Goal: Task Accomplishment & Management: Use online tool/utility

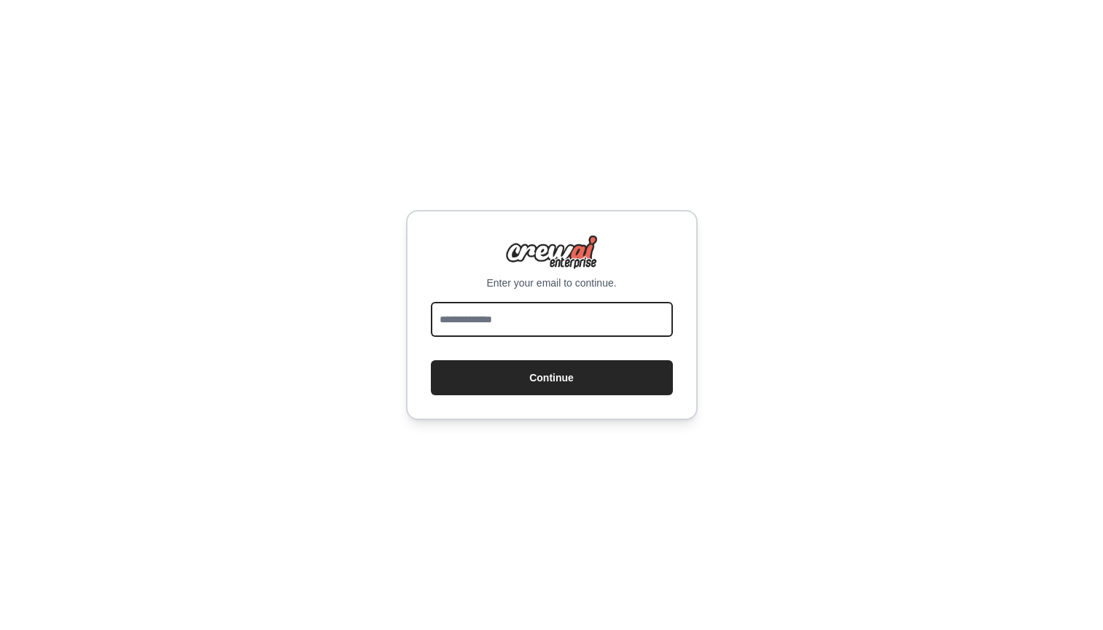
type input "**********"
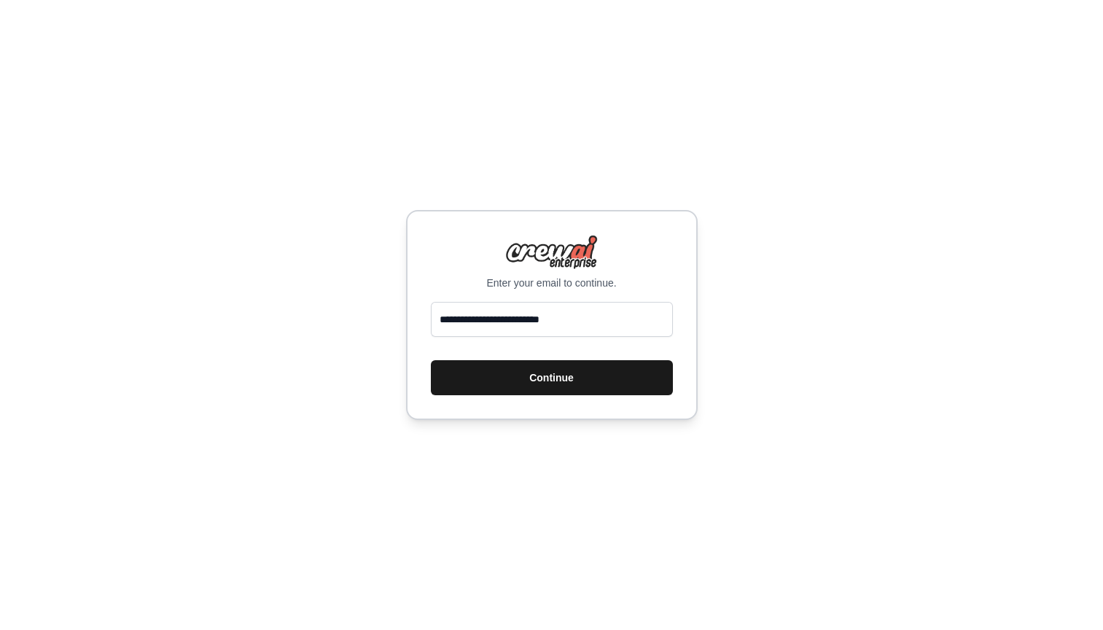
click at [515, 375] on button "Continue" at bounding box center [552, 377] width 242 height 35
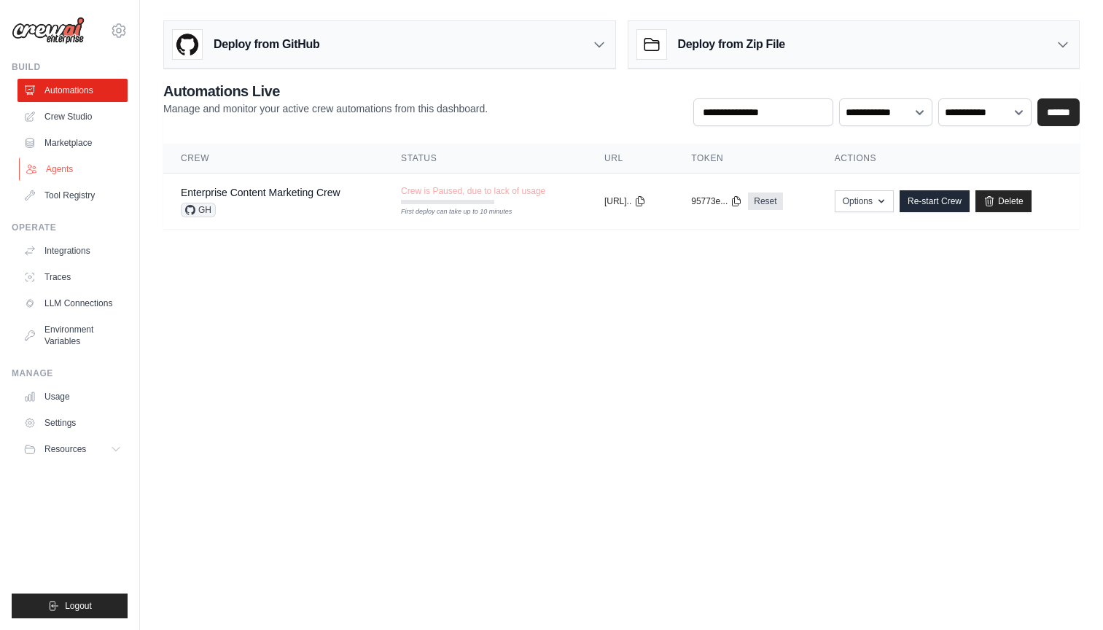
click at [62, 169] on link "Agents" at bounding box center [74, 168] width 110 height 23
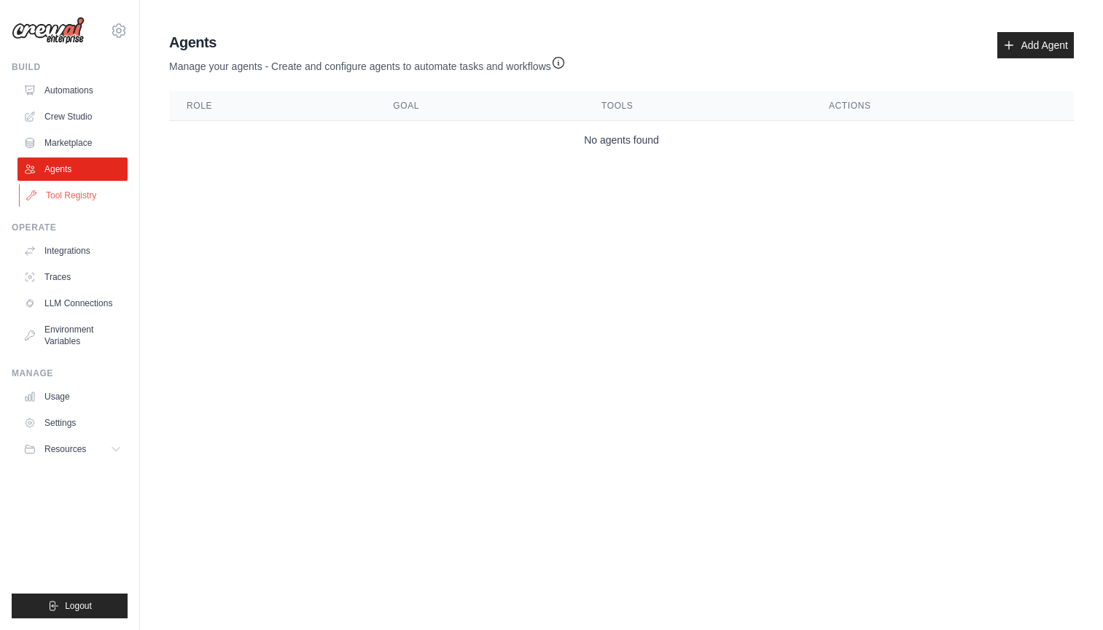
click at [84, 189] on link "Tool Registry" at bounding box center [74, 195] width 110 height 23
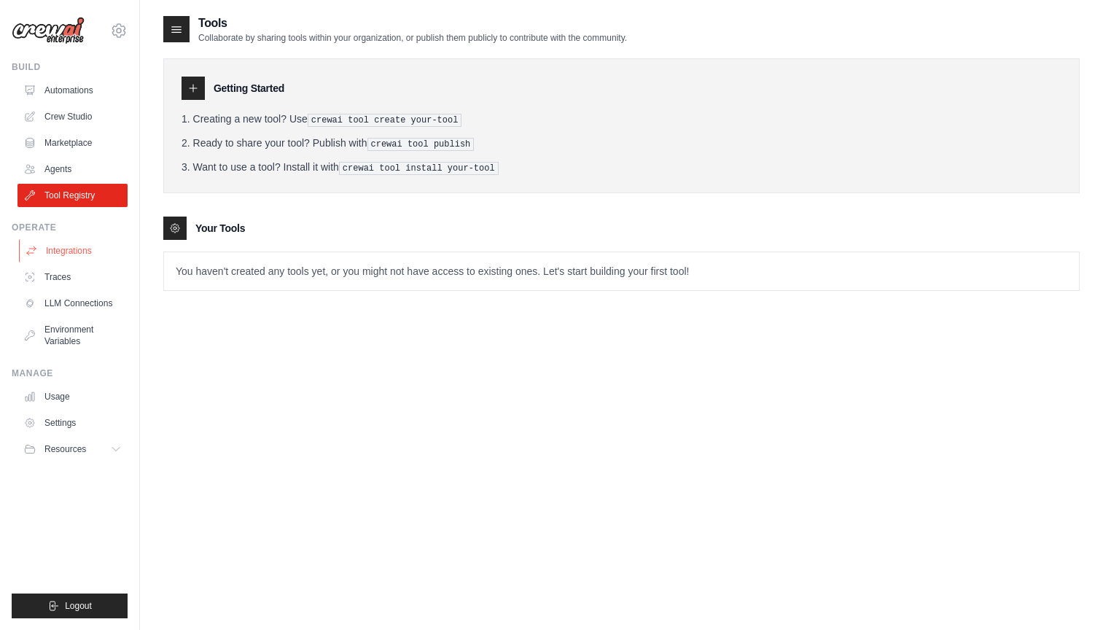
click at [70, 252] on link "Integrations" at bounding box center [74, 250] width 110 height 23
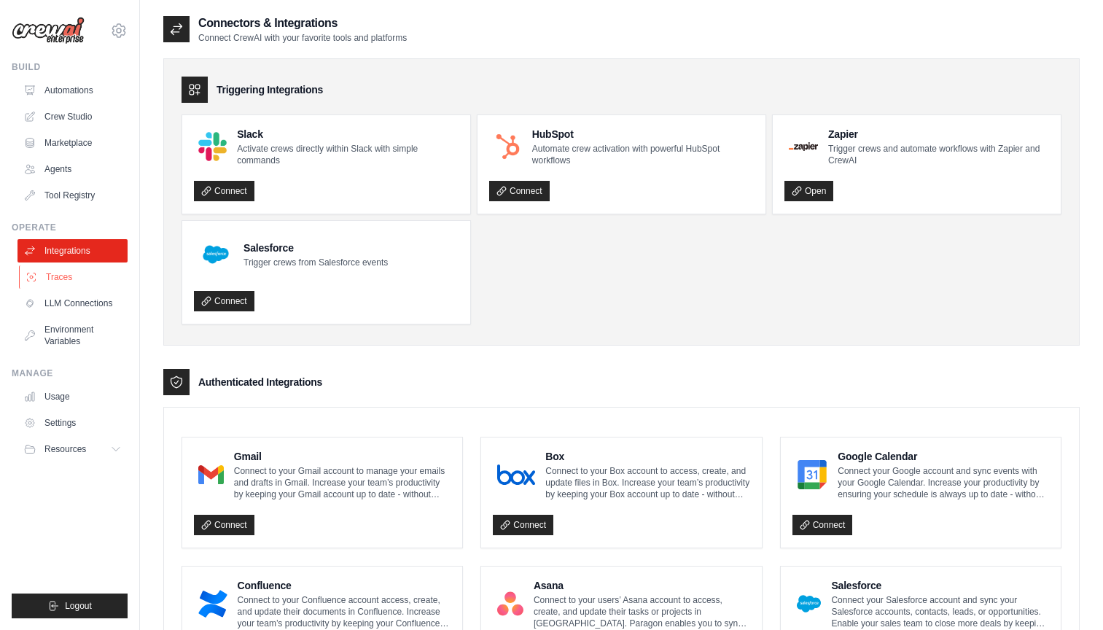
click at [53, 278] on link "Traces" at bounding box center [74, 276] width 110 height 23
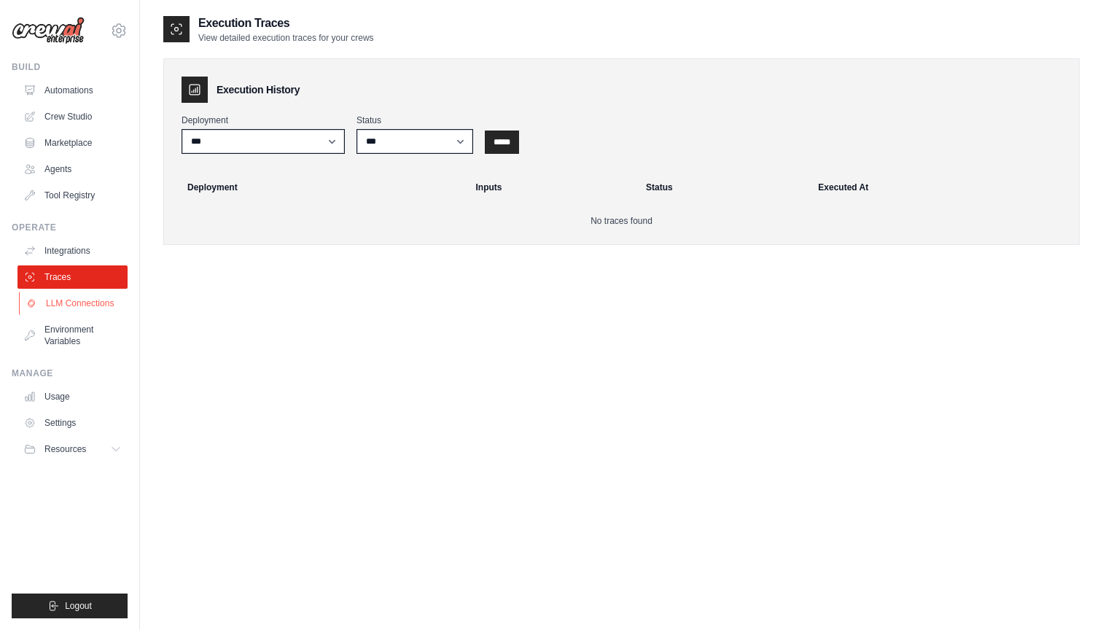
click at [56, 305] on link "LLM Connections" at bounding box center [74, 303] width 110 height 23
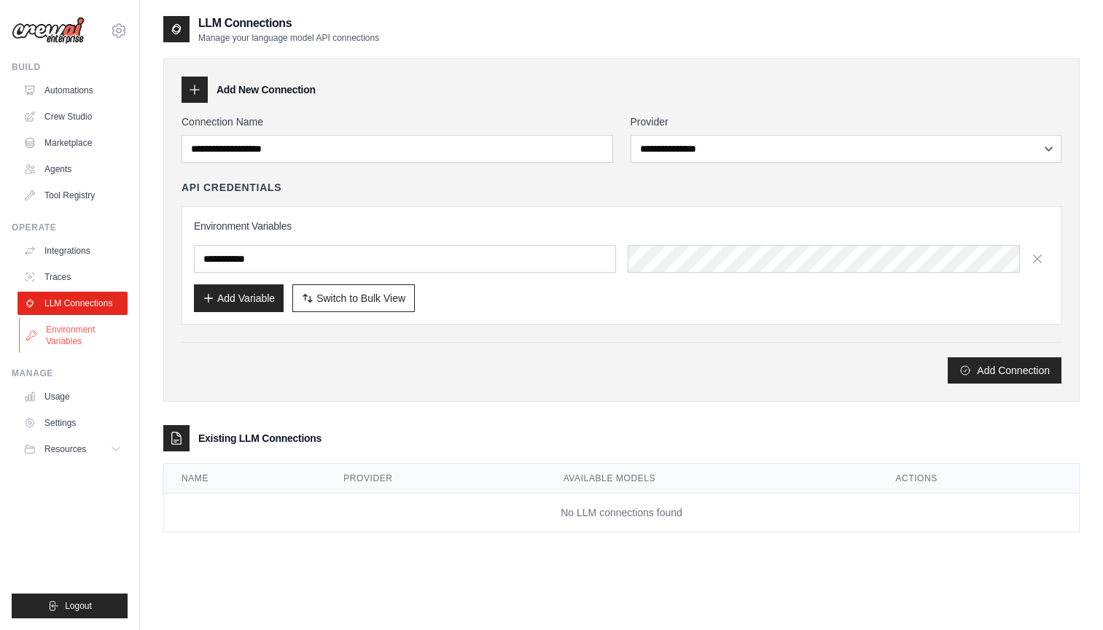
click at [58, 329] on link "Environment Variables" at bounding box center [74, 335] width 110 height 35
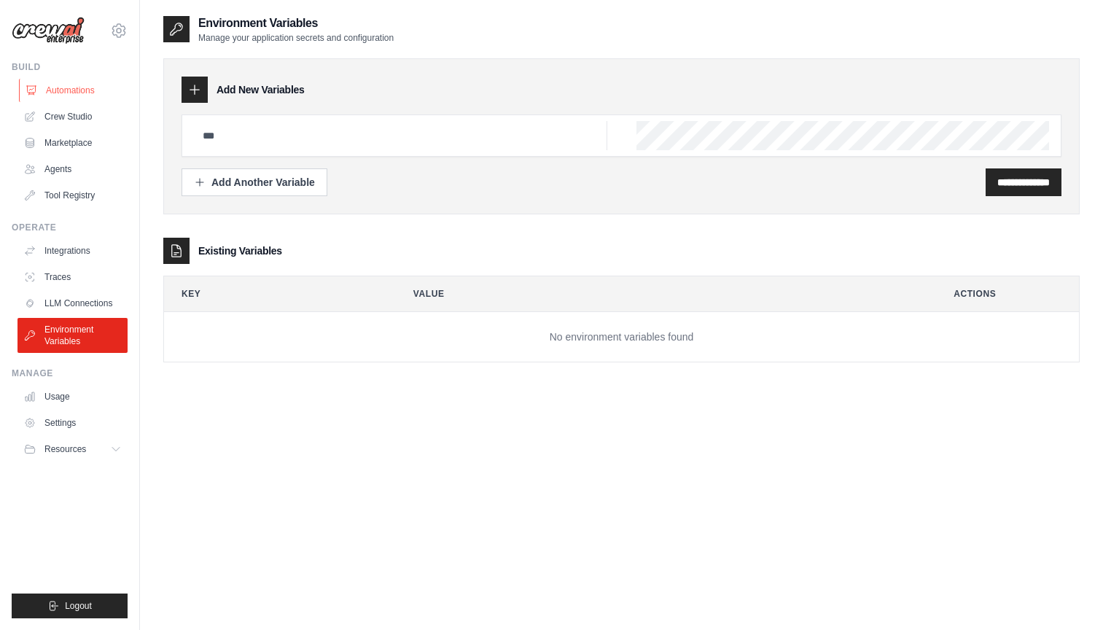
click at [71, 87] on link "Automations" at bounding box center [74, 90] width 110 height 23
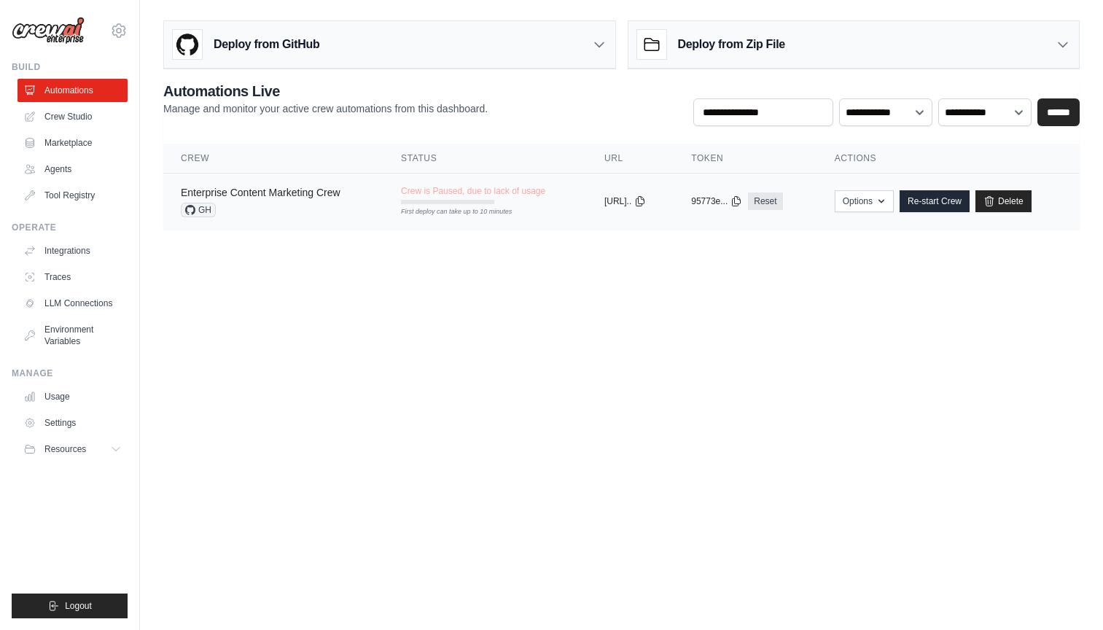
click at [262, 189] on link "Enterprise Content Marketing Crew" at bounding box center [261, 193] width 160 height 12
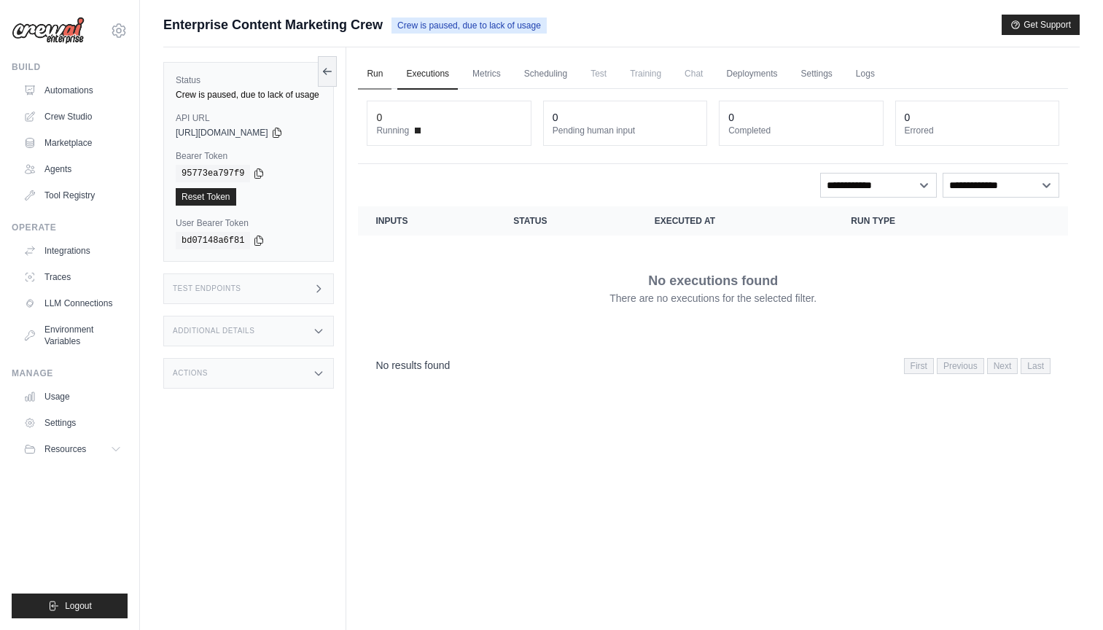
click at [376, 66] on link "Run" at bounding box center [375, 74] width 34 height 31
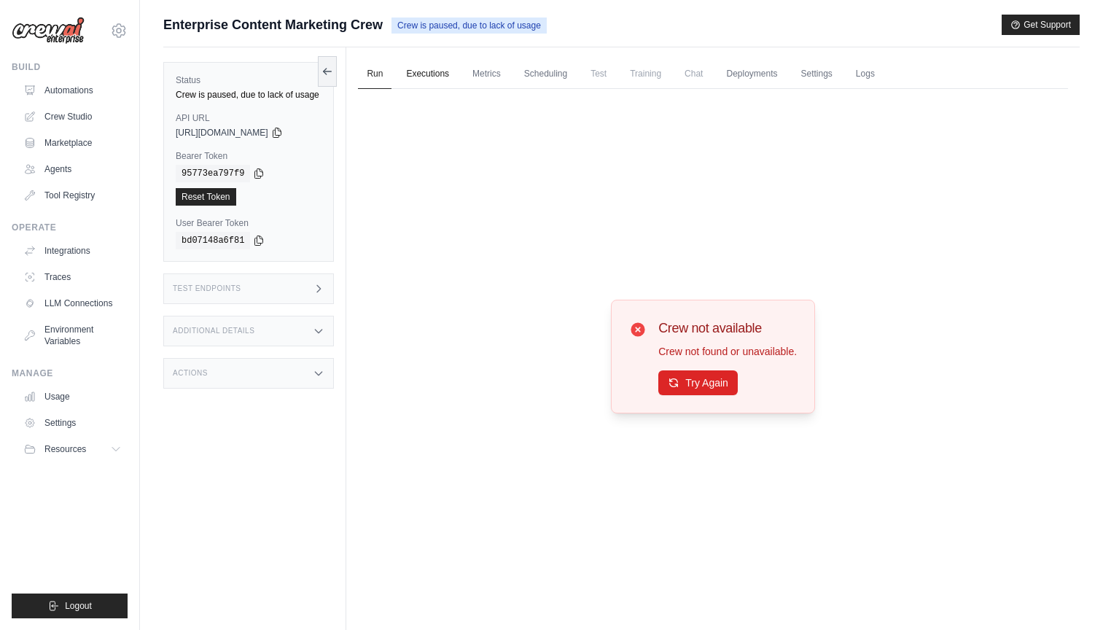
click at [428, 67] on link "Executions" at bounding box center [427, 74] width 60 height 31
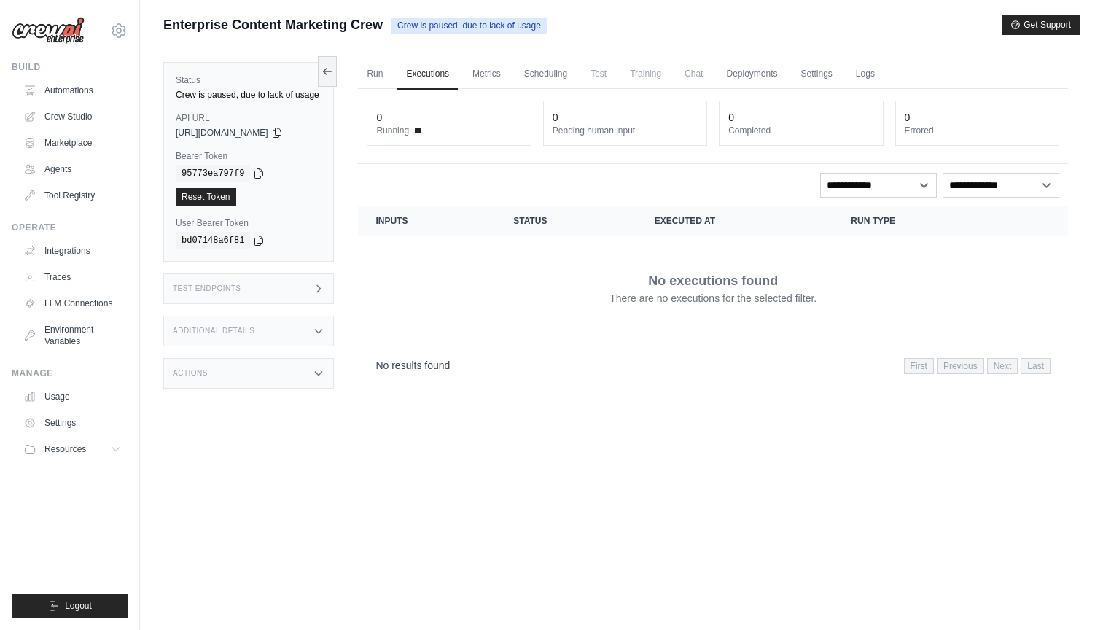
click at [289, 290] on div "Test Endpoints" at bounding box center [248, 288] width 171 height 31
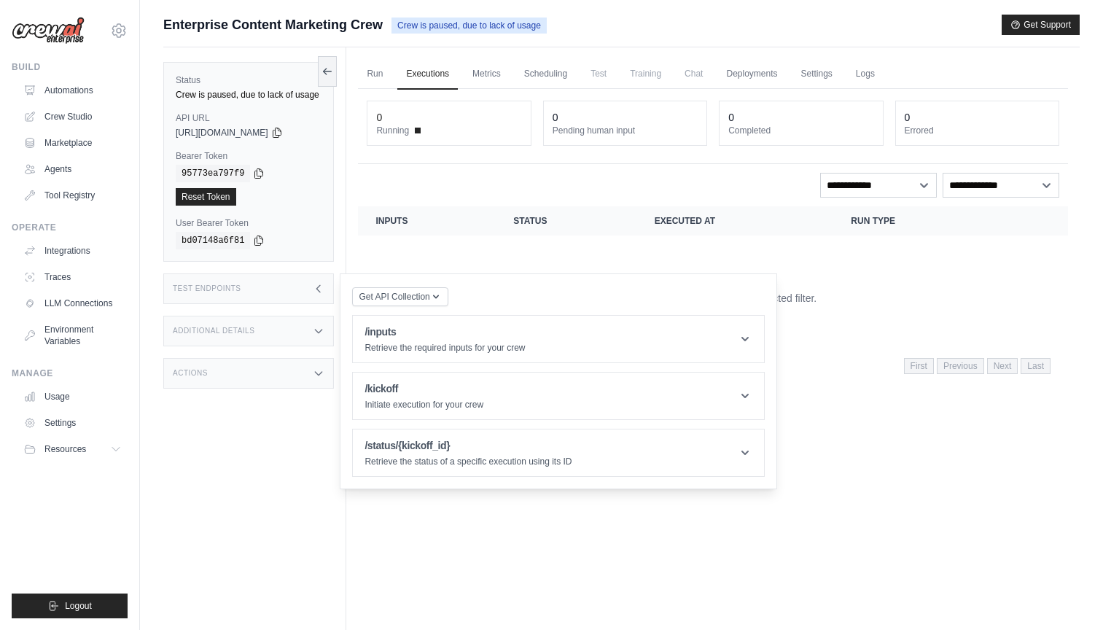
click at [289, 290] on div "Test Endpoints" at bounding box center [248, 288] width 171 height 31
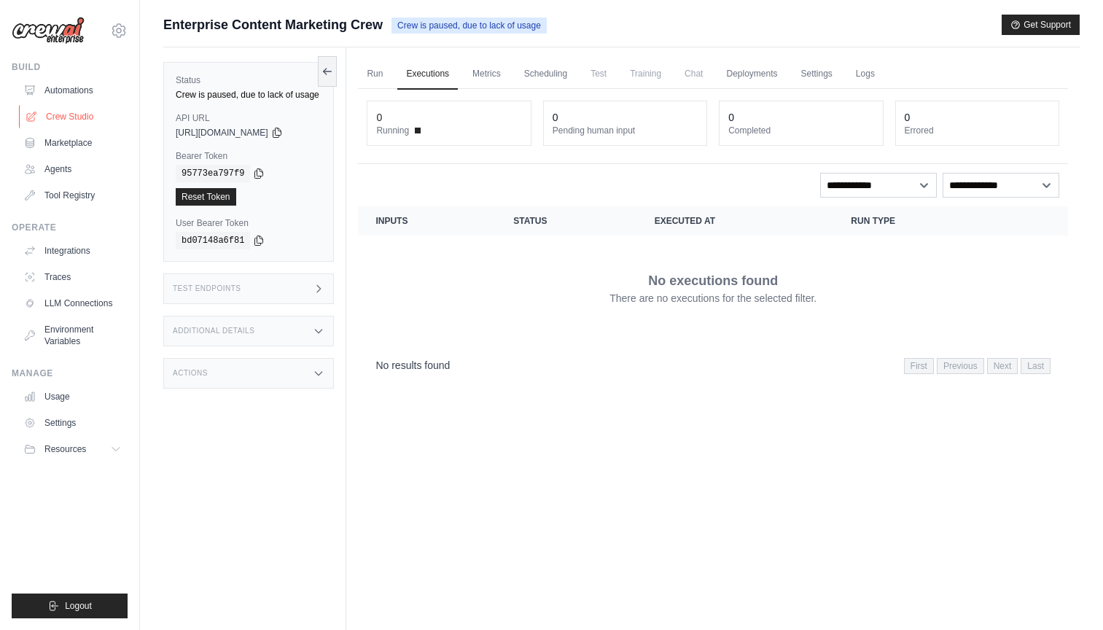
click at [65, 115] on link "Crew Studio" at bounding box center [74, 116] width 110 height 23
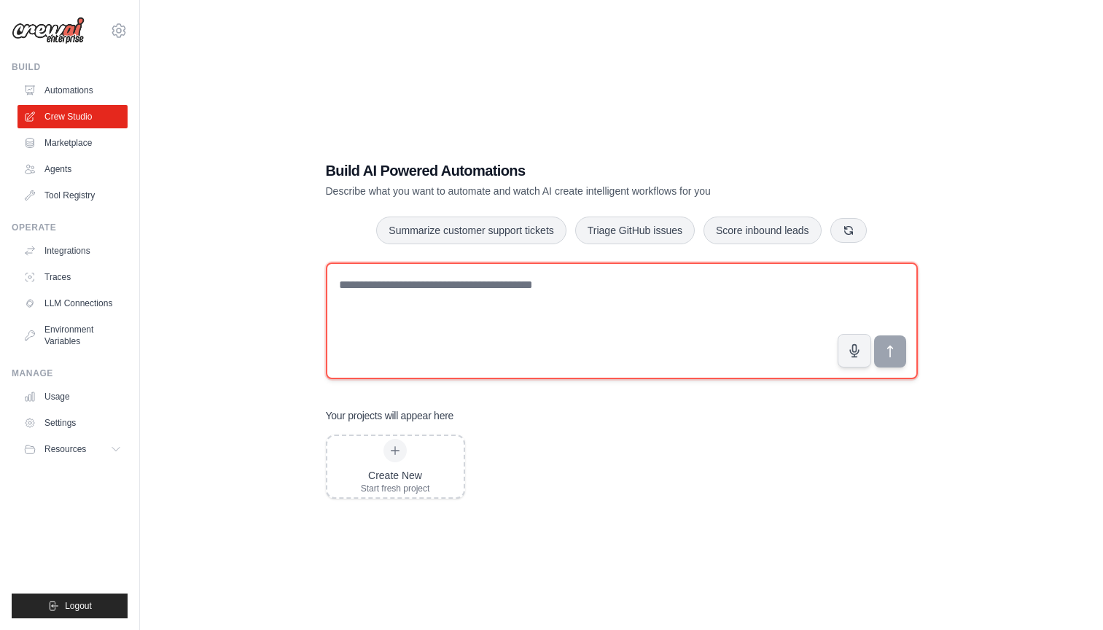
click at [360, 289] on textarea at bounding box center [622, 320] width 592 height 117
paste textarea "**********"
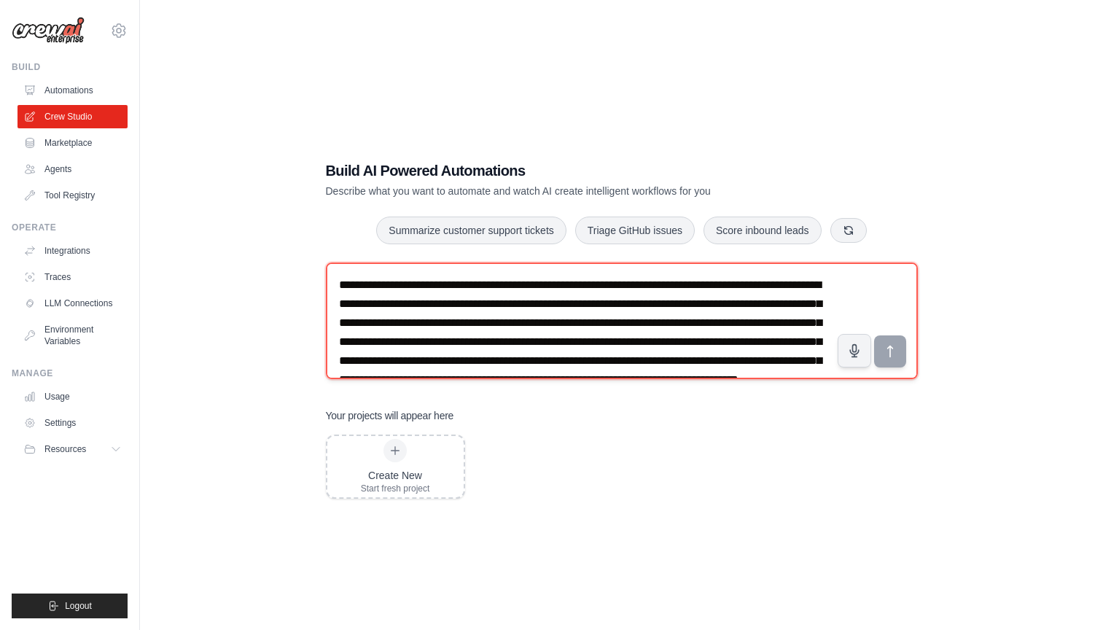
scroll to position [1255, 0]
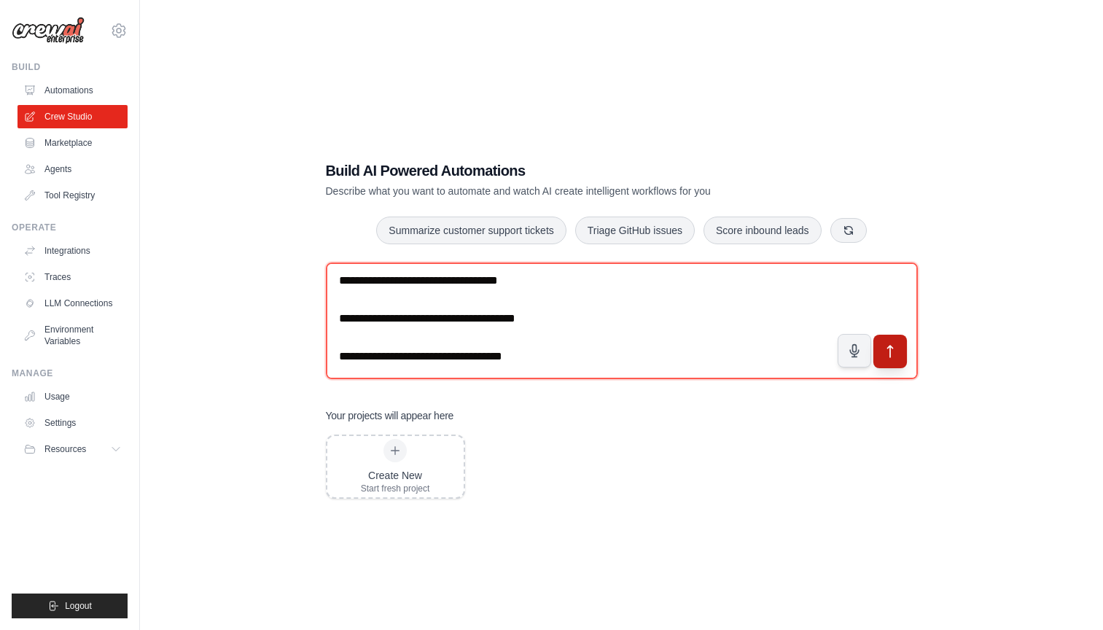
type textarea "**********"
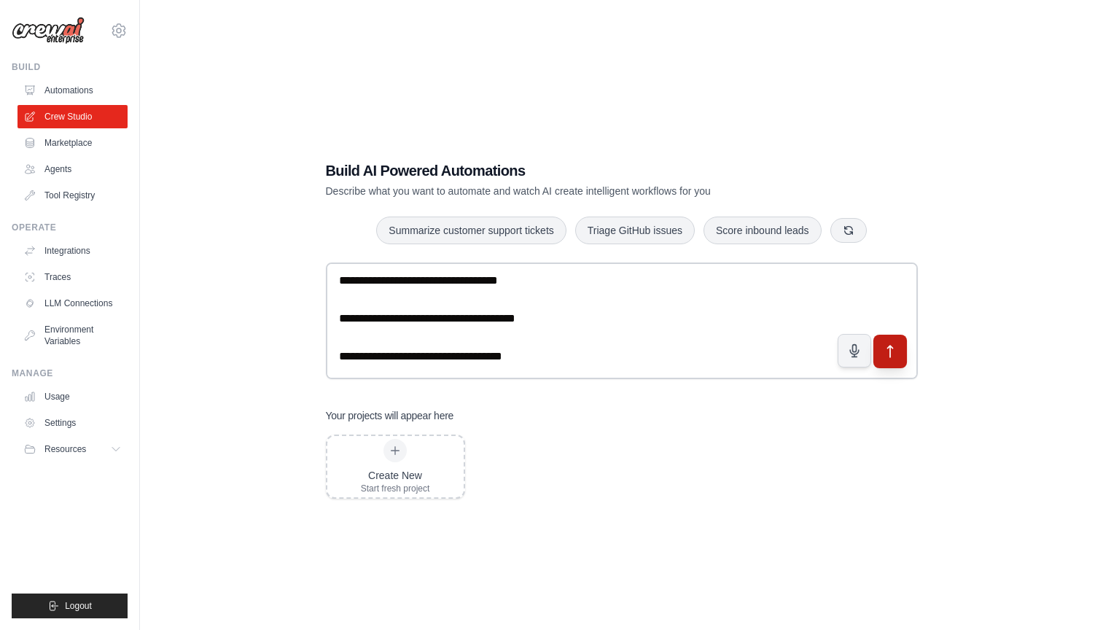
click at [891, 350] on icon "submit" at bounding box center [889, 351] width 15 height 15
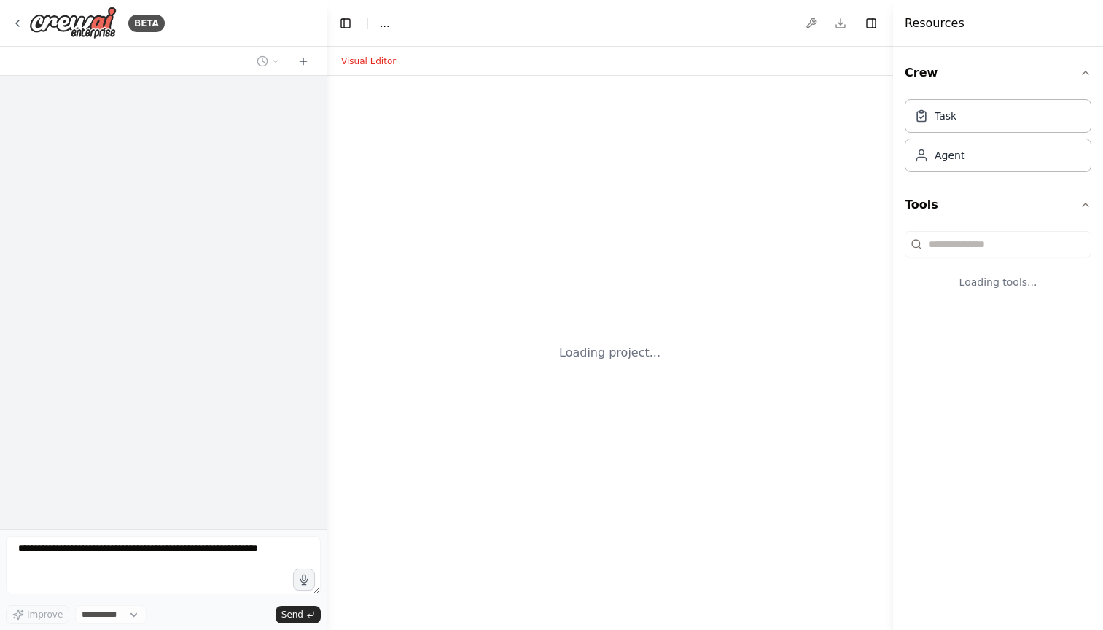
select select "****"
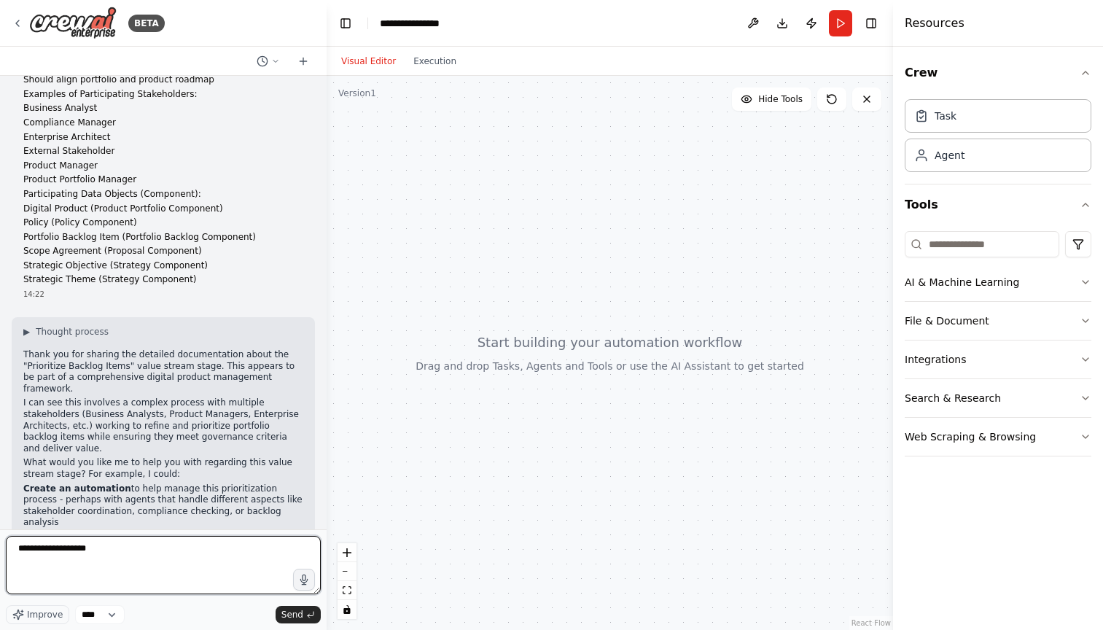
type textarea "**********"
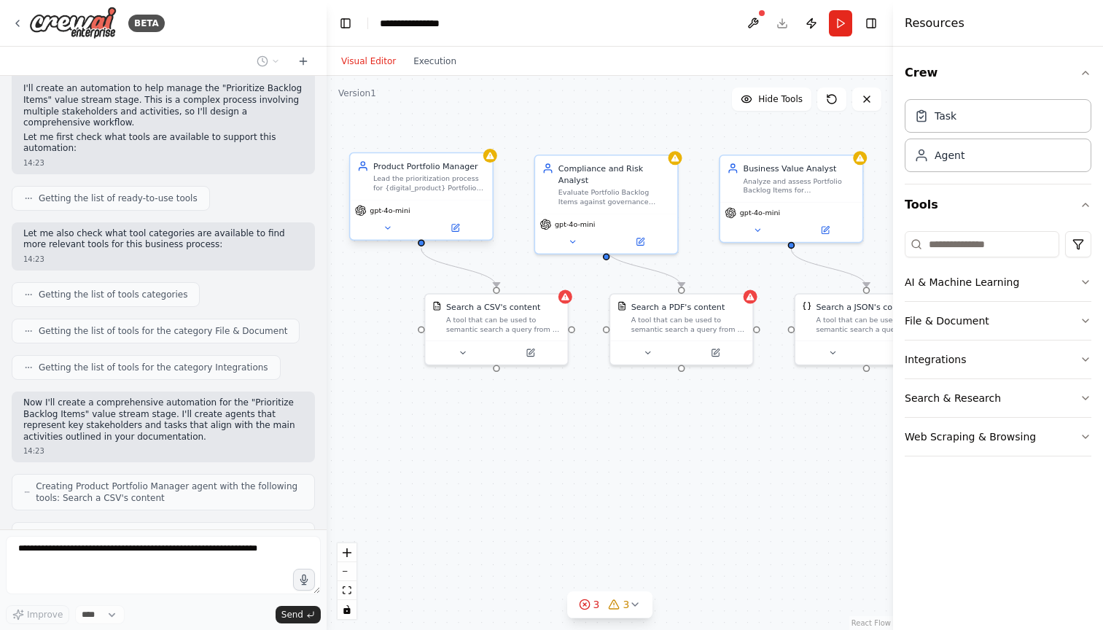
scroll to position [1199, 0]
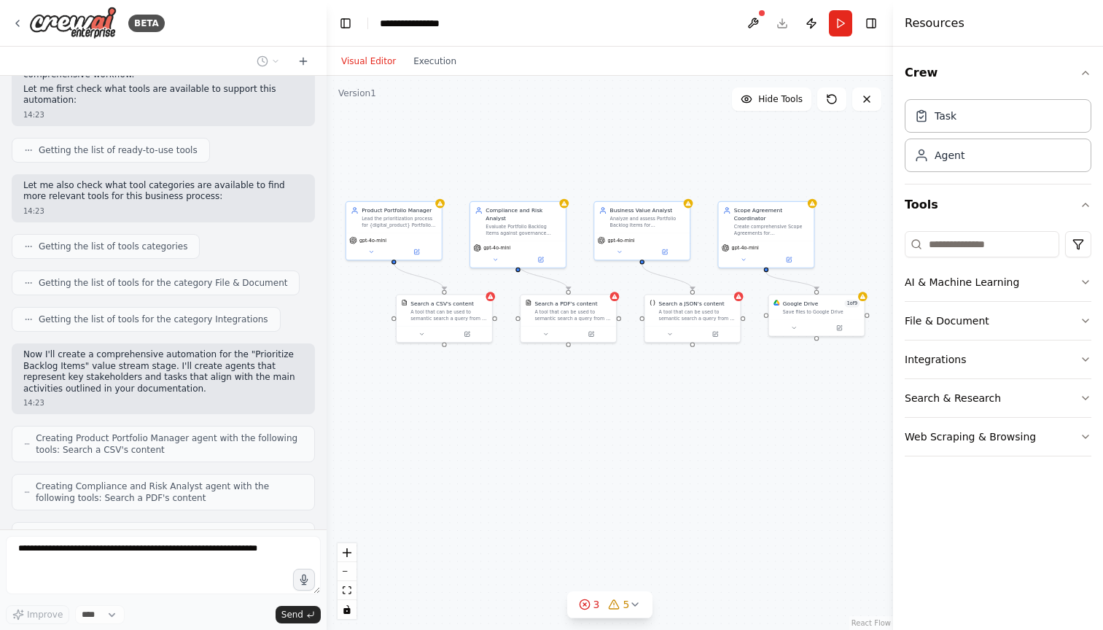
drag, startPoint x: 665, startPoint y: 463, endPoint x: 597, endPoint y: 413, distance: 84.0
click at [597, 413] on div ".deletable-edge-delete-btn { width: 20px; height: 20px; border: 0px solid #ffff…" at bounding box center [610, 353] width 566 height 554
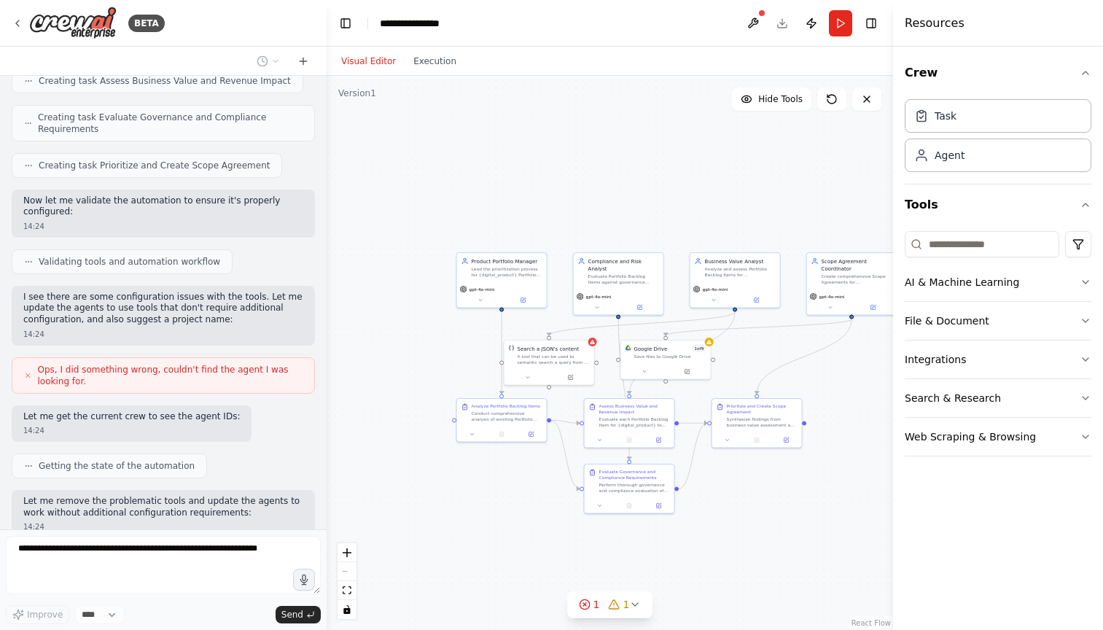
scroll to position [1882, 0]
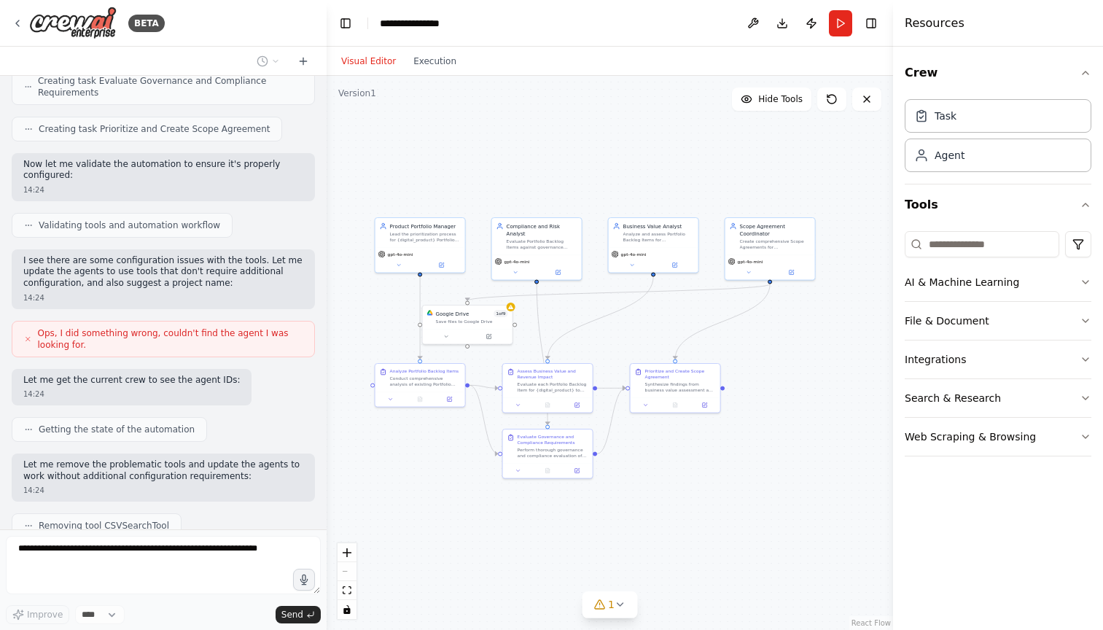
drag, startPoint x: 772, startPoint y: 512, endPoint x: 688, endPoint y: 477, distance: 90.8
click at [688, 477] on div ".deletable-edge-delete-btn { width: 20px; height: 20px; border: 0px solid #ffff…" at bounding box center [610, 353] width 566 height 554
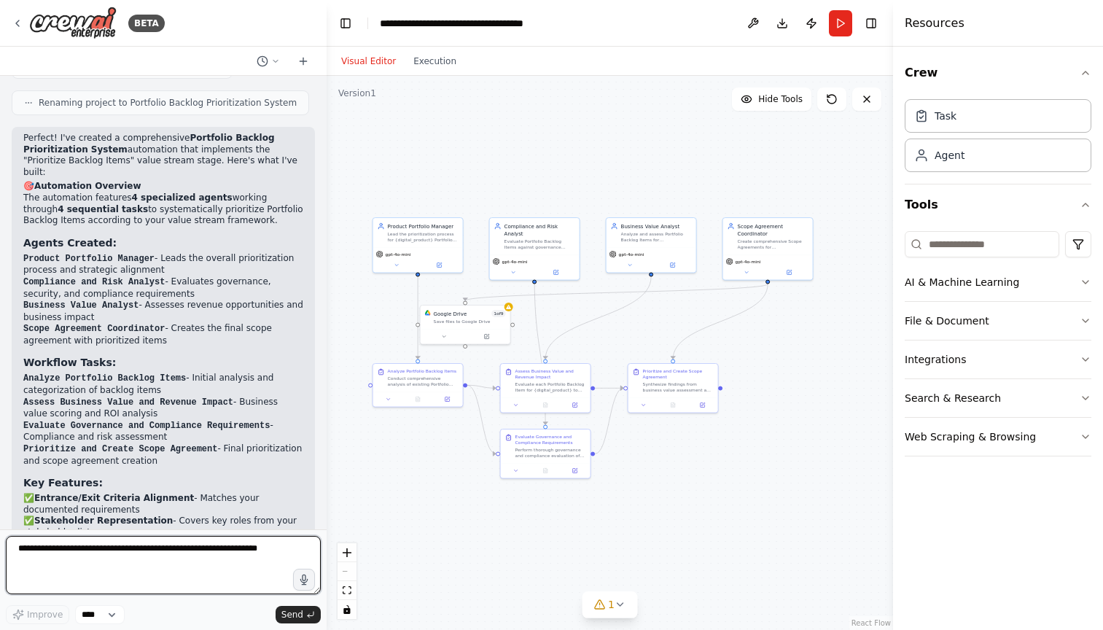
scroll to position [2503, 0]
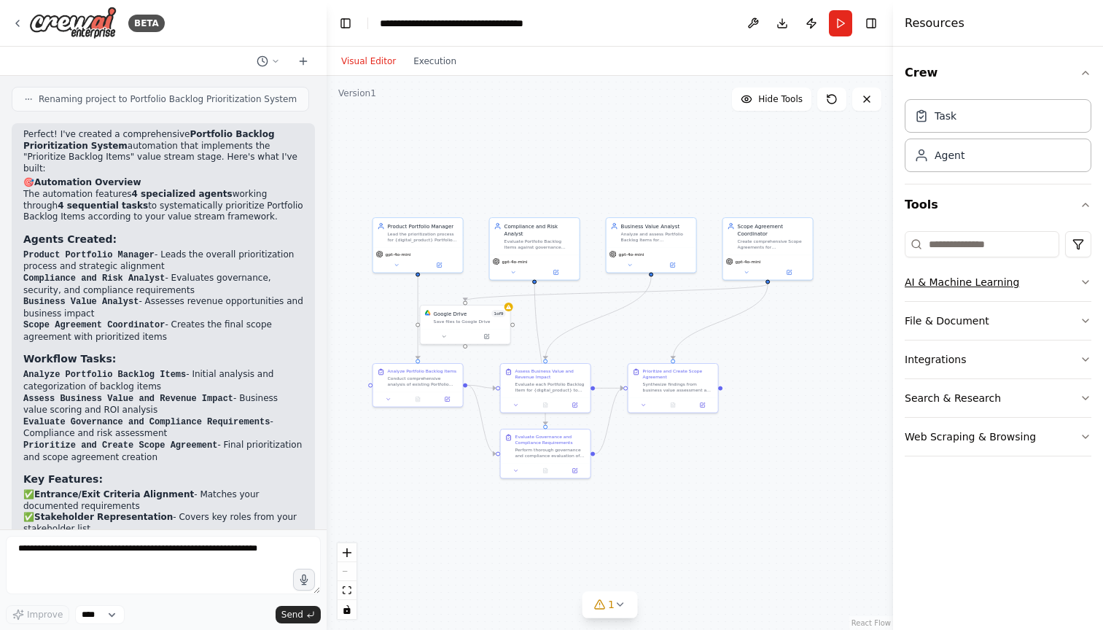
click at [1084, 281] on icon "button" at bounding box center [1085, 282] width 12 height 12
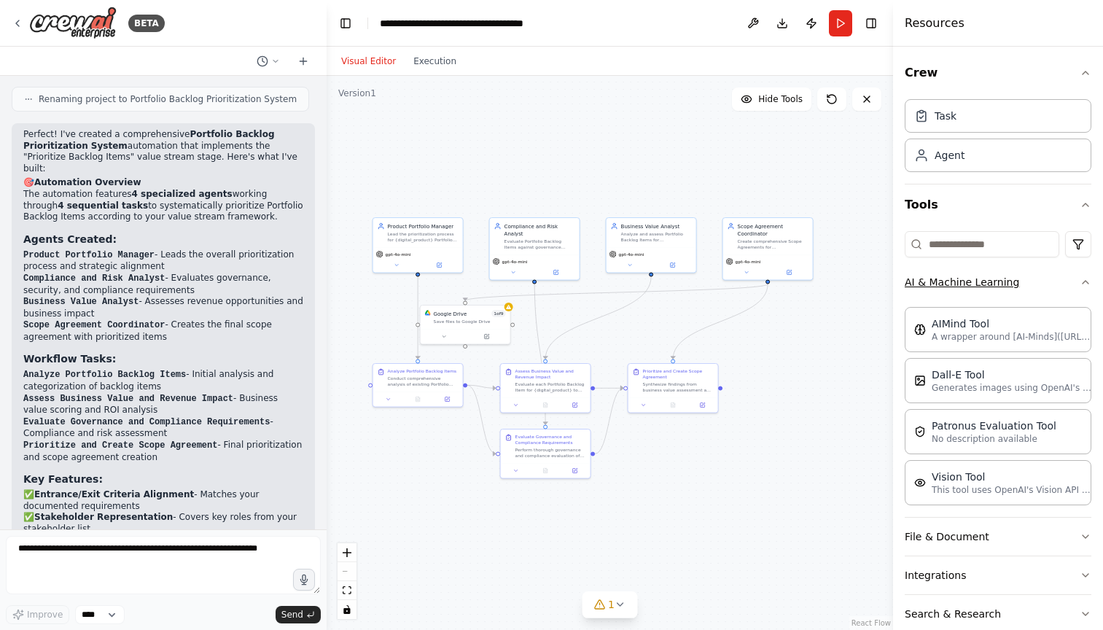
click at [1087, 282] on icon "button" at bounding box center [1085, 282] width 12 height 12
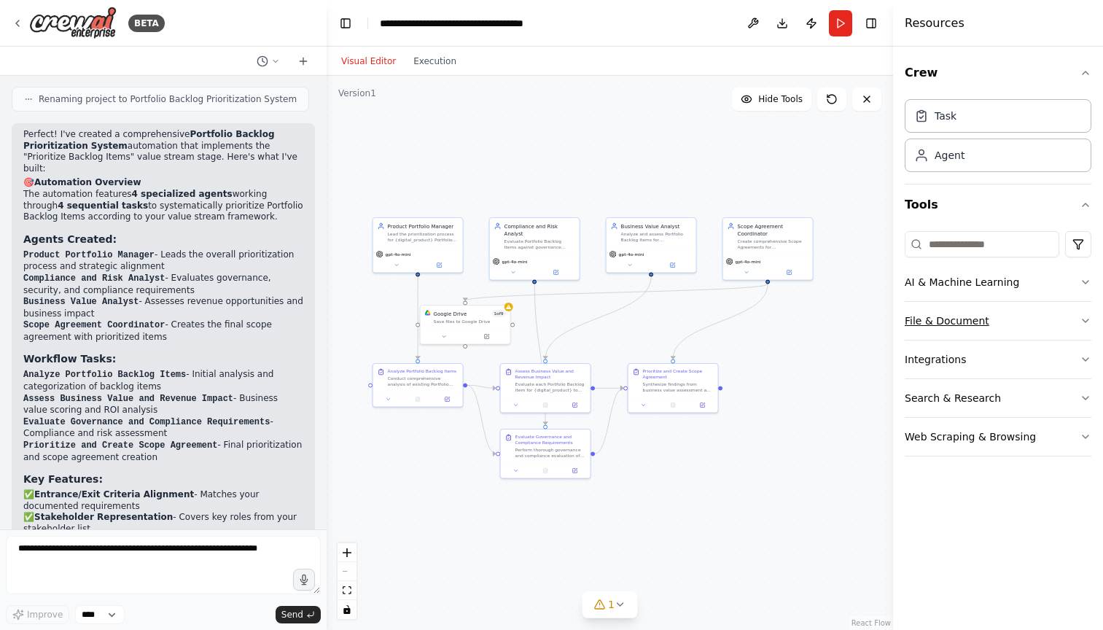
click at [1084, 316] on icon "button" at bounding box center [1085, 321] width 12 height 12
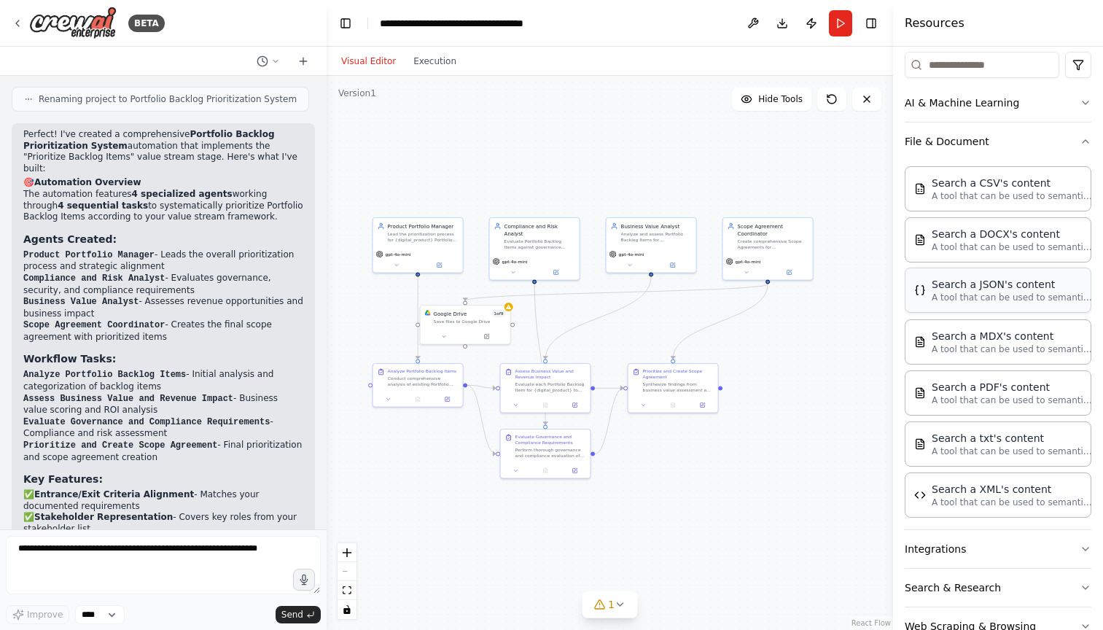
scroll to position [186, 0]
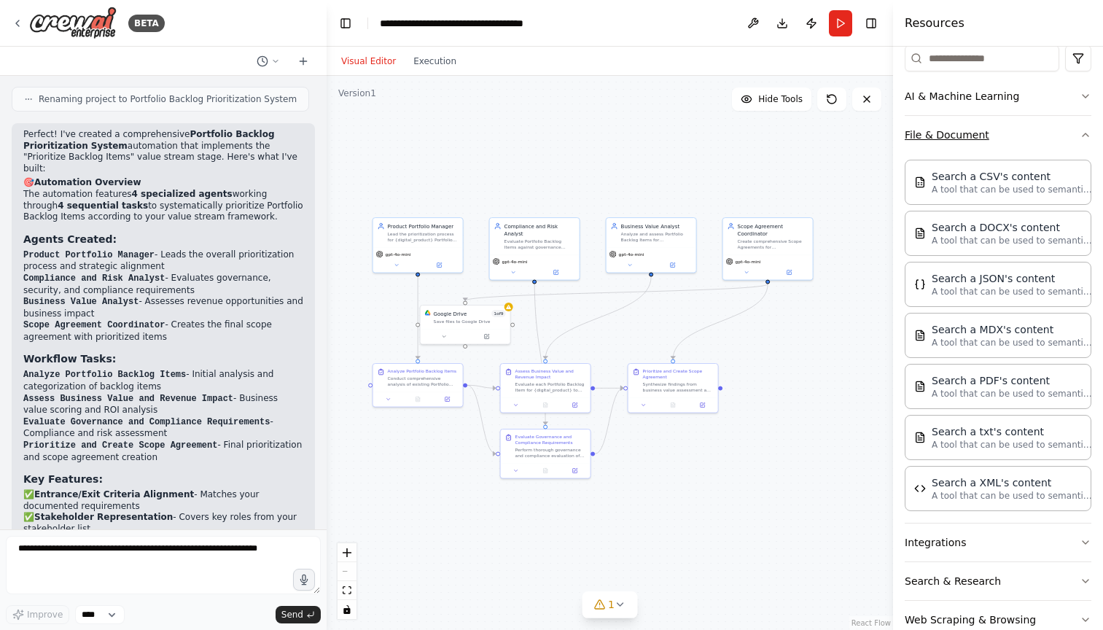
click at [1082, 133] on icon "button" at bounding box center [1085, 135] width 12 height 12
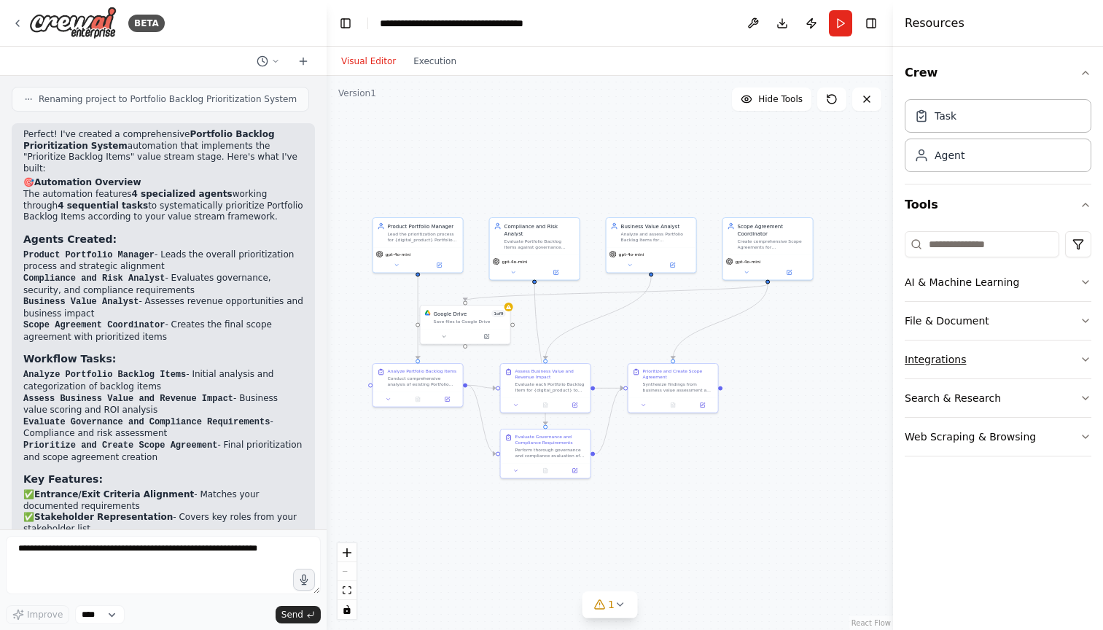
click at [1084, 359] on icon "button" at bounding box center [1085, 359] width 12 height 12
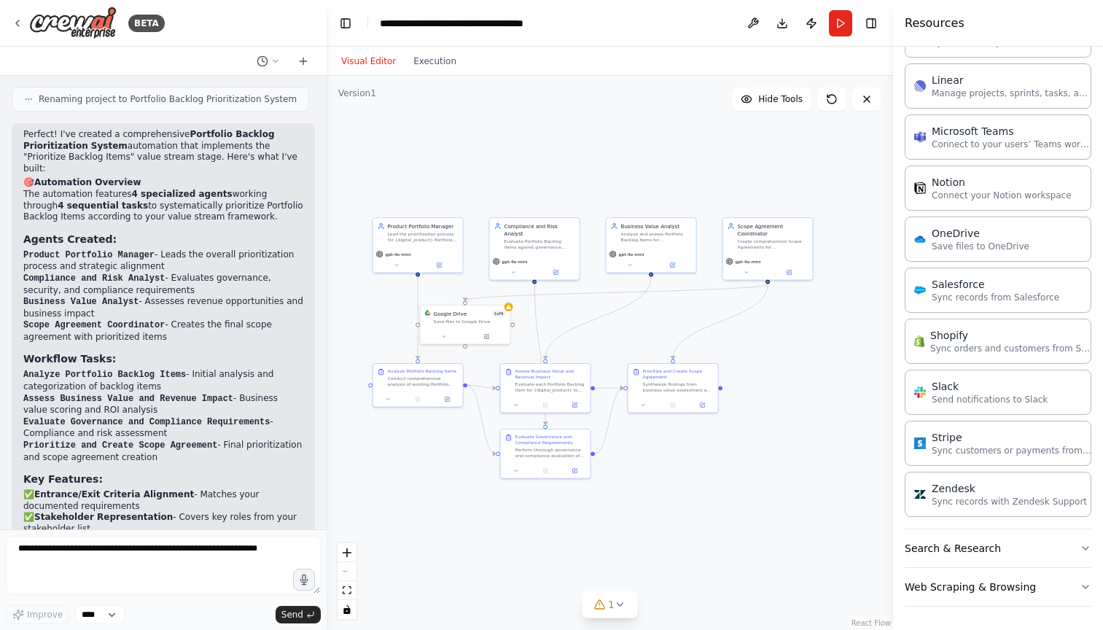
scroll to position [882, 0]
click at [1085, 547] on icon "button" at bounding box center [1085, 548] width 12 height 12
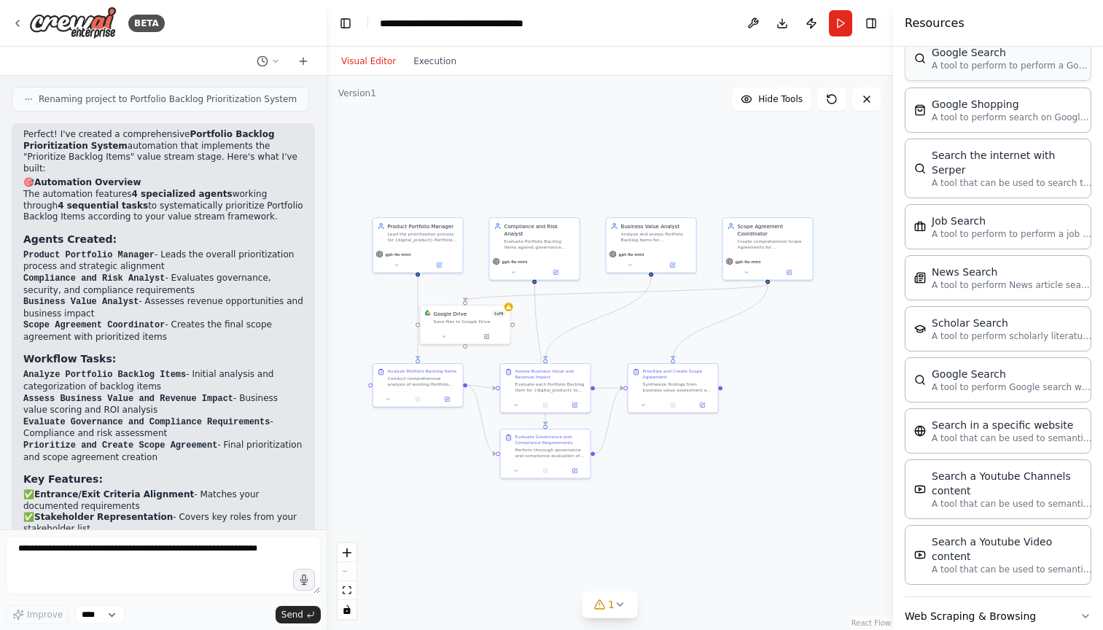
scroll to position [0, 0]
click at [1079, 610] on icon "button" at bounding box center [1085, 616] width 12 height 12
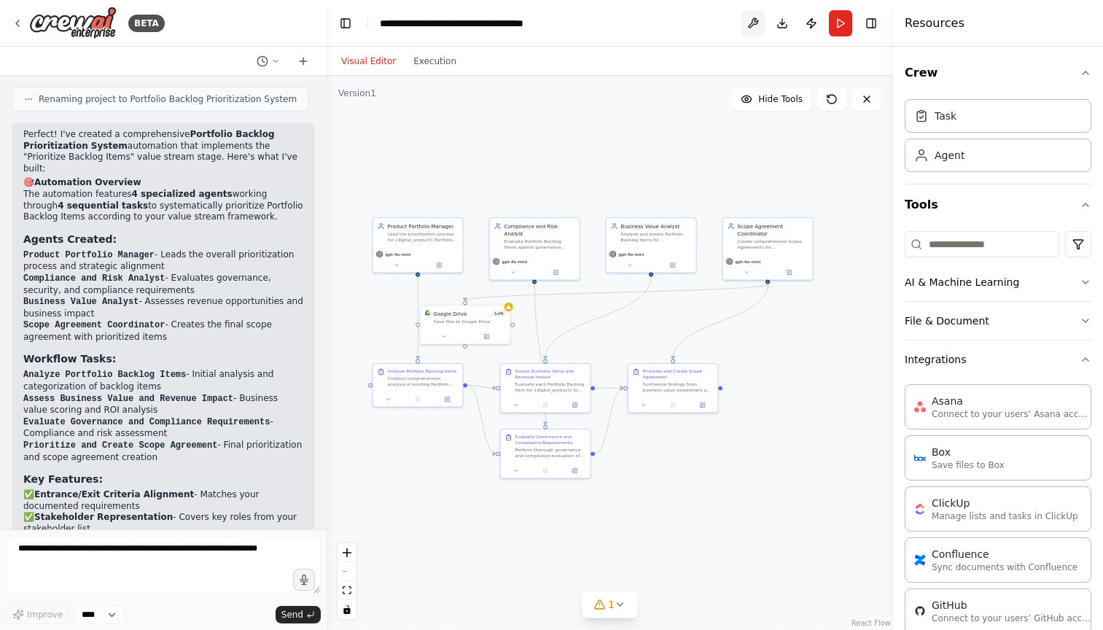
click at [754, 20] on button at bounding box center [752, 23] width 23 height 26
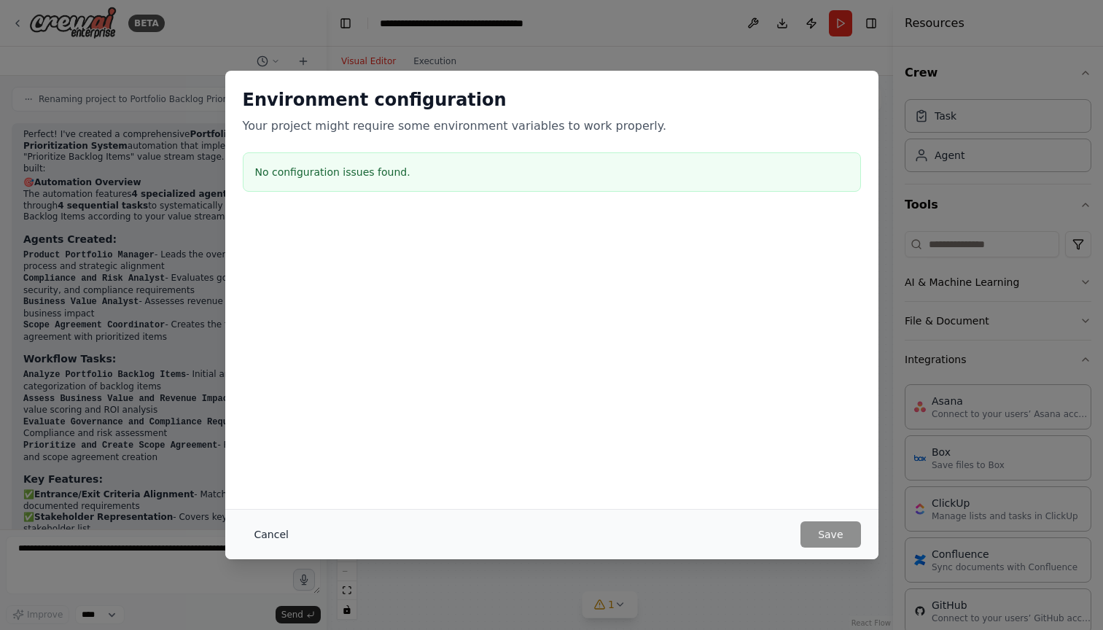
click at [266, 538] on button "Cancel" at bounding box center [272, 534] width 58 height 26
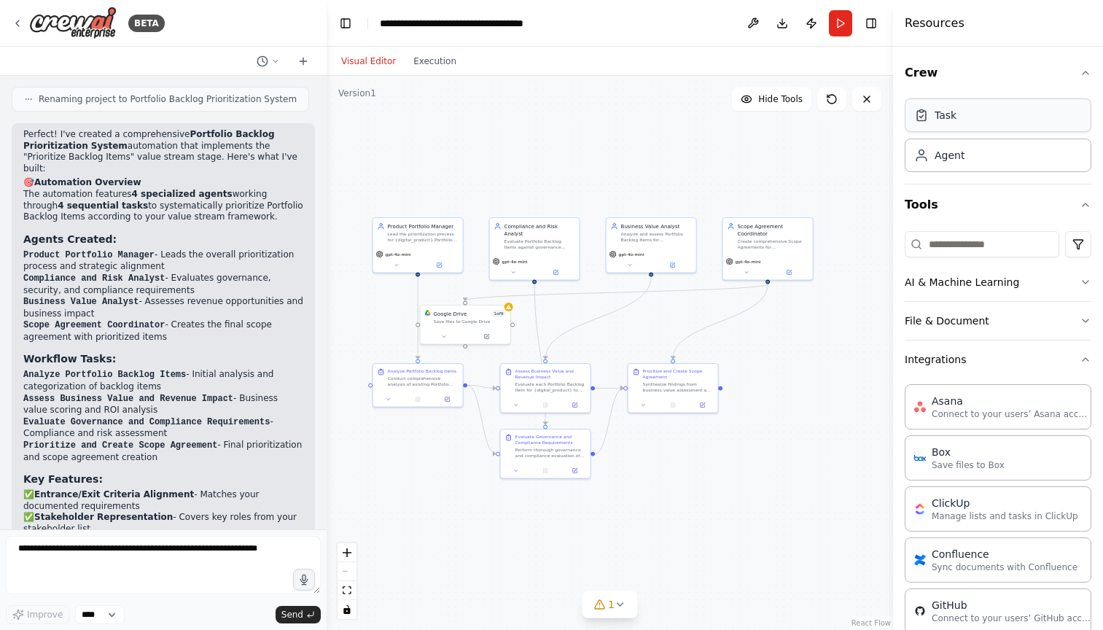
click at [945, 119] on div "Task" at bounding box center [945, 115] width 22 height 15
click at [870, 23] on button "Toggle Right Sidebar" at bounding box center [871, 23] width 20 height 20
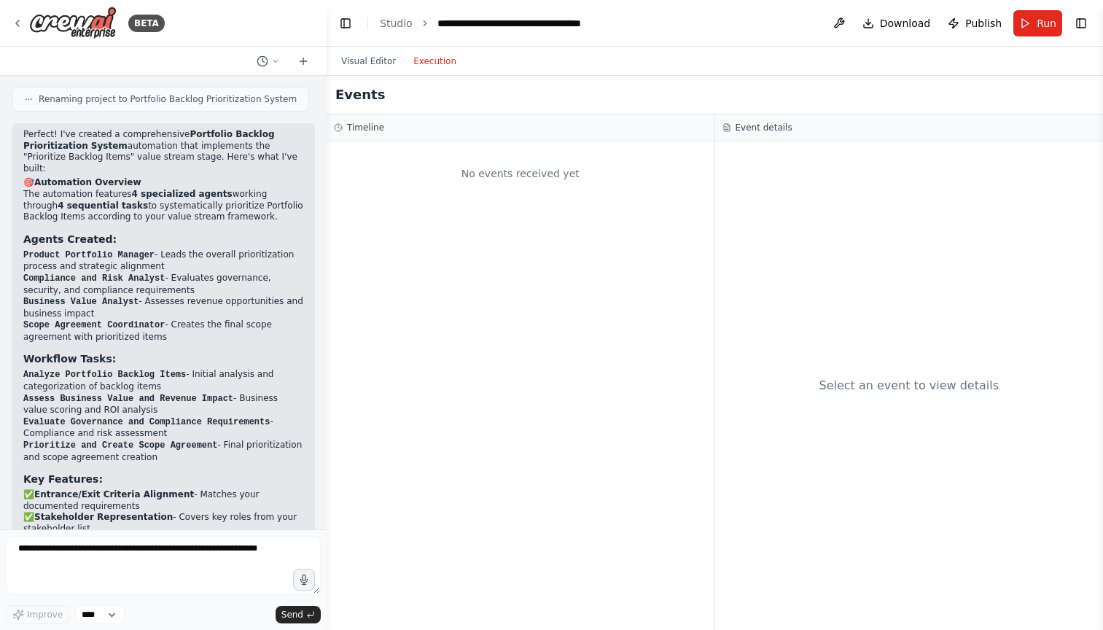
click at [423, 59] on button "Execution" at bounding box center [434, 60] width 60 height 17
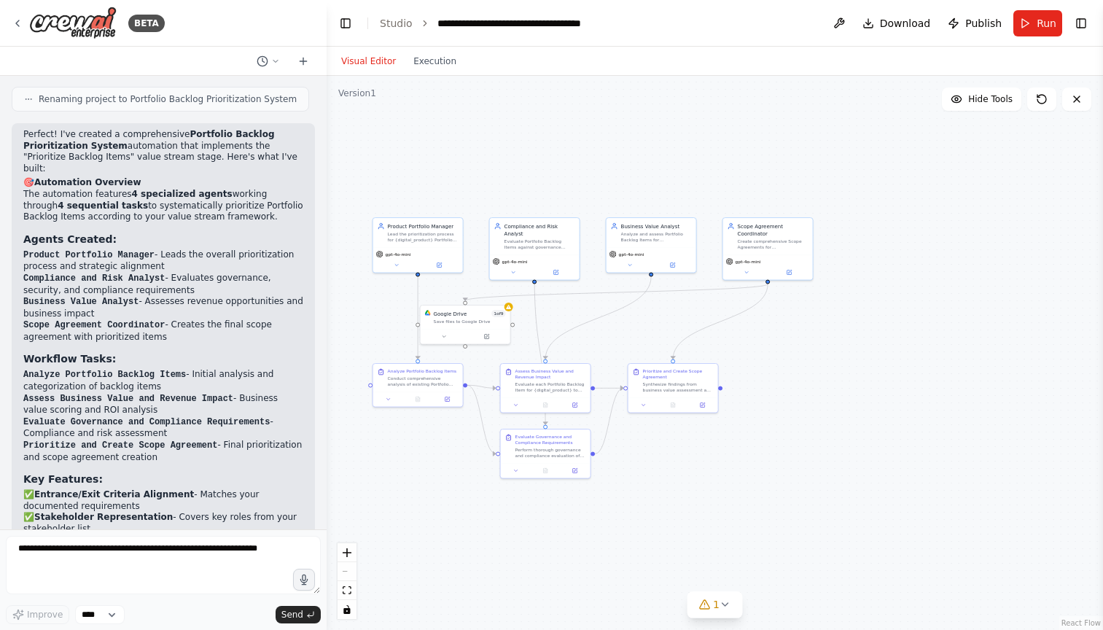
click at [373, 61] on button "Visual Editor" at bounding box center [368, 60] width 72 height 17
click at [726, 605] on icon at bounding box center [725, 604] width 6 height 3
click at [791, 467] on div ".deletable-edge-delete-btn { width: 20px; height: 20px; border: 0px solid #ffff…" at bounding box center [715, 353] width 776 height 554
click at [873, 539] on icon at bounding box center [879, 538] width 12 height 12
click at [426, 239] on div "Lead the prioritization process for {digital_product} Portfolio Backlog Items t…" at bounding box center [423, 236] width 71 height 12
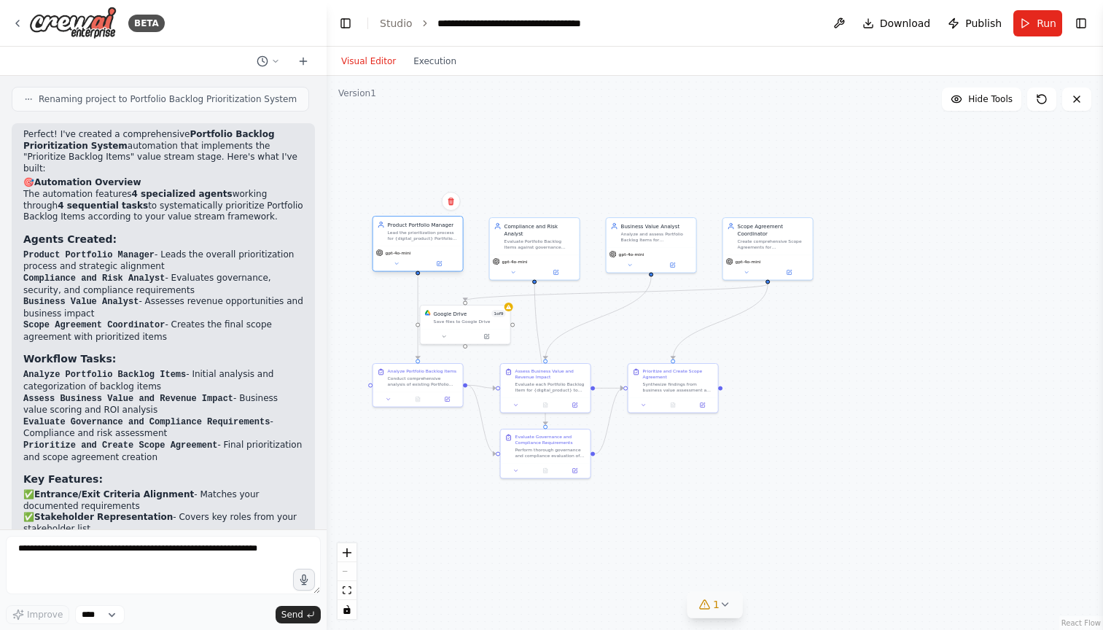
click at [426, 239] on div "Lead the prioritization process for {digital_product} Portfolio Backlog Items t…" at bounding box center [423, 236] width 71 height 12
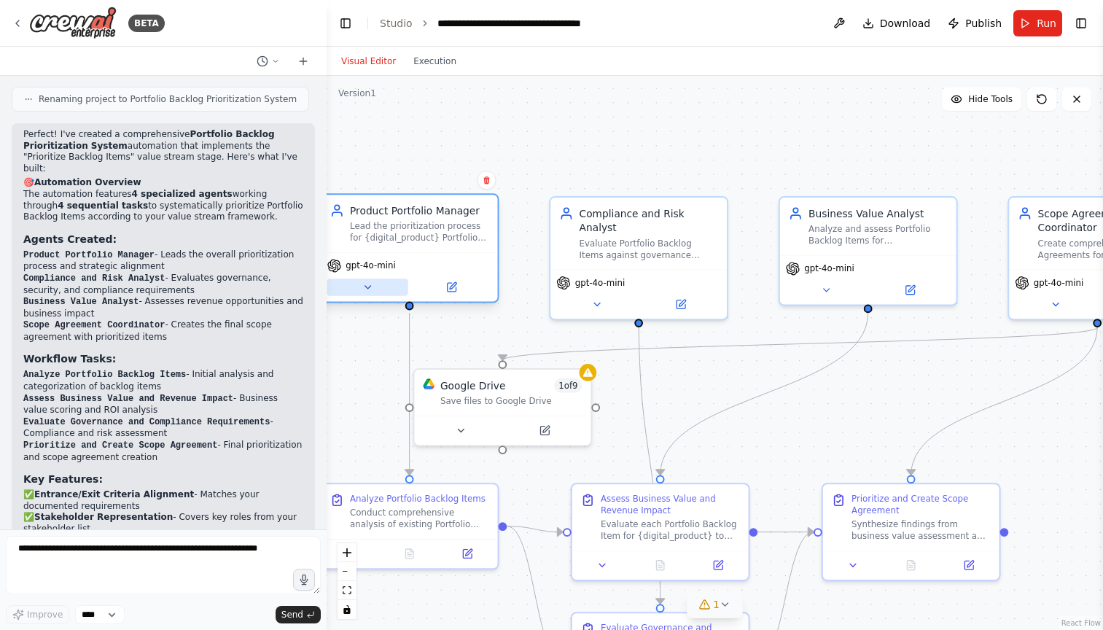
click at [369, 292] on icon at bounding box center [367, 287] width 12 height 12
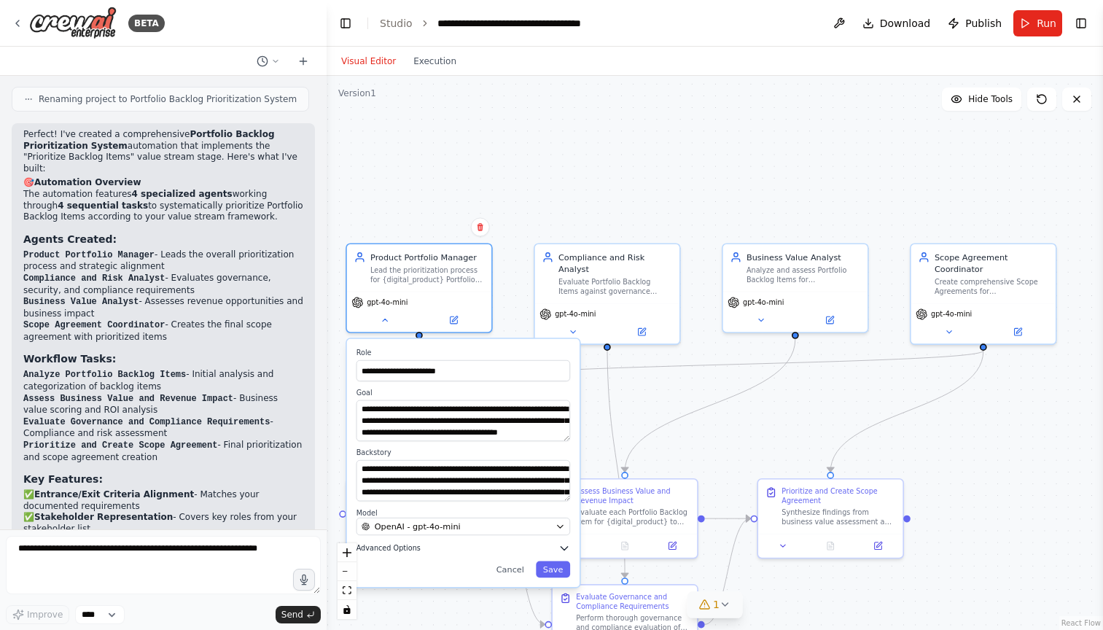
click at [567, 547] on icon "button" at bounding box center [563, 549] width 7 height 4
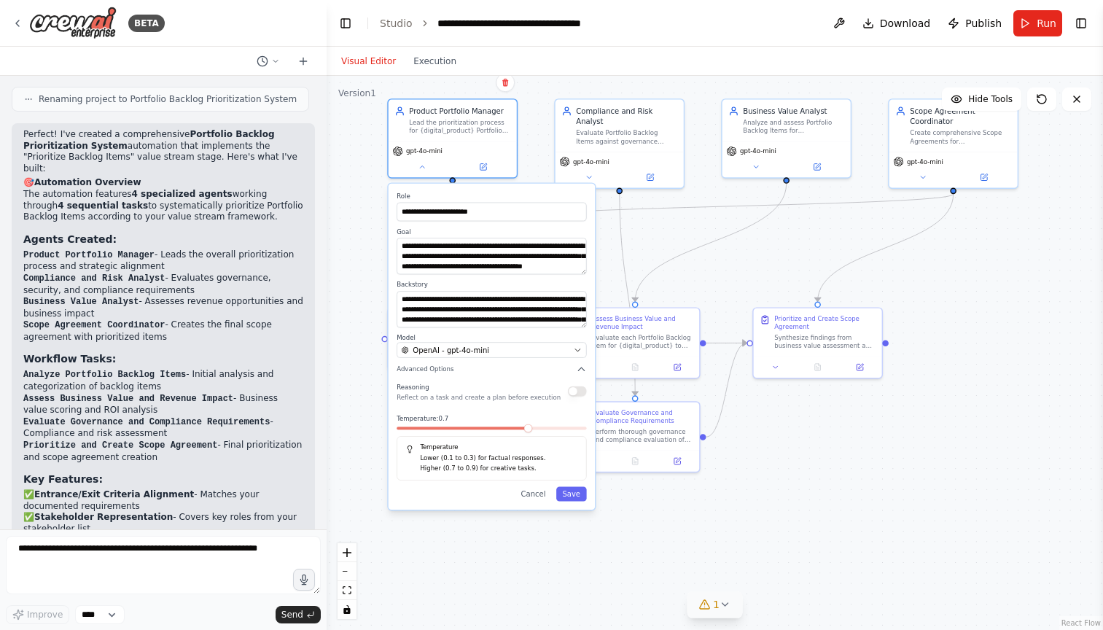
drag, startPoint x: 736, startPoint y: 452, endPoint x: 765, endPoint y: 251, distance: 203.3
click at [765, 251] on div "**********" at bounding box center [715, 353] width 776 height 554
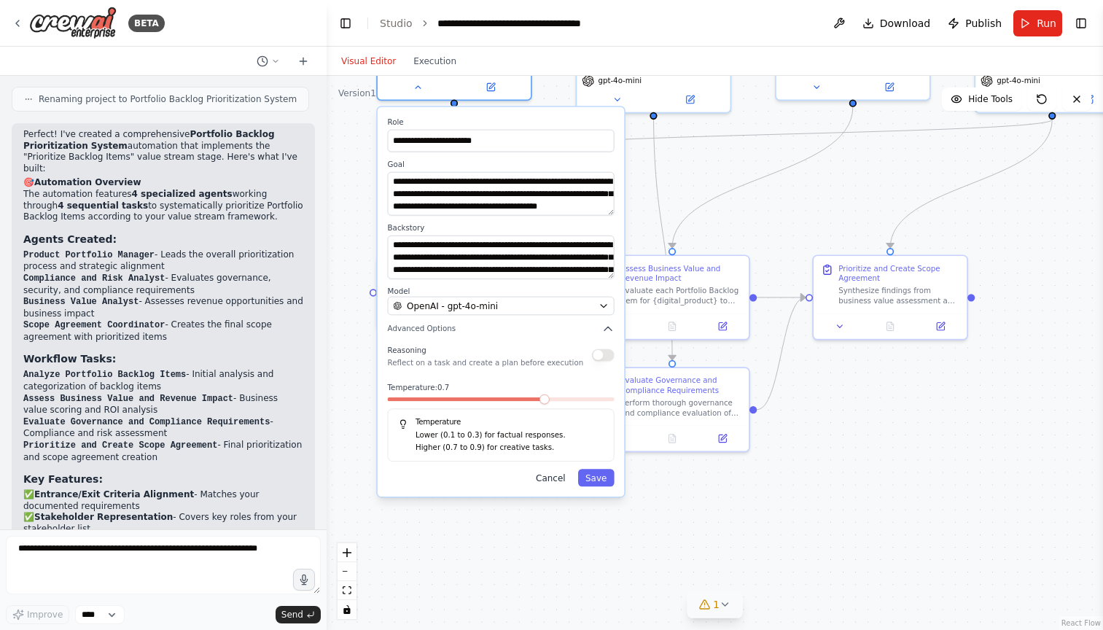
click at [555, 481] on button "Cancel" at bounding box center [550, 477] width 44 height 17
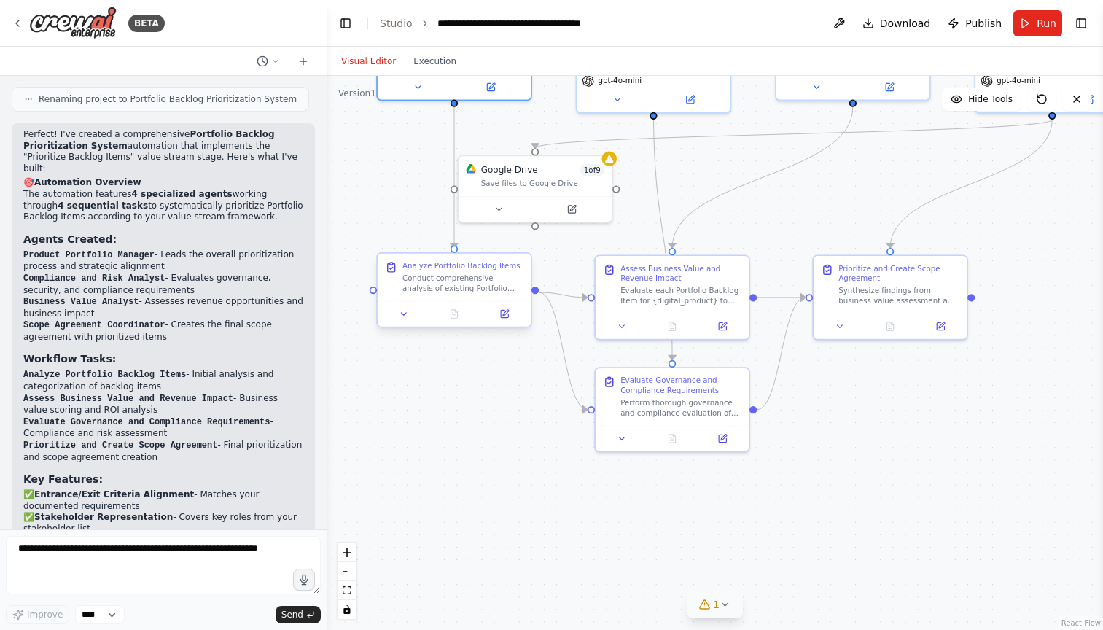
click at [454, 288] on div "Conduct comprehensive analysis of existing Portfolio Backlog Items for {digital…" at bounding box center [462, 283] width 121 height 20
click at [402, 313] on icon at bounding box center [404, 314] width 5 height 2
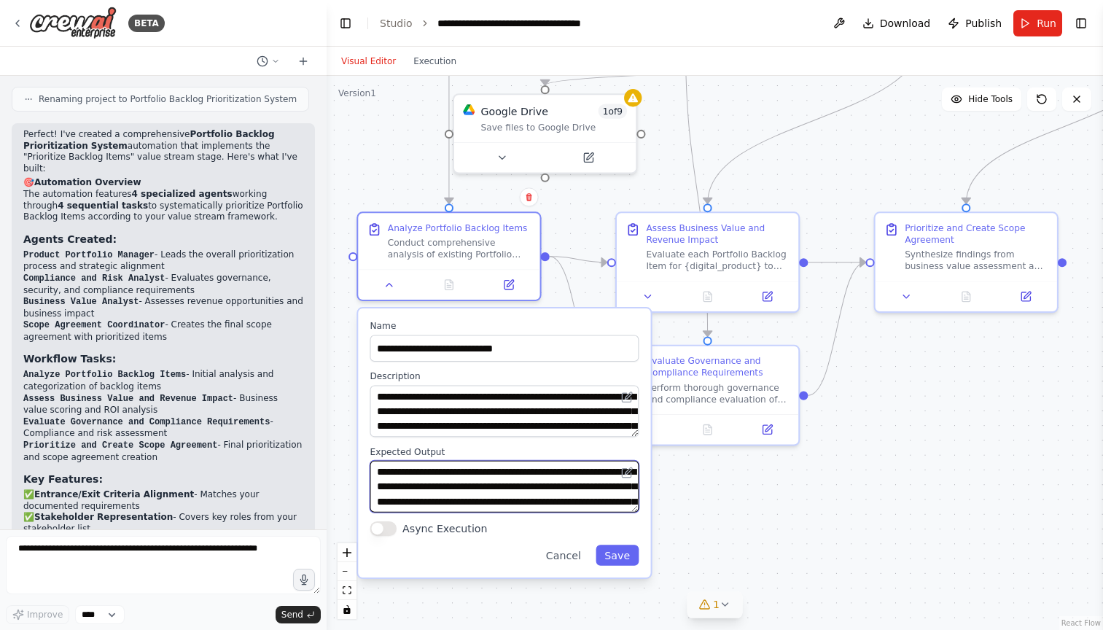
click at [571, 503] on textarea "**********" at bounding box center [504, 487] width 269 height 52
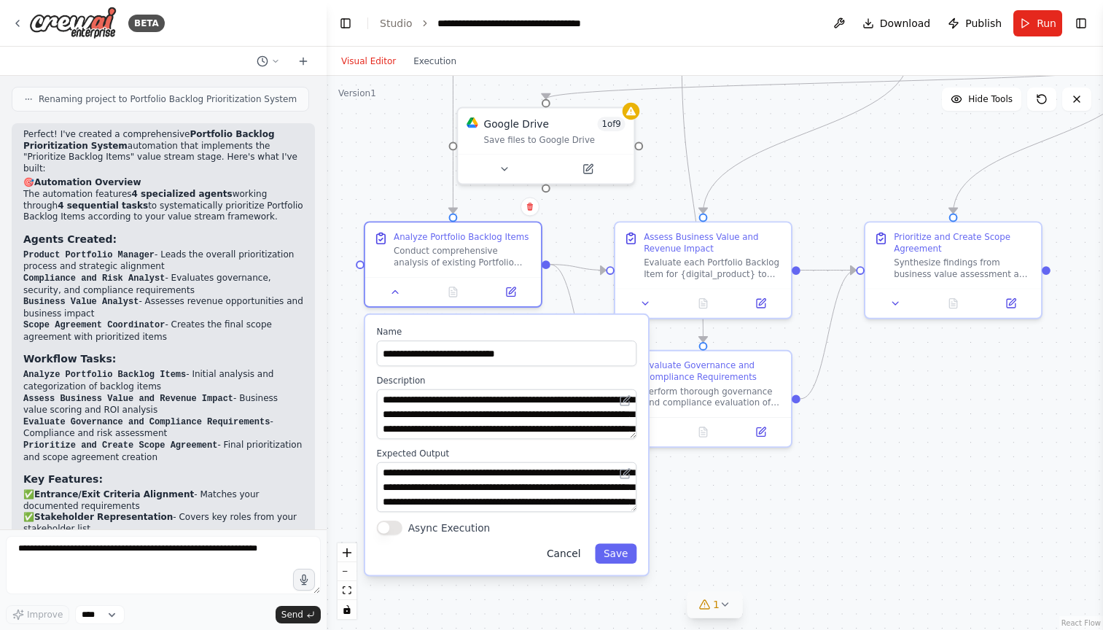
click at [571, 551] on button "Cancel" at bounding box center [563, 553] width 51 height 20
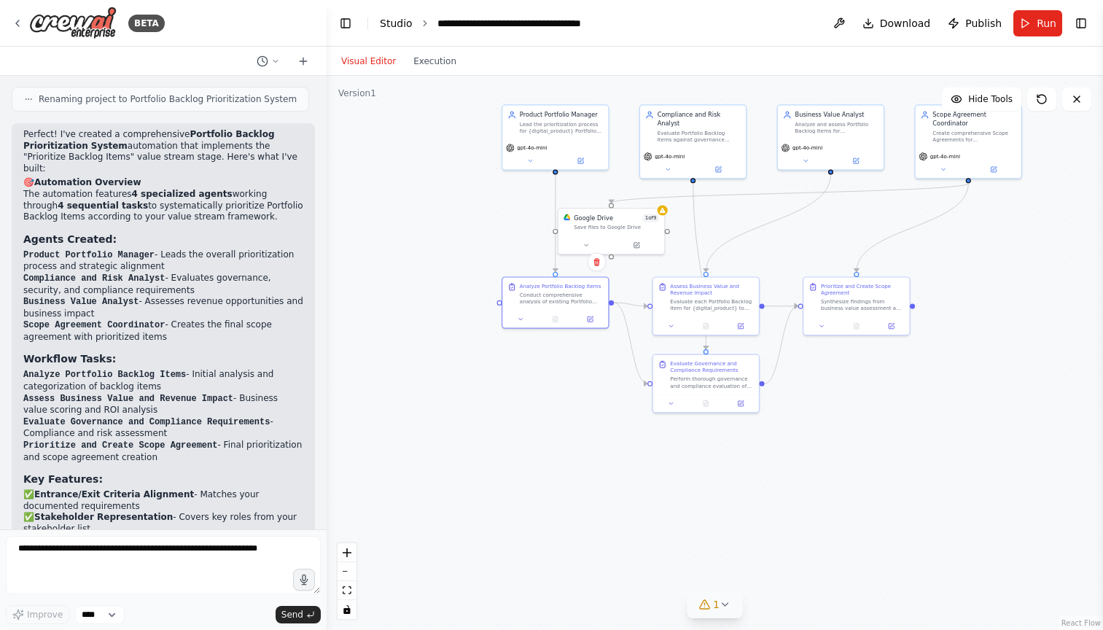
click at [393, 19] on link "Studio" at bounding box center [396, 23] width 33 height 12
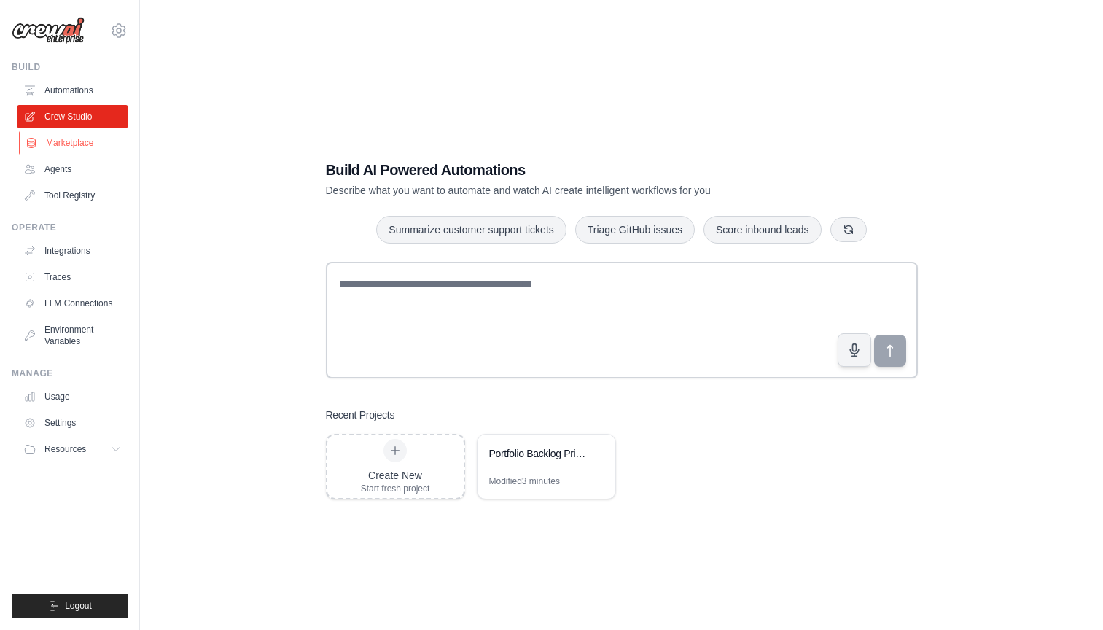
click at [75, 146] on link "Marketplace" at bounding box center [74, 142] width 110 height 23
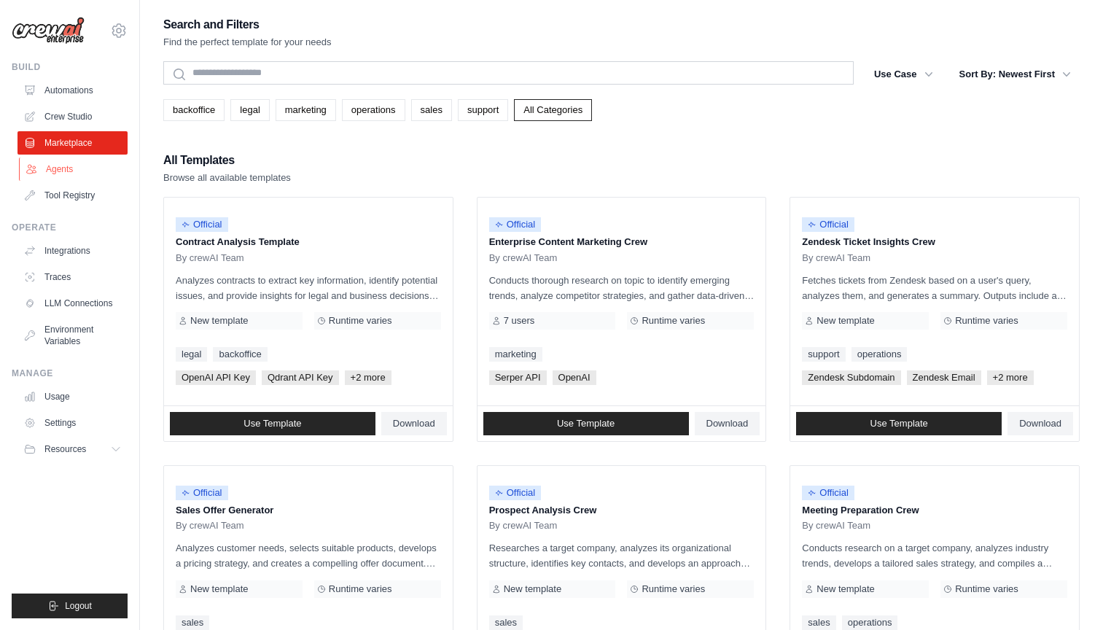
click at [59, 170] on link "Agents" at bounding box center [74, 168] width 110 height 23
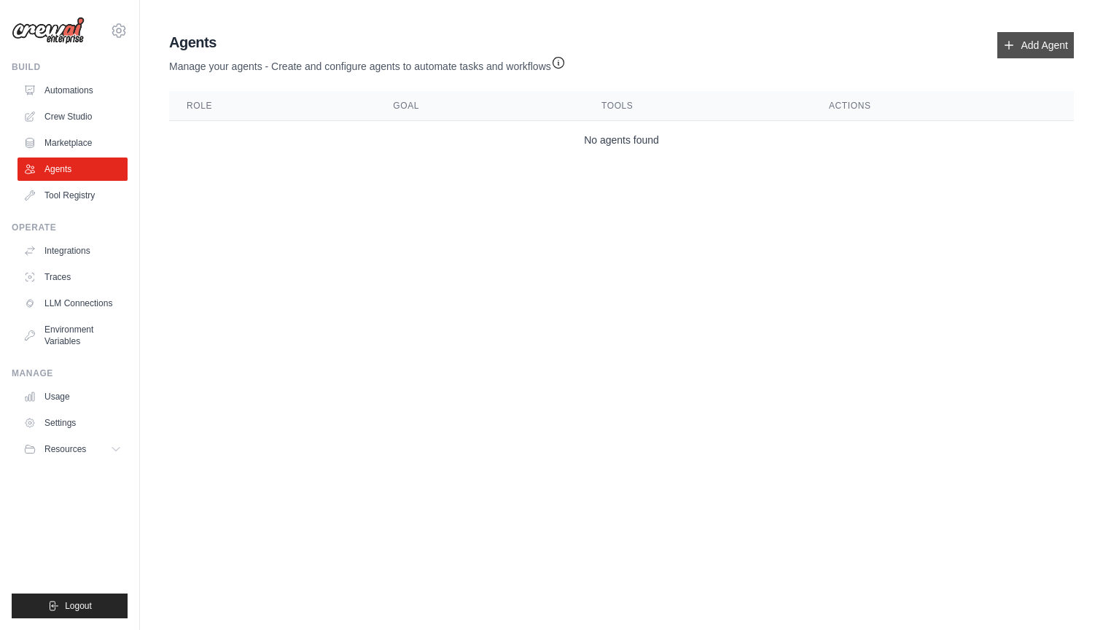
click at [1036, 44] on link "Add Agent" at bounding box center [1035, 45] width 77 height 26
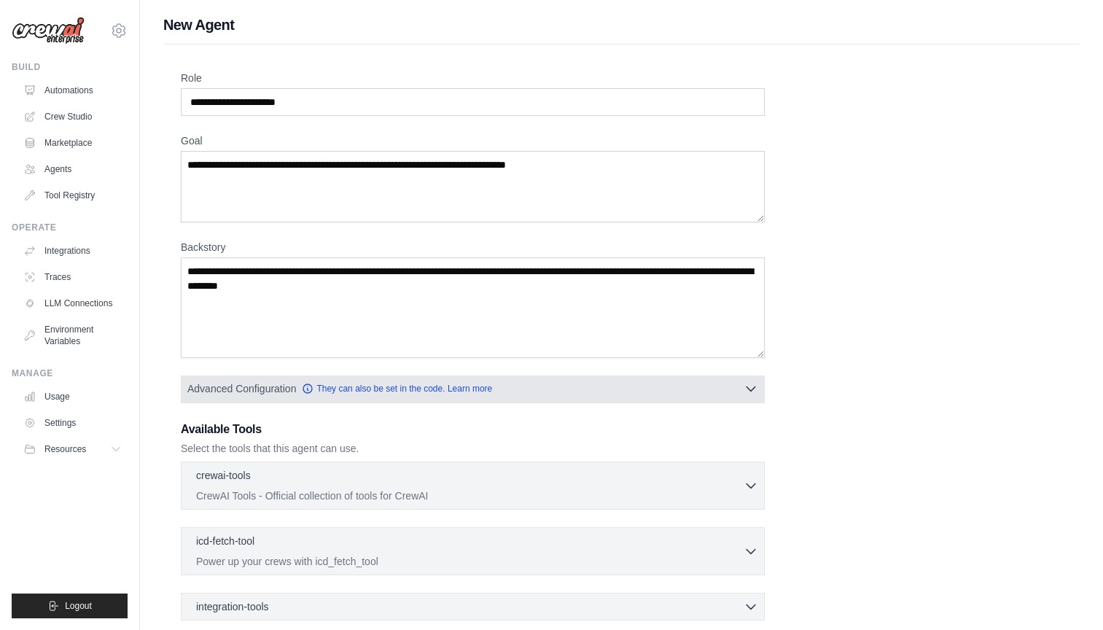
click at [747, 386] on icon "button" at bounding box center [750, 388] width 15 height 15
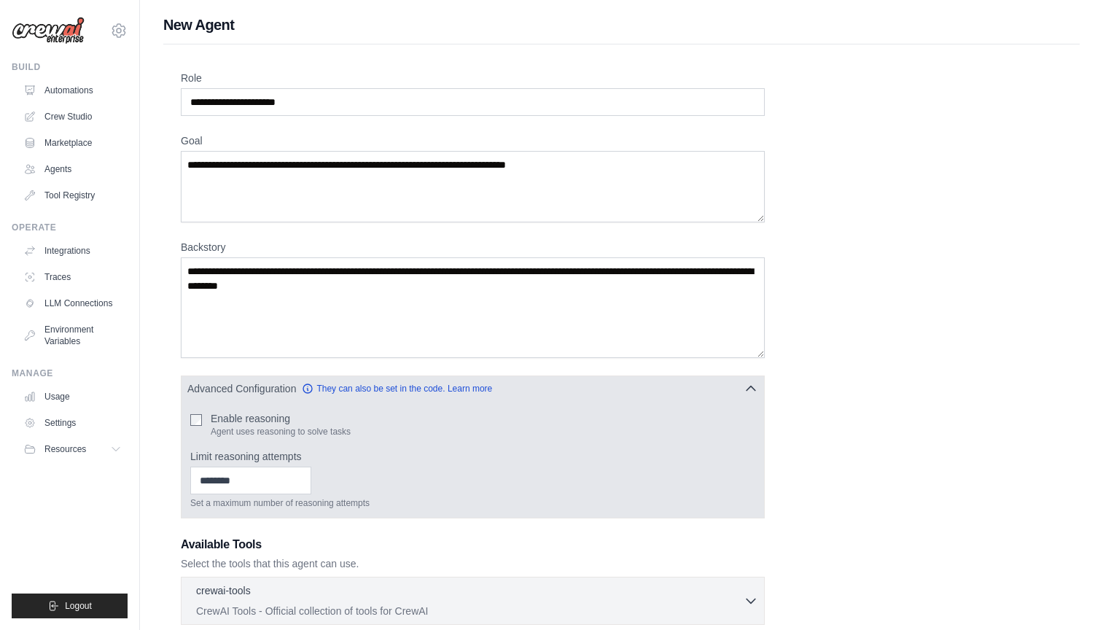
click at [748, 388] on icon "button" at bounding box center [750, 388] width 9 height 4
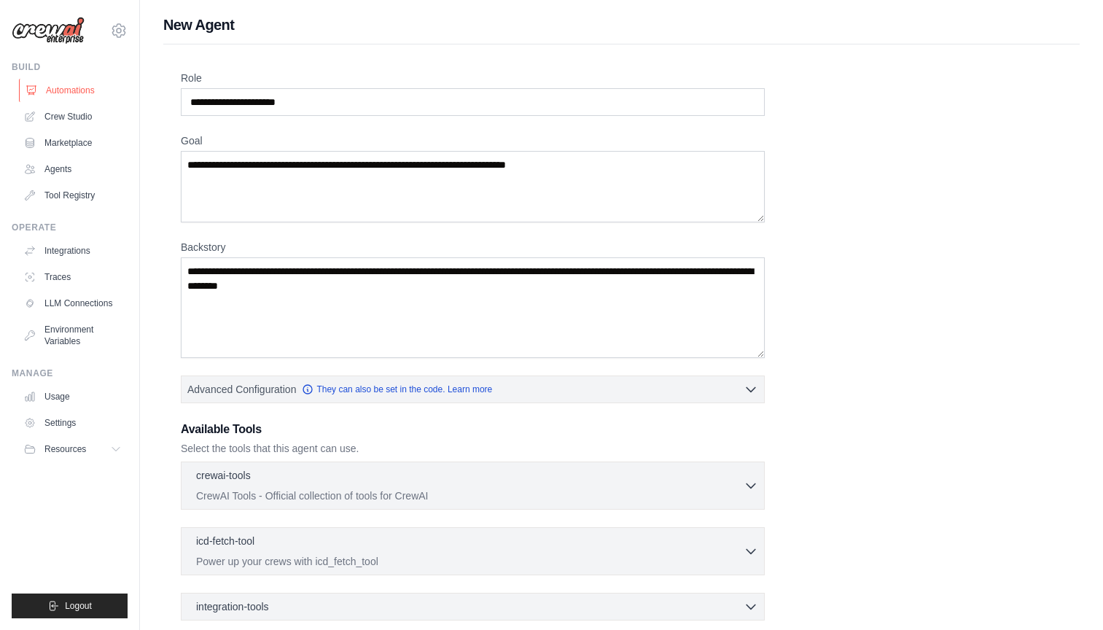
click at [63, 89] on link "Automations" at bounding box center [74, 90] width 110 height 23
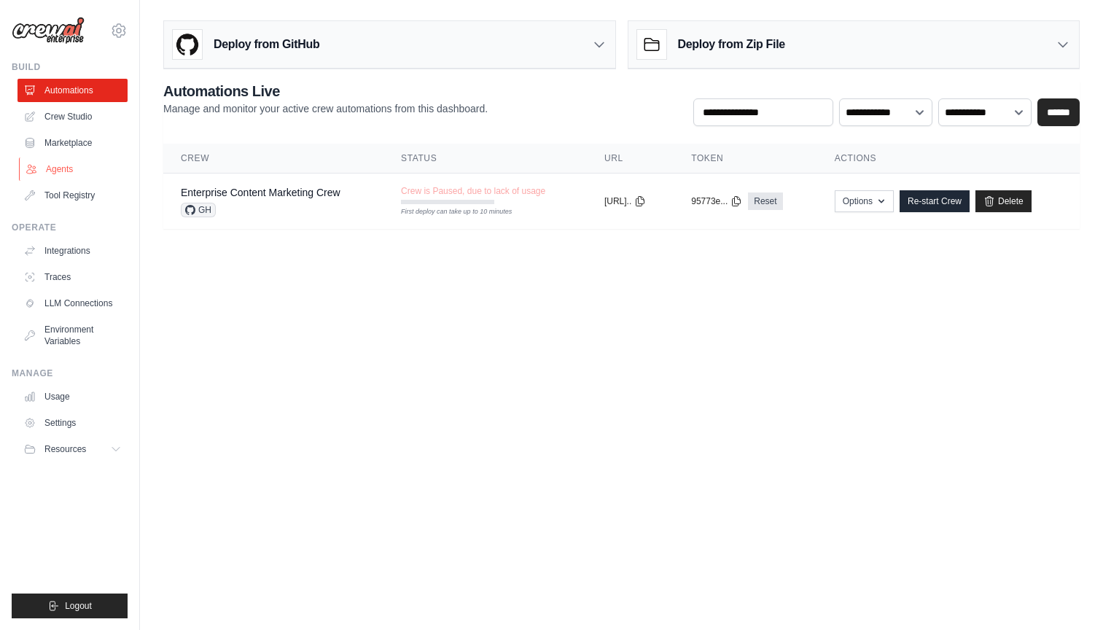
click at [52, 171] on link "Agents" at bounding box center [74, 168] width 110 height 23
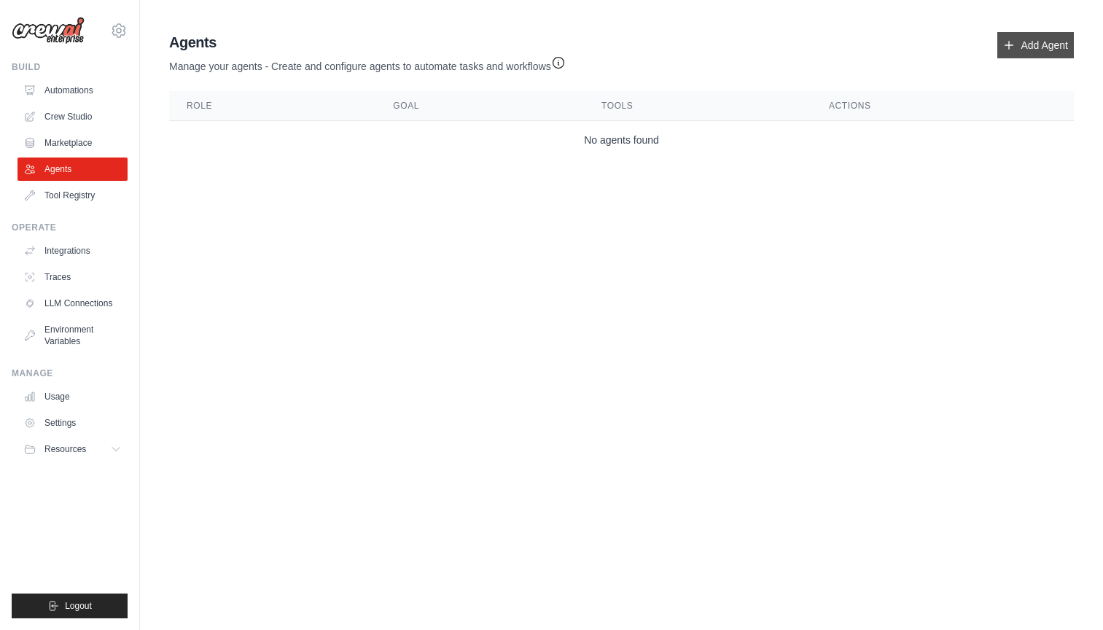
click at [1028, 46] on link "Add Agent" at bounding box center [1035, 45] width 77 height 26
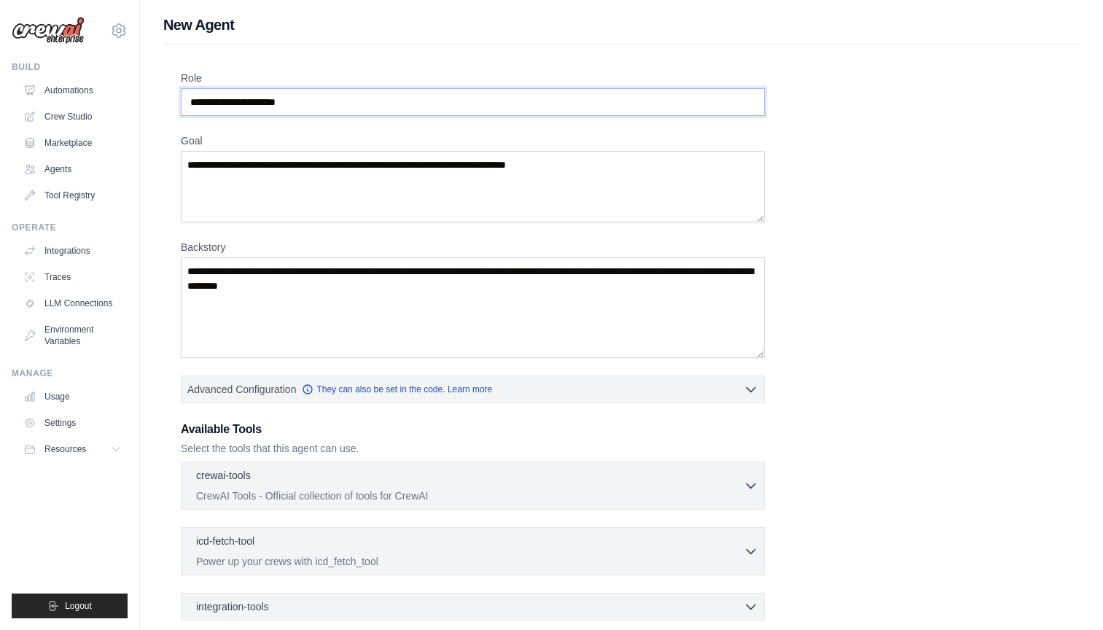
click at [316, 101] on input "Role" at bounding box center [473, 102] width 584 height 28
paste input "**********"
type input "**********"
click at [208, 167] on textarea "Goal" at bounding box center [473, 186] width 584 height 71
paste textarea "**********"
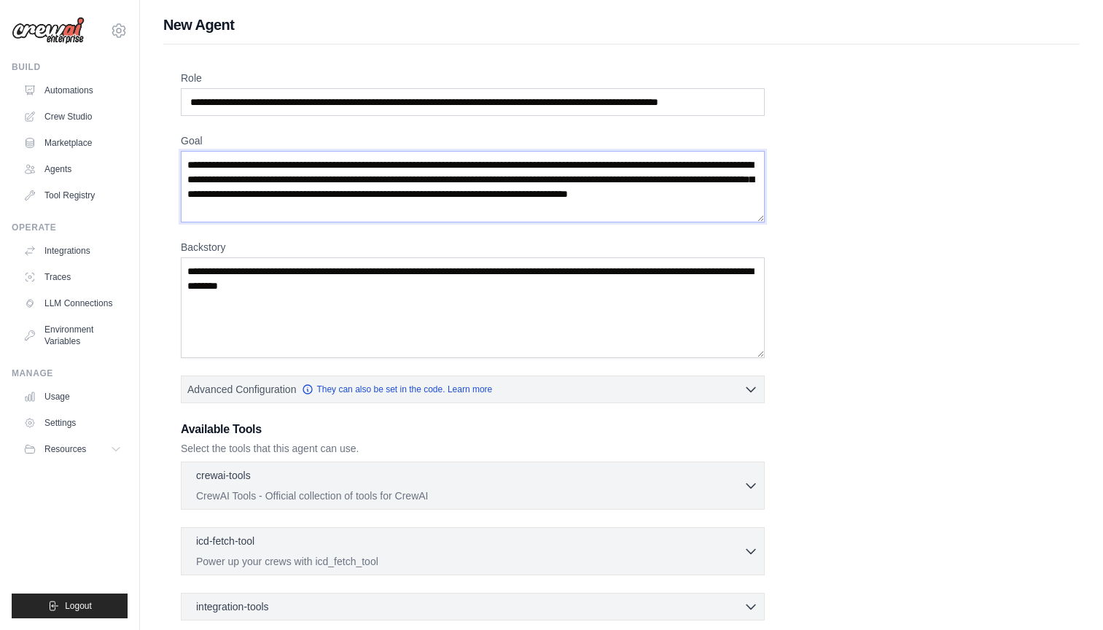
type textarea "**********"
click at [273, 282] on textarea "Backstory" at bounding box center [473, 307] width 584 height 101
paste textarea "**********"
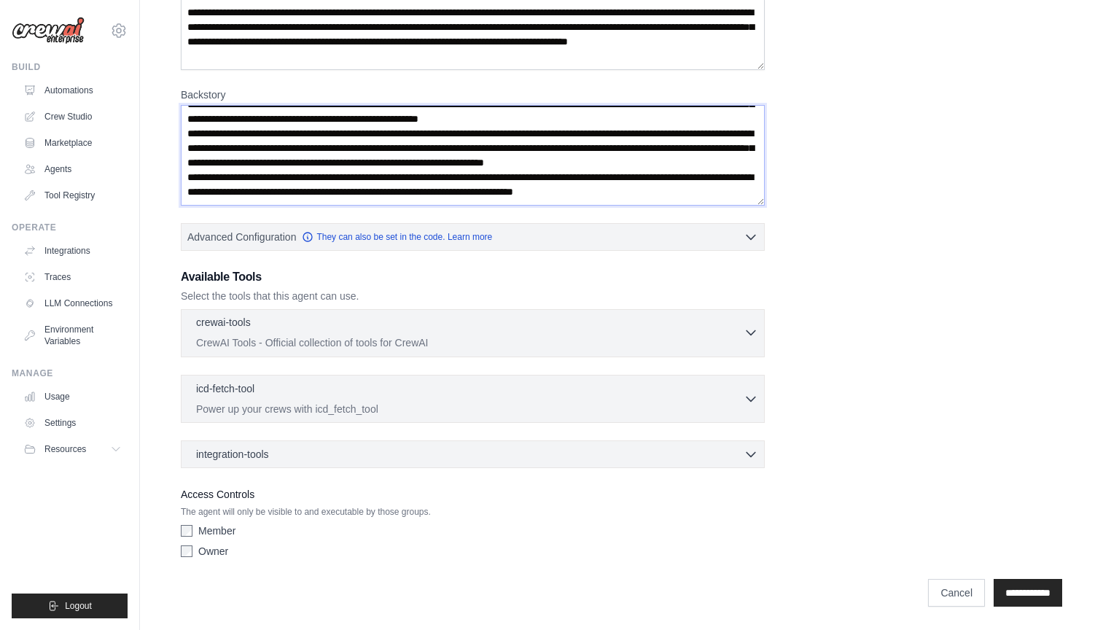
scroll to position [152, 0]
type textarea "**********"
click at [470, 340] on p "CrewAI Tools - Official collection of tools for CrewAI" at bounding box center [469, 342] width 547 height 15
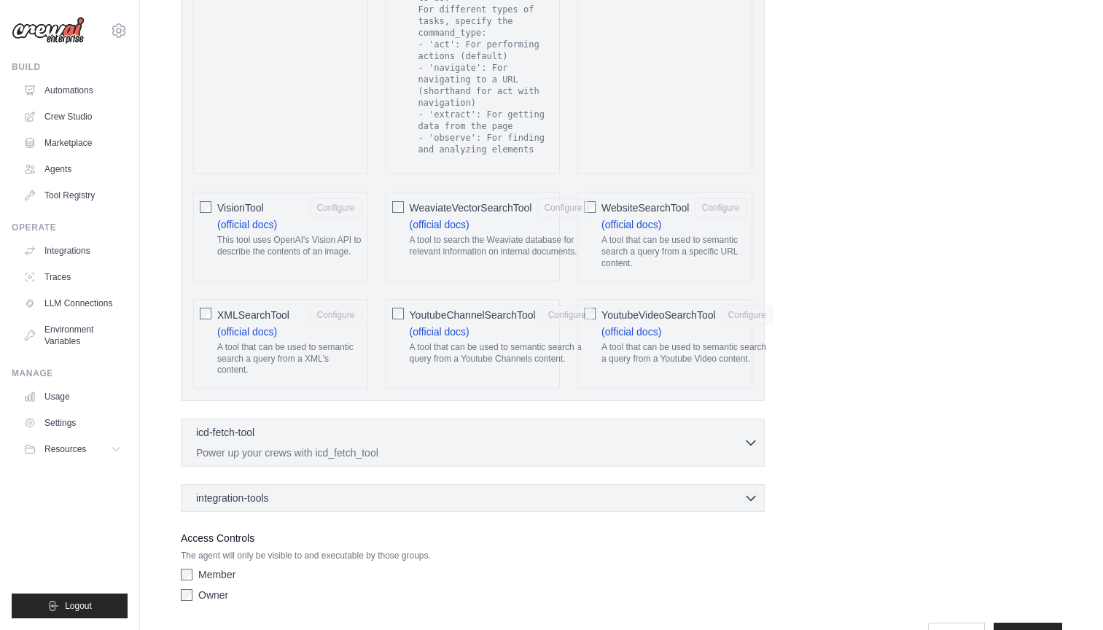
scroll to position [2882, 0]
click at [750, 435] on icon "button" at bounding box center [750, 442] width 15 height 15
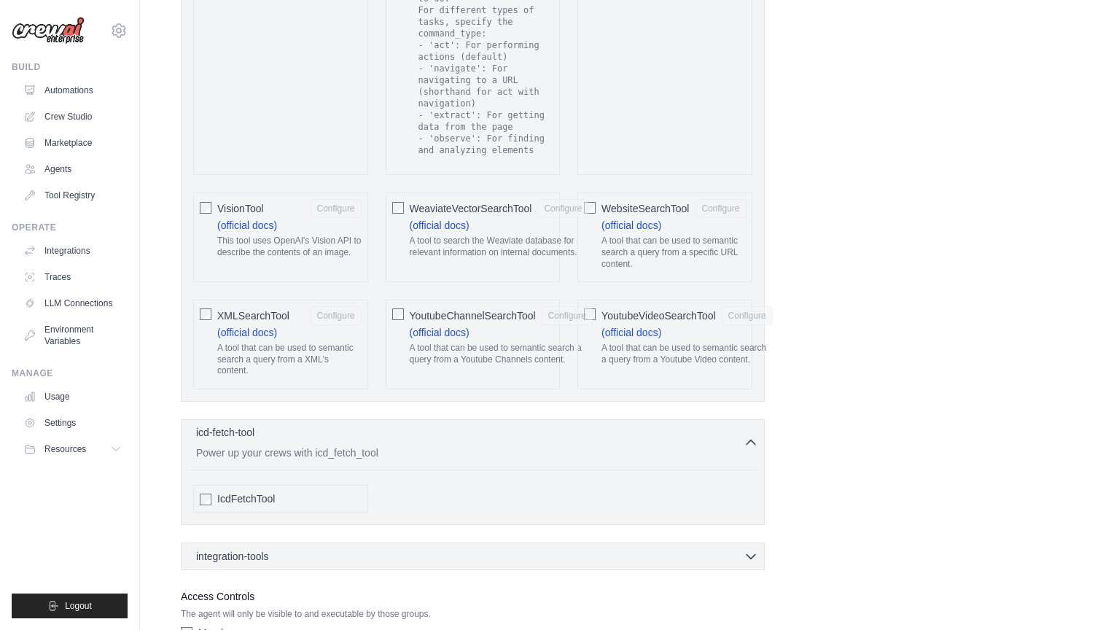
scroll to position [2934, 0]
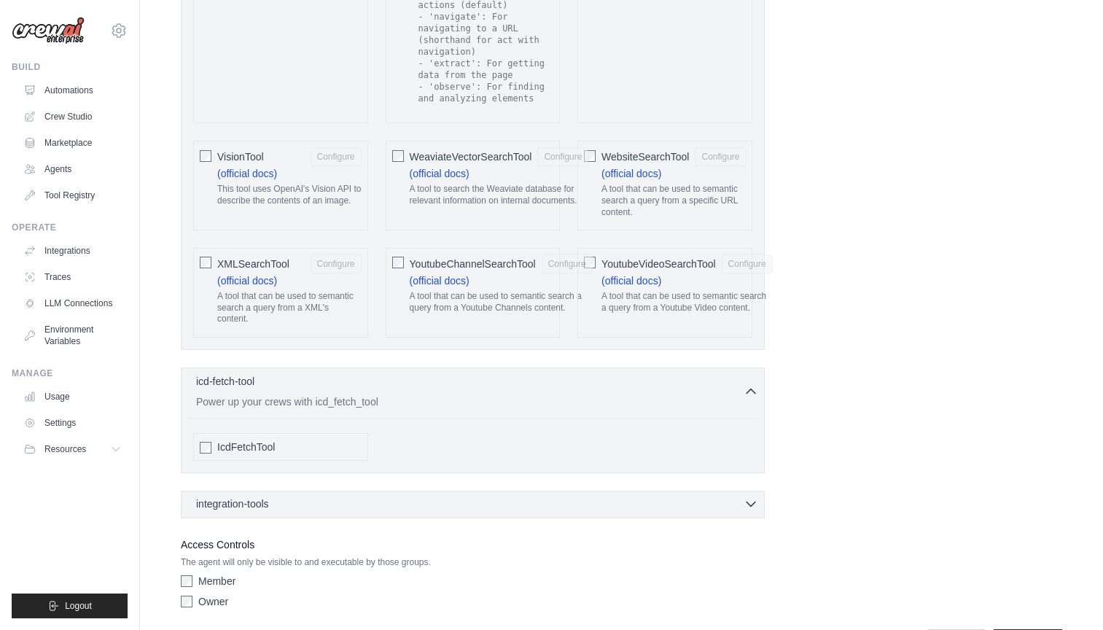
click at [746, 496] on icon "button" at bounding box center [750, 503] width 15 height 15
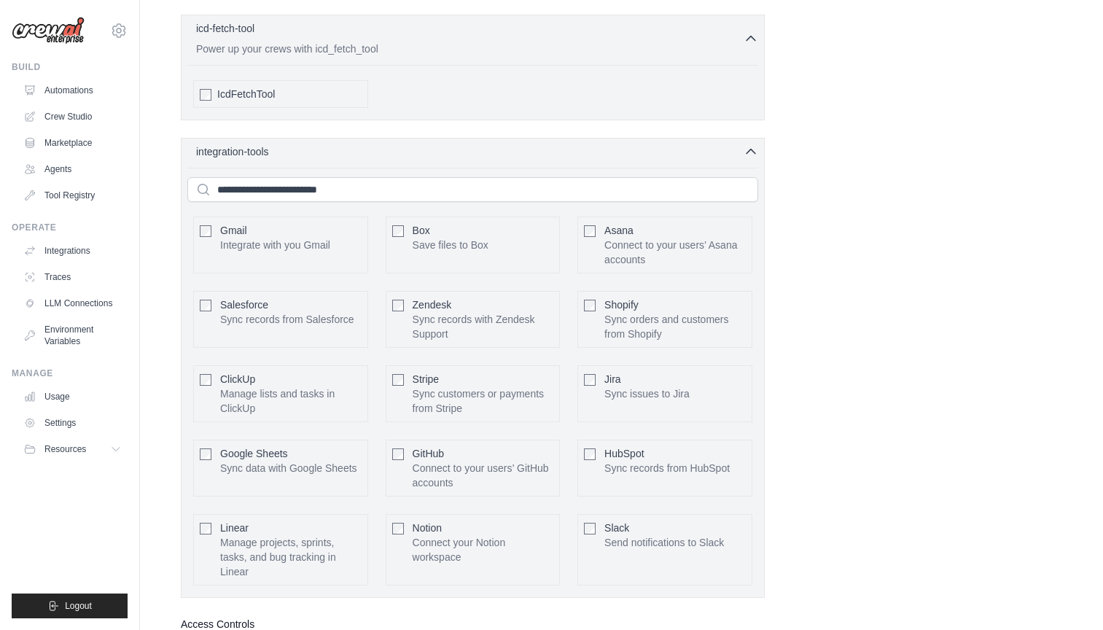
scroll to position [3291, 0]
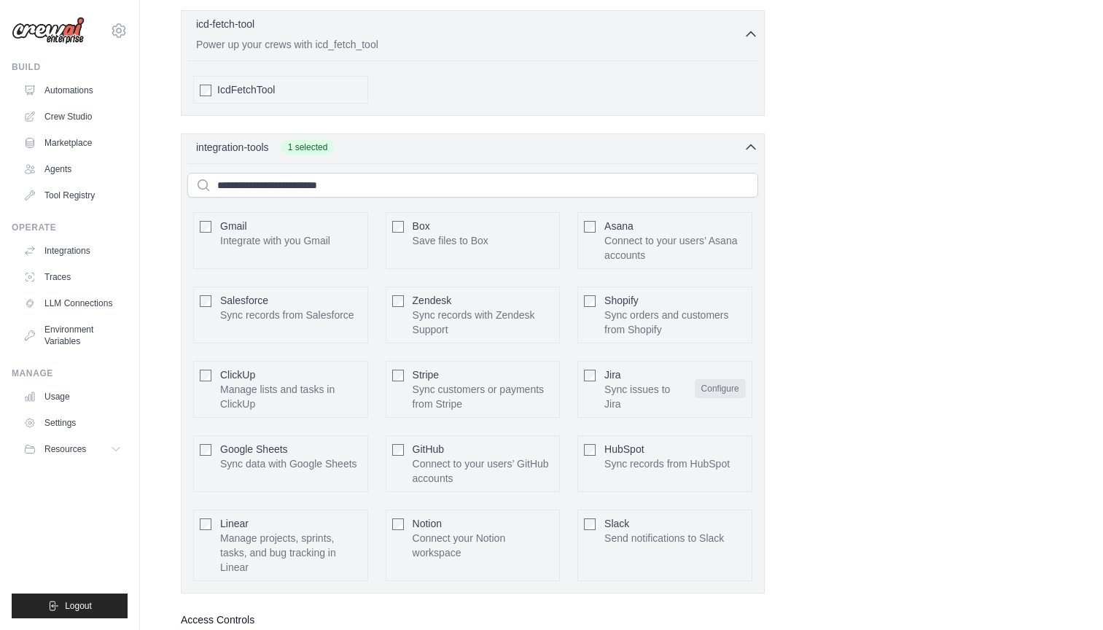
click at [715, 379] on button "Configure" at bounding box center [720, 388] width 51 height 19
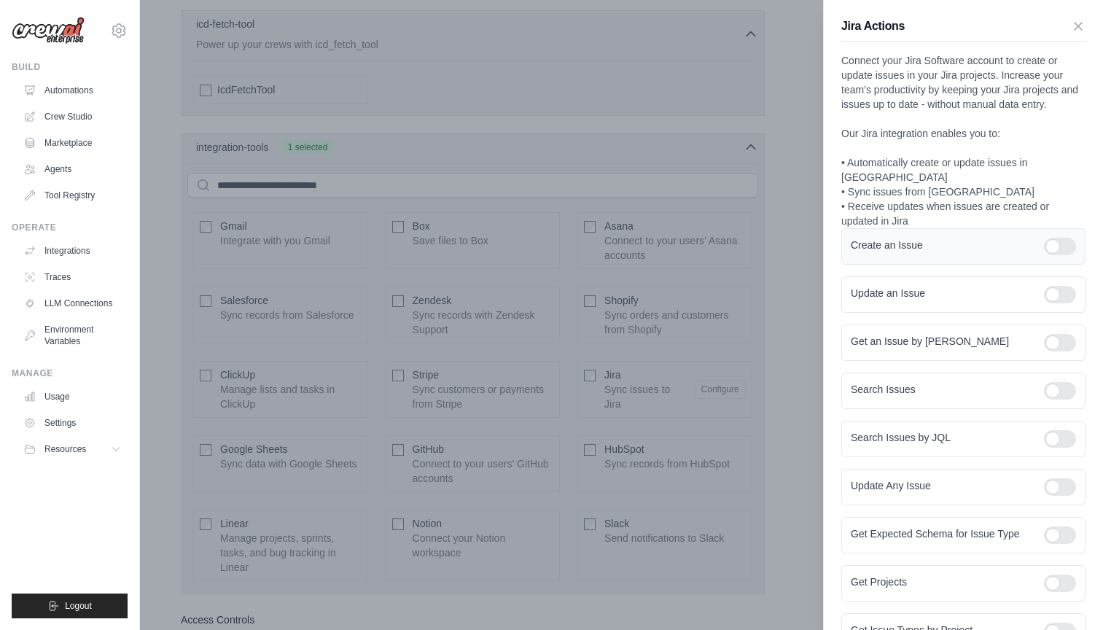
click at [1052, 238] on div at bounding box center [1060, 246] width 32 height 17
click at [1050, 286] on div at bounding box center [1060, 294] width 32 height 17
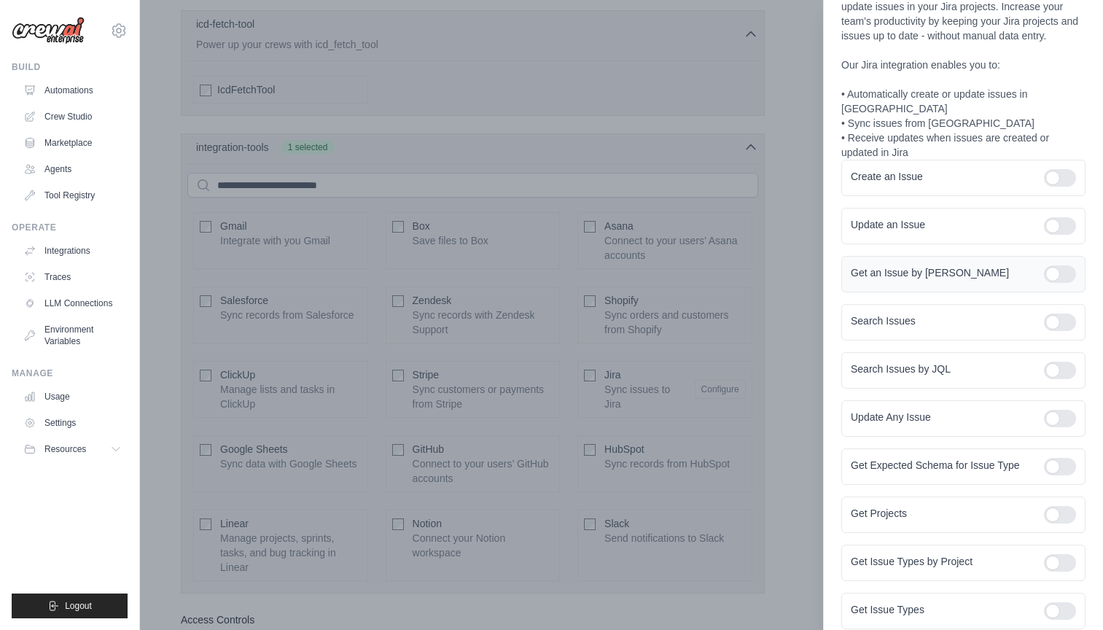
scroll to position [80, 0]
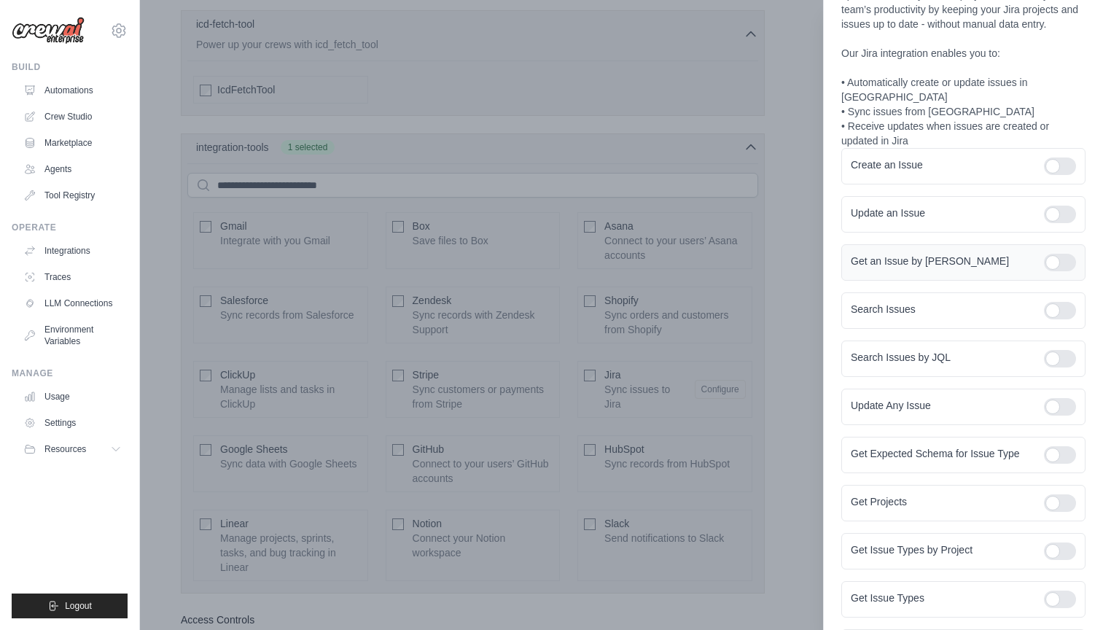
click at [1052, 254] on div at bounding box center [1060, 262] width 32 height 17
click at [1052, 302] on div at bounding box center [1060, 310] width 32 height 17
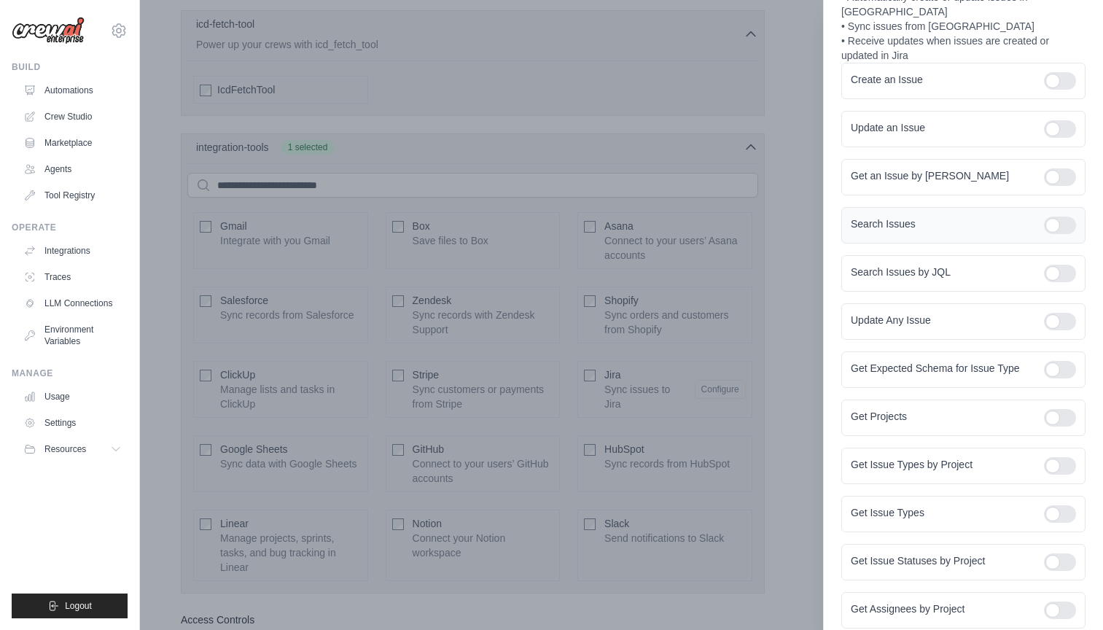
scroll to position [167, 0]
click at [1053, 263] on div at bounding box center [1060, 271] width 32 height 17
click at [1055, 311] on div at bounding box center [1060, 319] width 32 height 17
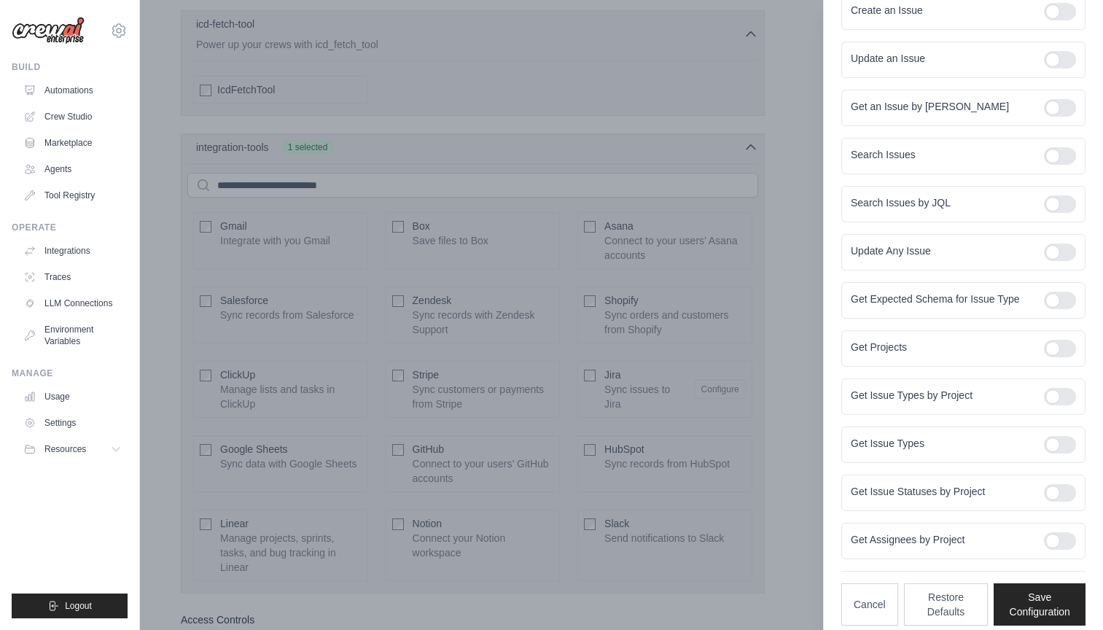
scroll to position [233, 0]
click at [1039, 584] on button "Save Configuration" at bounding box center [1039, 605] width 92 height 42
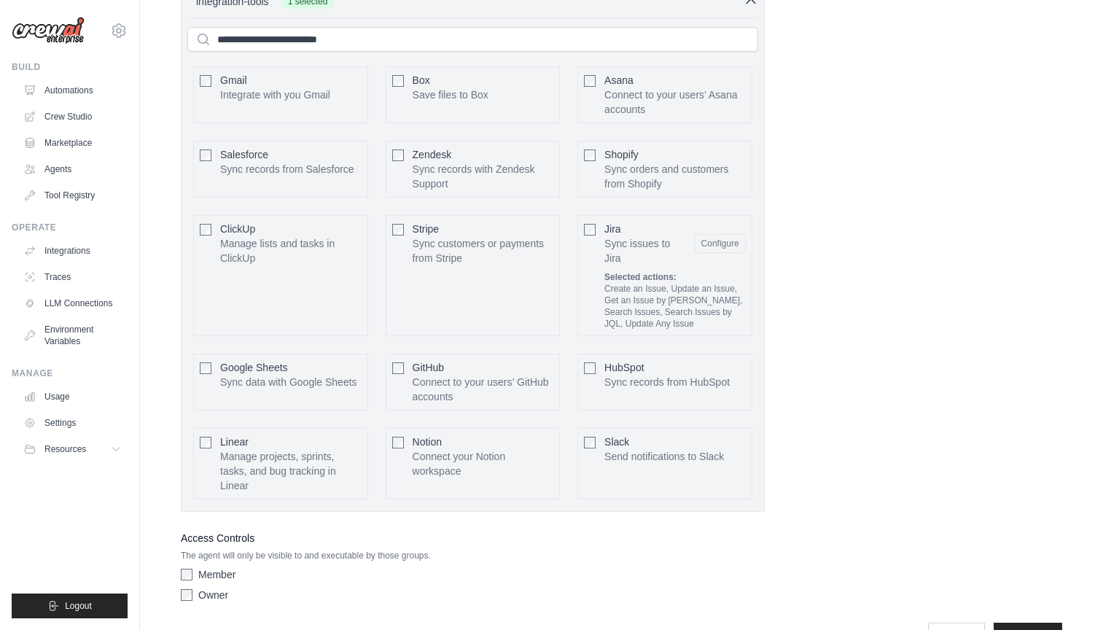
scroll to position [3436, 0]
click at [1009, 623] on input "**********" at bounding box center [1027, 637] width 69 height 28
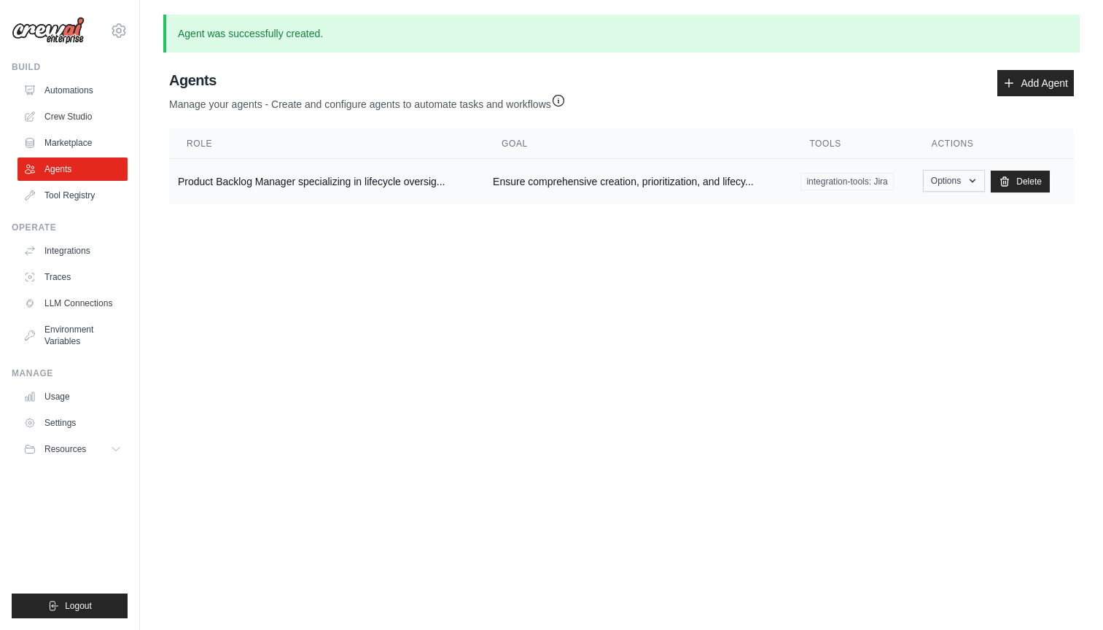
click at [969, 179] on icon "button" at bounding box center [972, 181] width 12 height 12
click at [911, 215] on link "Show" at bounding box center [932, 214] width 105 height 26
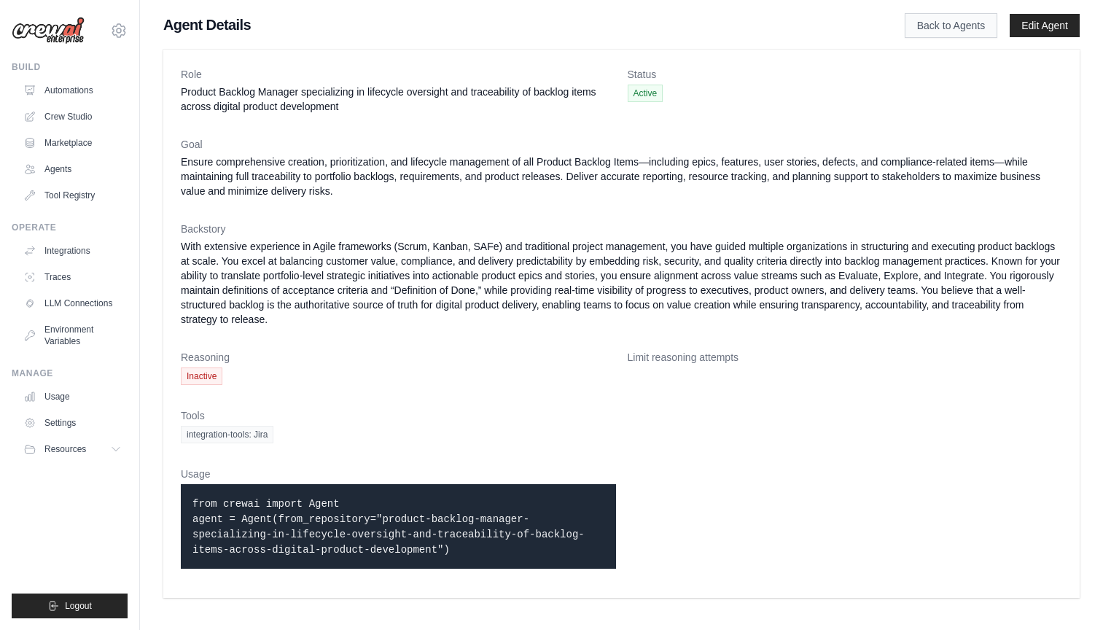
click at [949, 26] on link "Back to Agents" at bounding box center [950, 25] width 93 height 25
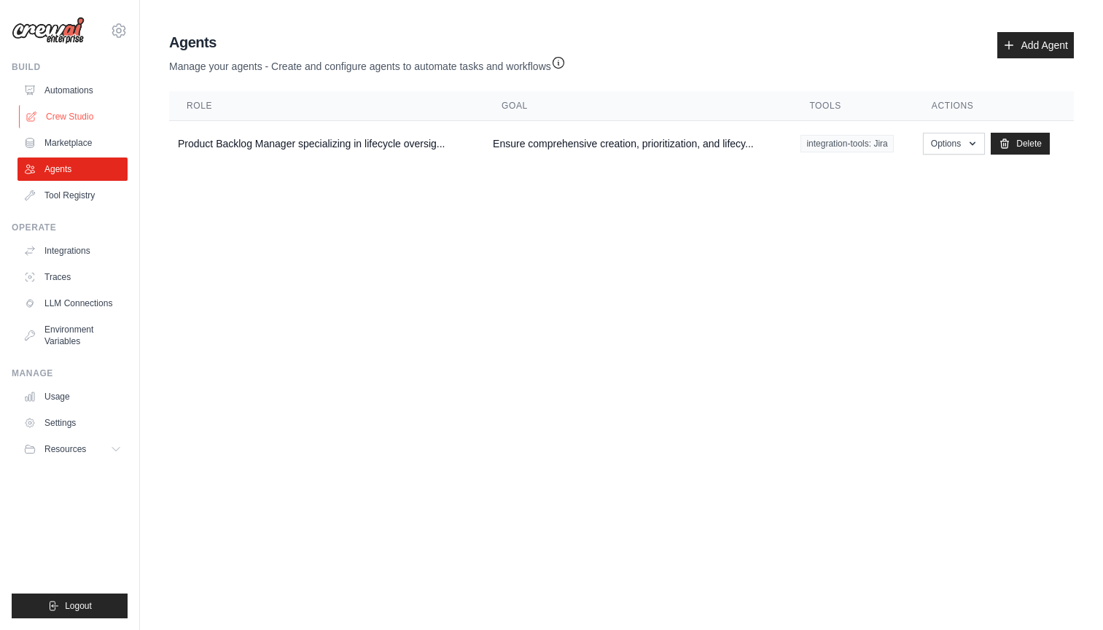
click at [69, 114] on link "Crew Studio" at bounding box center [74, 116] width 110 height 23
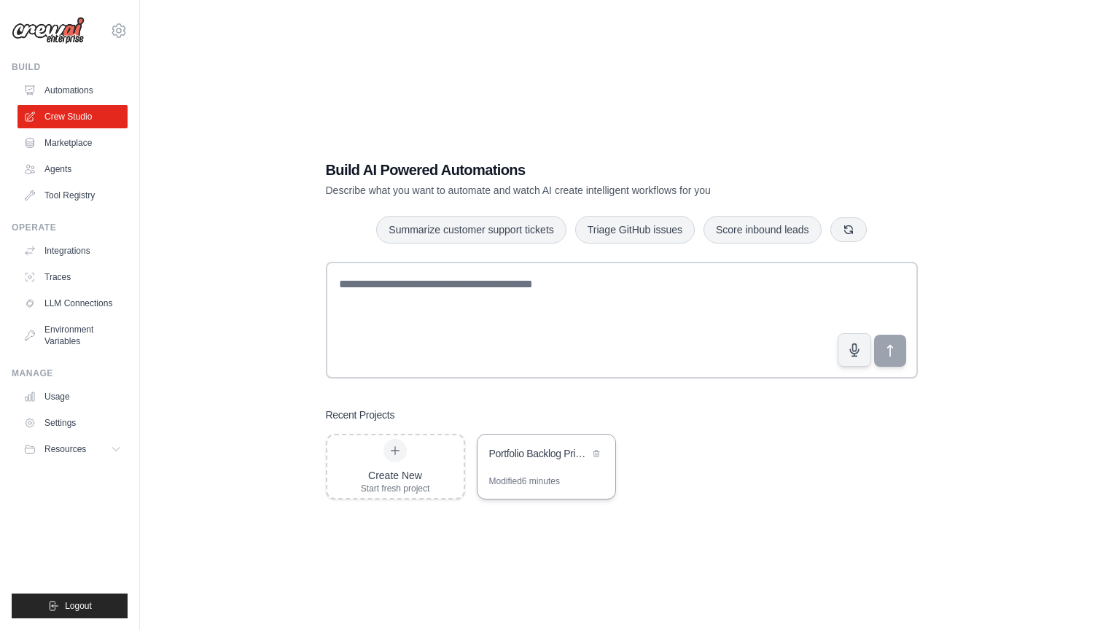
click at [534, 462] on div "Portfolio Backlog Prioritization System" at bounding box center [539, 454] width 100 height 17
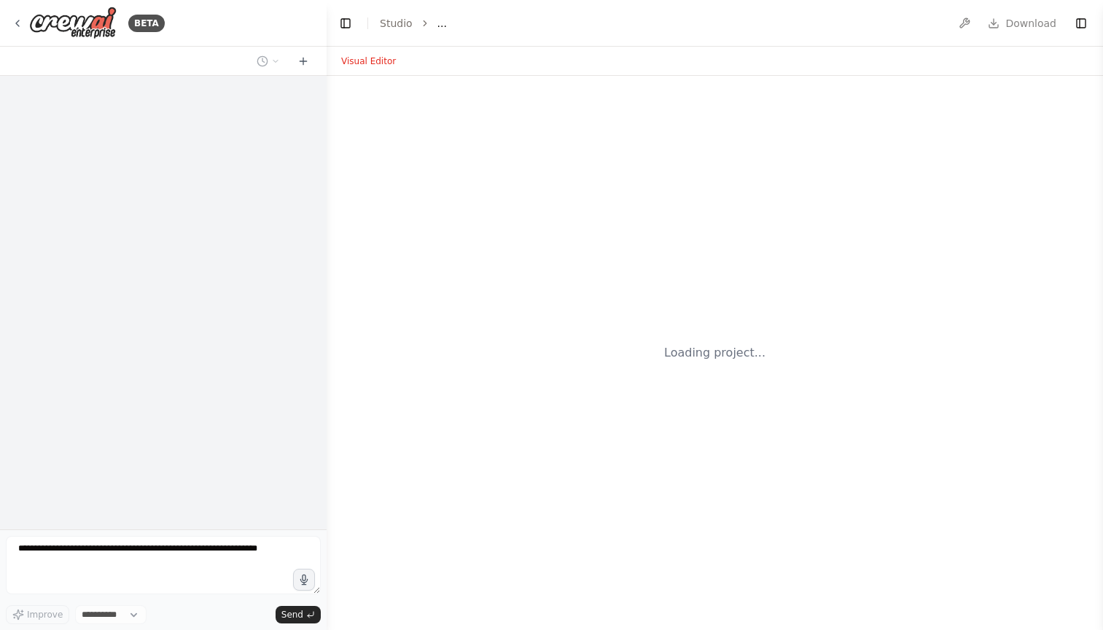
select select "****"
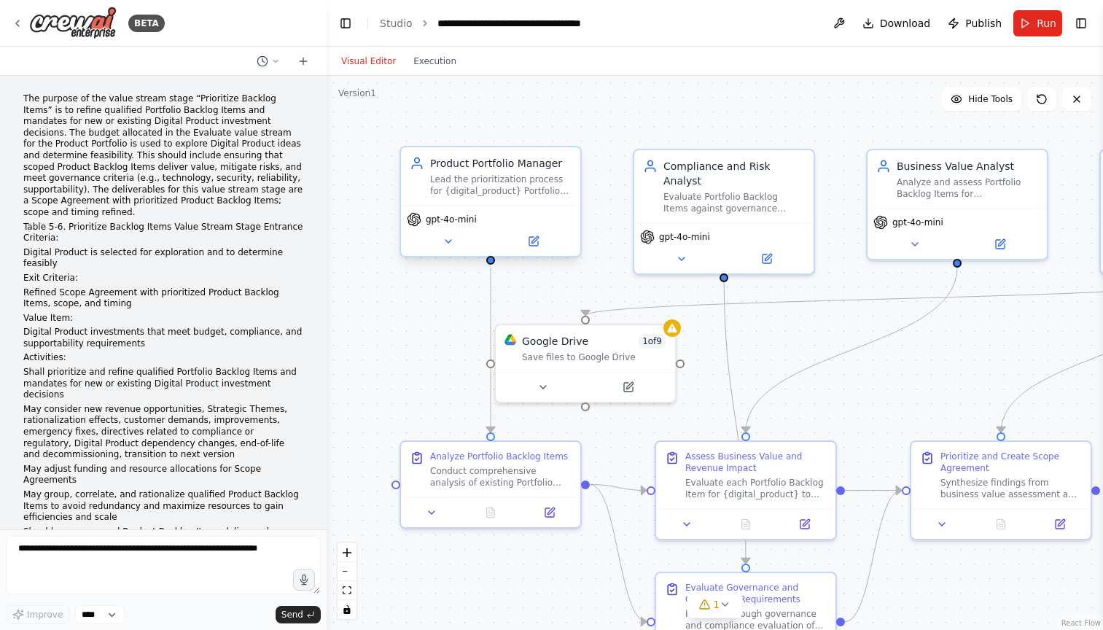
scroll to position [2623, 0]
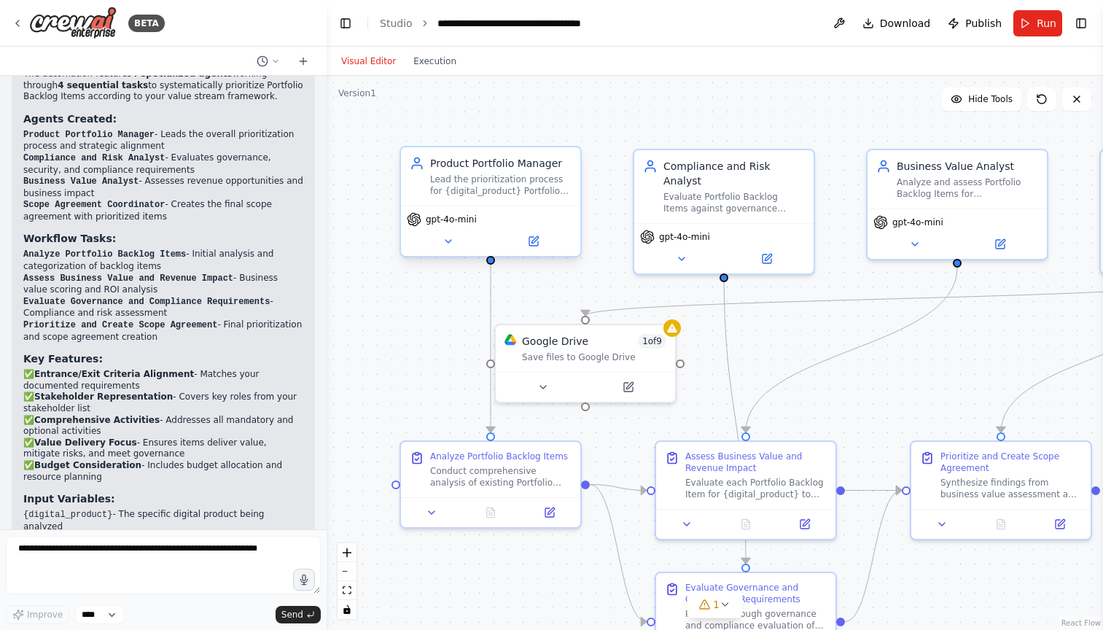
click at [505, 172] on div "Product Portfolio Manager Lead the prioritization process for {digital_product}…" at bounding box center [500, 176] width 141 height 41
click at [448, 243] on icon at bounding box center [448, 241] width 12 height 12
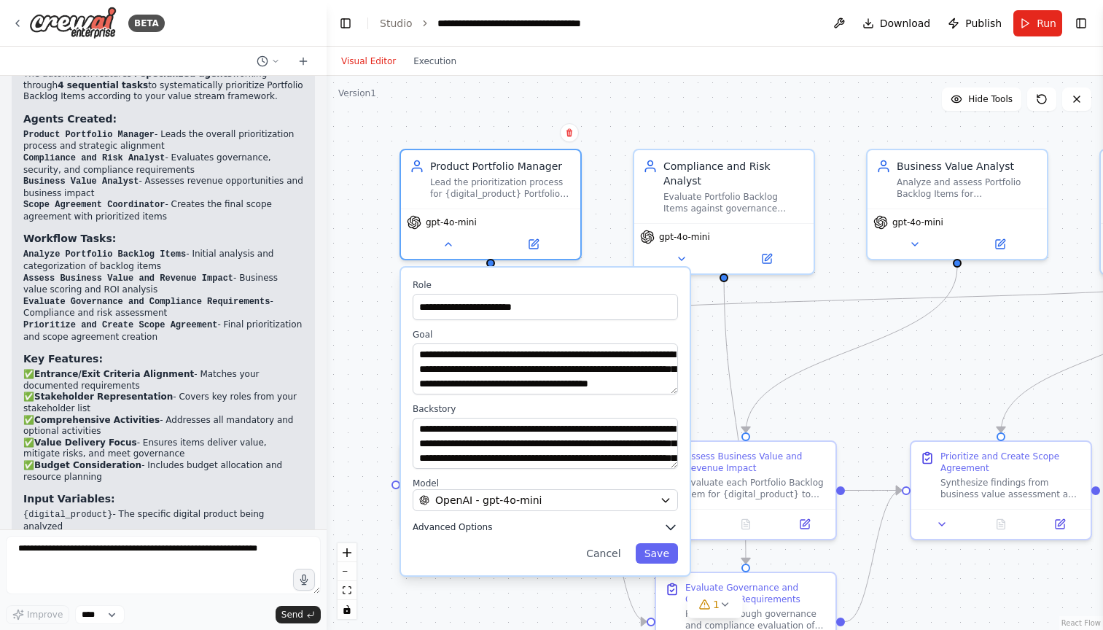
click at [668, 532] on icon "button" at bounding box center [670, 527] width 15 height 15
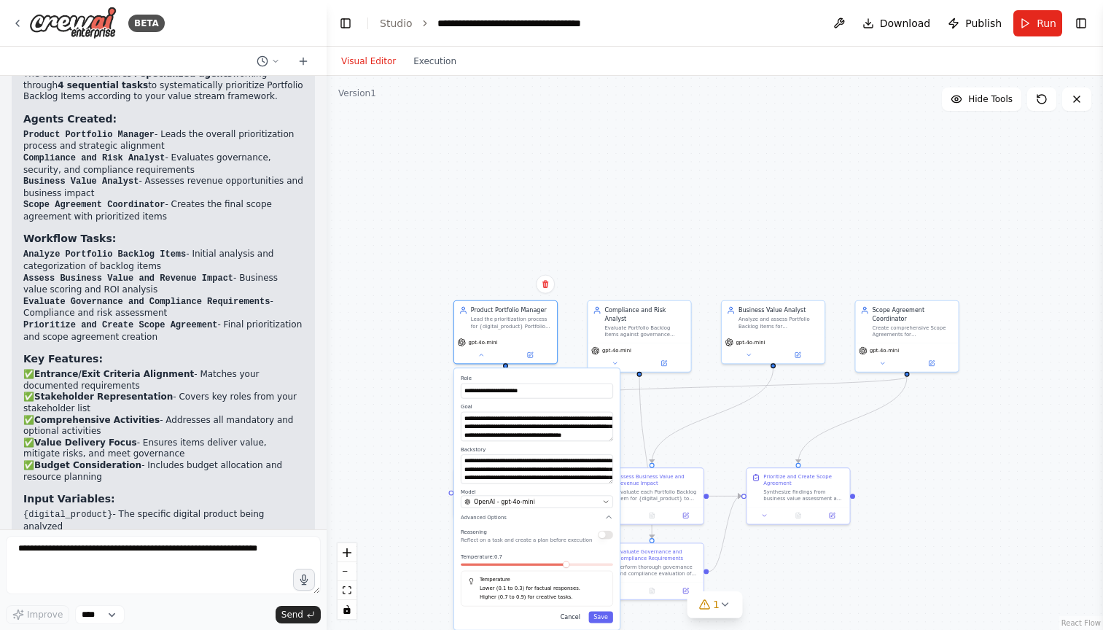
click at [575, 615] on button "Cancel" at bounding box center [570, 617] width 30 height 12
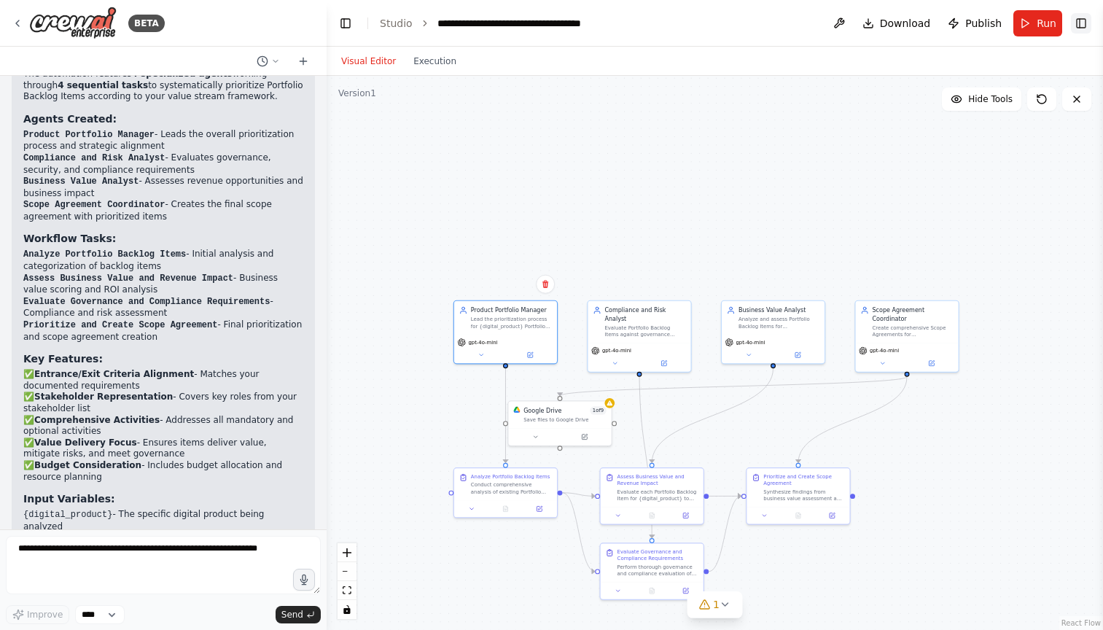
click at [1082, 23] on button "Toggle Right Sidebar" at bounding box center [1081, 23] width 20 height 20
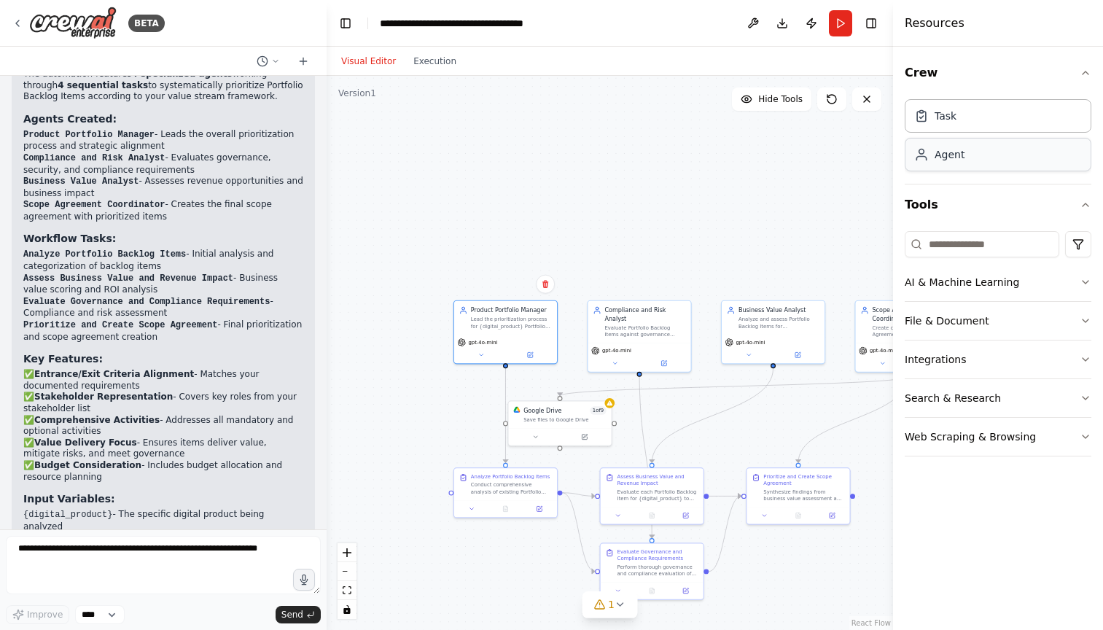
click at [994, 157] on div "Agent" at bounding box center [997, 155] width 187 height 34
click at [838, 192] on div "Goal of the agent" at bounding box center [829, 192] width 81 height 7
click at [832, 187] on div "Role of the agent Goal of the agent" at bounding box center [829, 187] width 81 height 17
click at [798, 222] on icon at bounding box center [798, 221] width 7 height 7
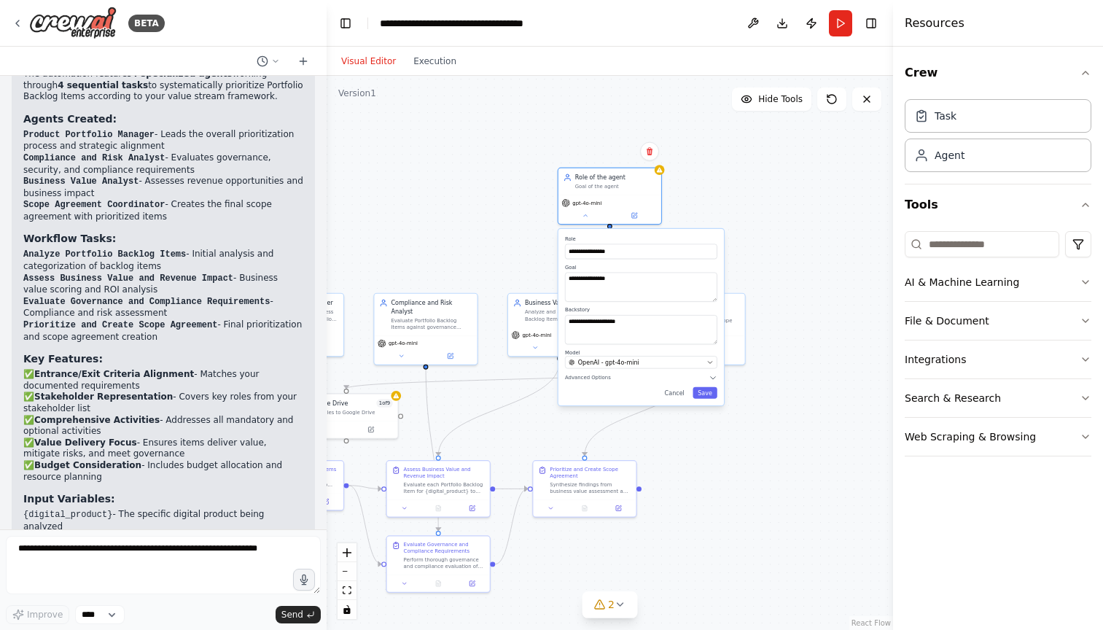
drag, startPoint x: 714, startPoint y: 195, endPoint x: 500, endPoint y: 188, distance: 213.7
click at [500, 188] on div ".deletable-edge-delete-btn { width: 20px; height: 20px; border: 0px solid #ffff…" at bounding box center [610, 353] width 566 height 554
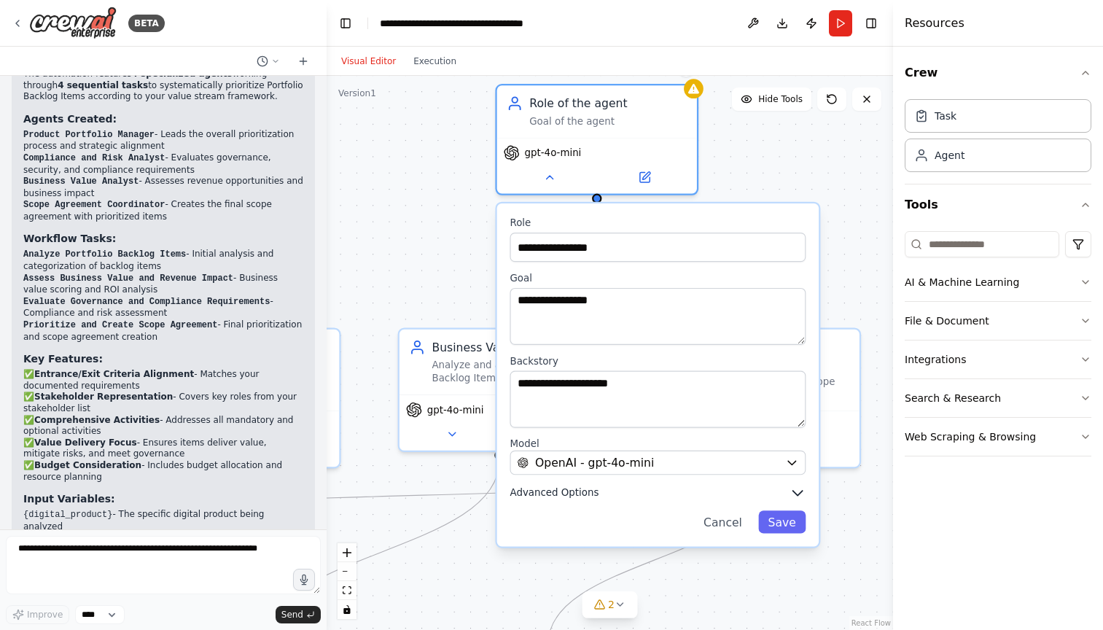
click at [795, 490] on icon "button" at bounding box center [797, 493] width 16 height 16
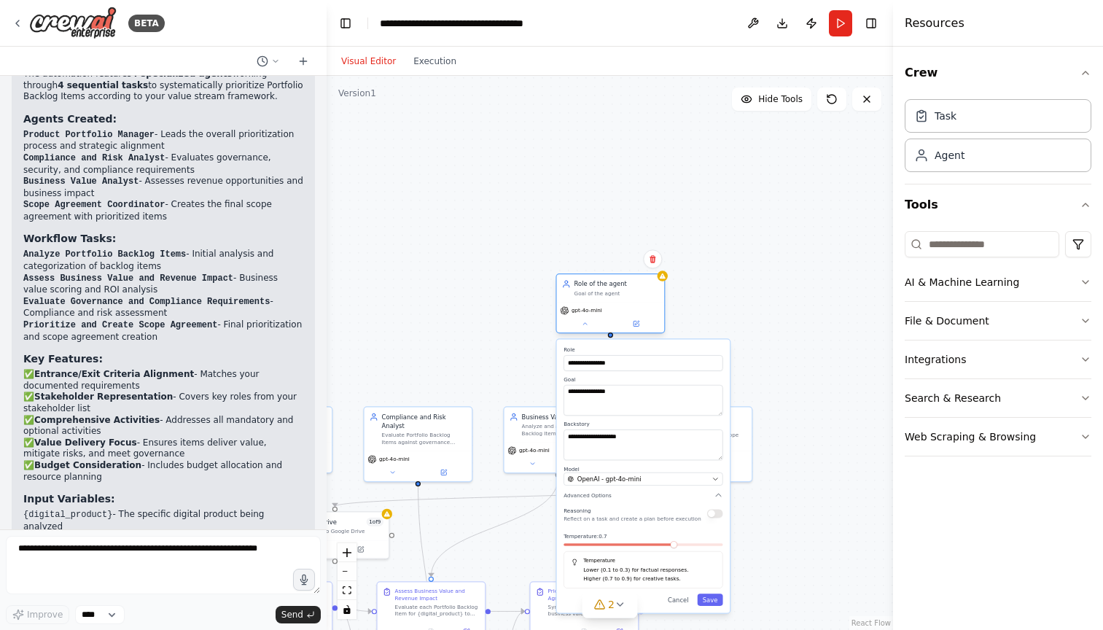
click at [593, 292] on div "Goal of the agent" at bounding box center [616, 293] width 85 height 7
click at [683, 600] on button "Cancel" at bounding box center [677, 599] width 31 height 12
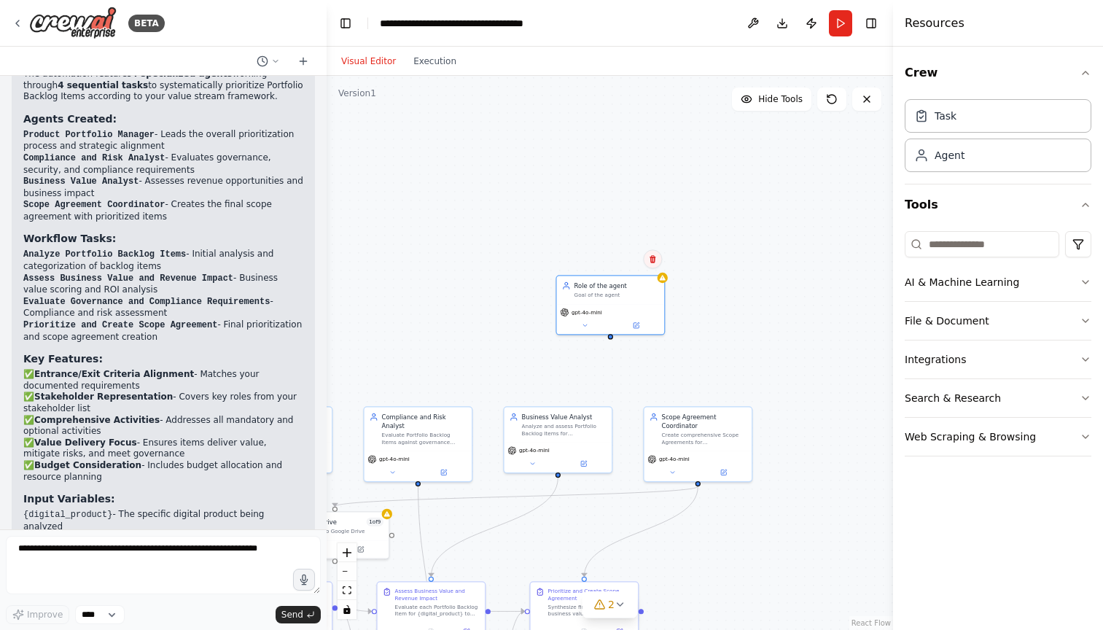
click at [650, 257] on icon at bounding box center [652, 258] width 9 height 9
click at [616, 261] on button "Confirm" at bounding box center [611, 258] width 52 height 17
click at [957, 157] on div "Agent" at bounding box center [949, 154] width 30 height 15
click at [1091, 71] on icon "button" at bounding box center [1085, 73] width 12 height 12
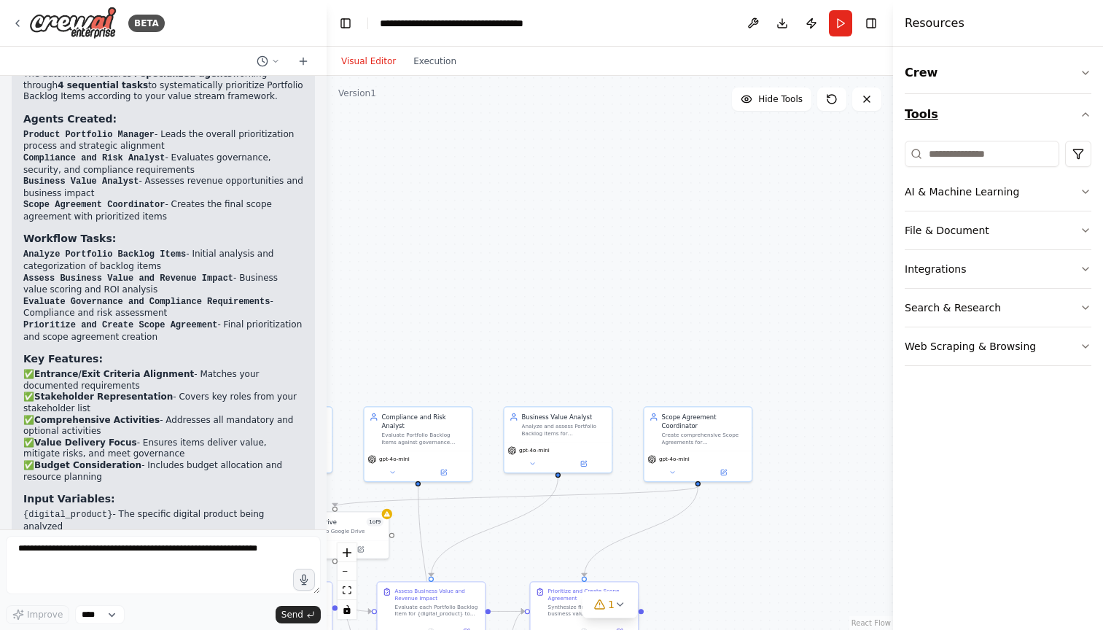
click at [1085, 114] on icon "button" at bounding box center [1085, 115] width 12 height 12
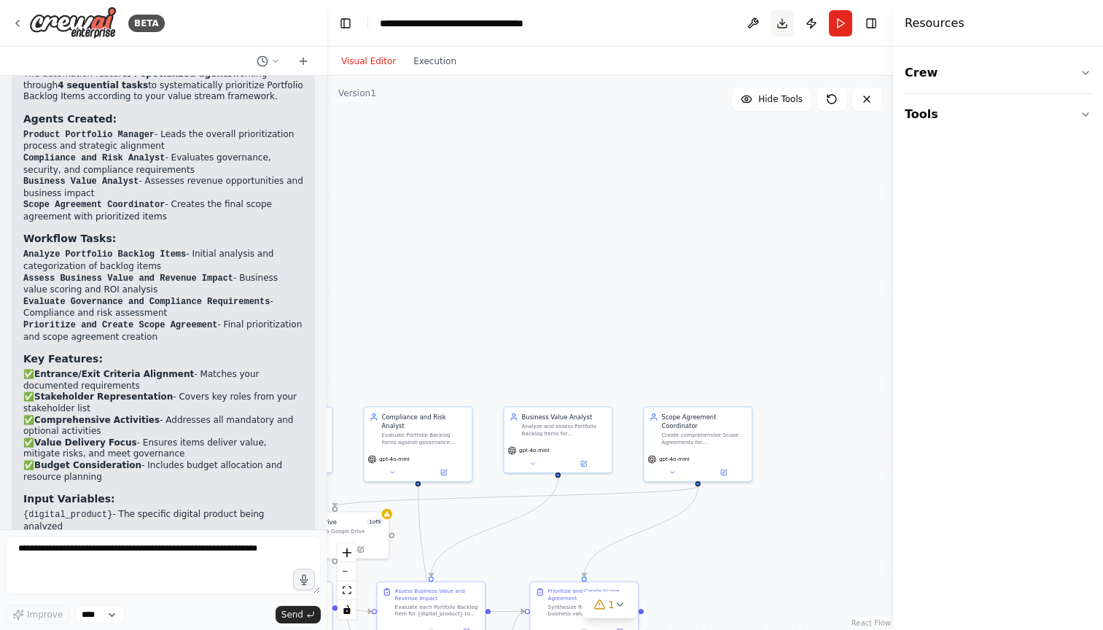
click at [781, 21] on button "Download" at bounding box center [781, 23] width 23 height 26
click at [338, 20] on button "Toggle Left Sidebar" at bounding box center [345, 23] width 20 height 20
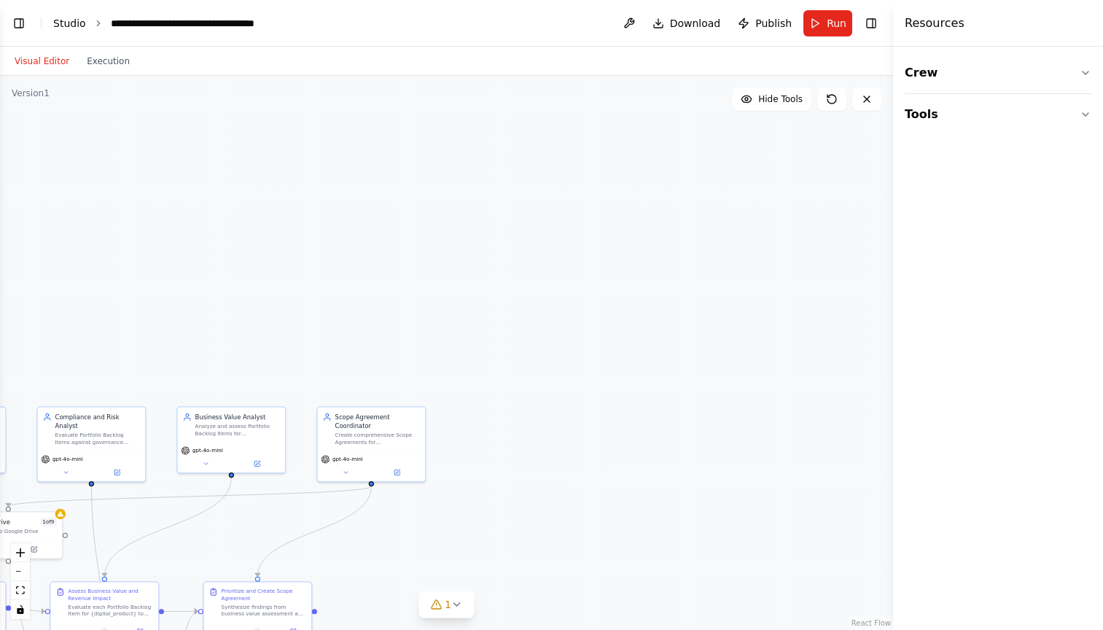
click at [77, 22] on link "Studio" at bounding box center [69, 23] width 33 height 12
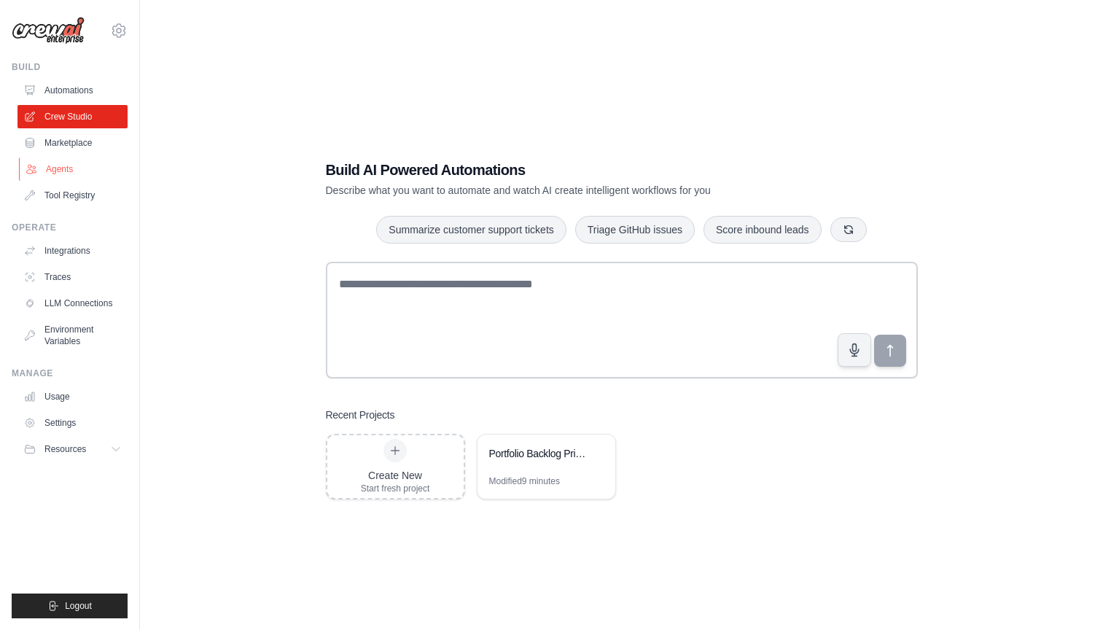
click at [54, 168] on link "Agents" at bounding box center [74, 168] width 110 height 23
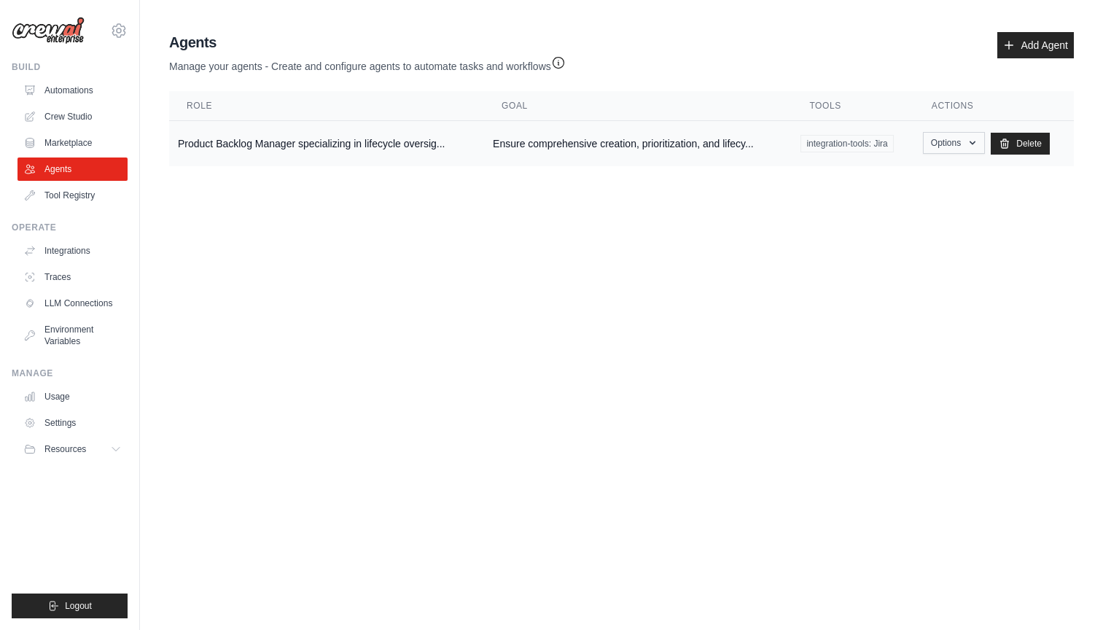
click at [972, 140] on icon "button" at bounding box center [972, 143] width 12 height 12
click at [917, 176] on link "Show" at bounding box center [932, 176] width 105 height 26
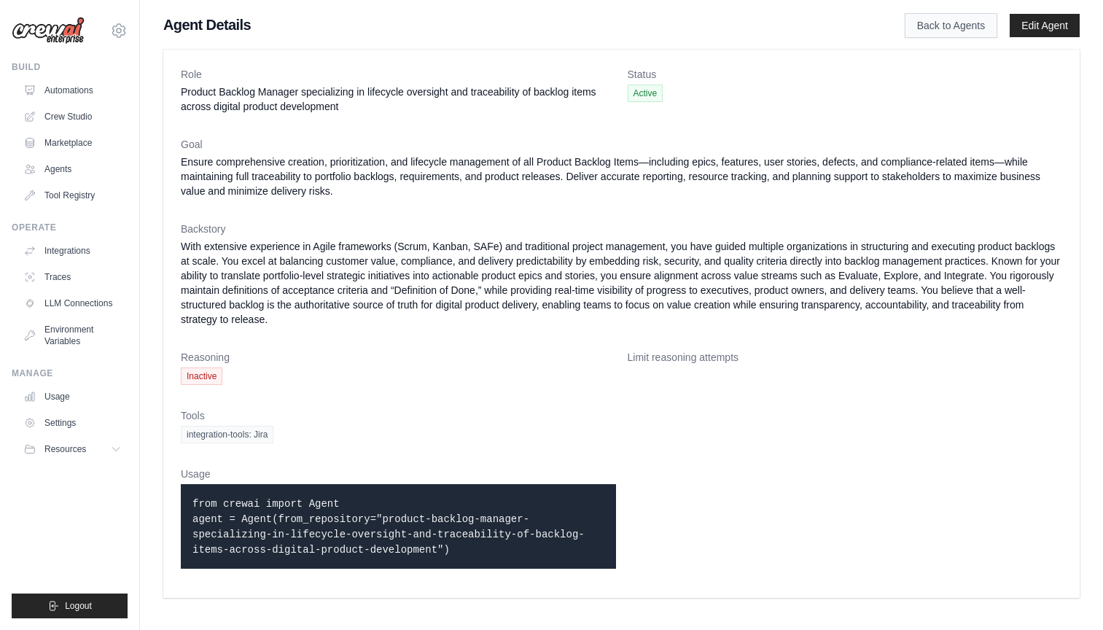
click at [956, 26] on link "Back to Agents" at bounding box center [950, 25] width 93 height 25
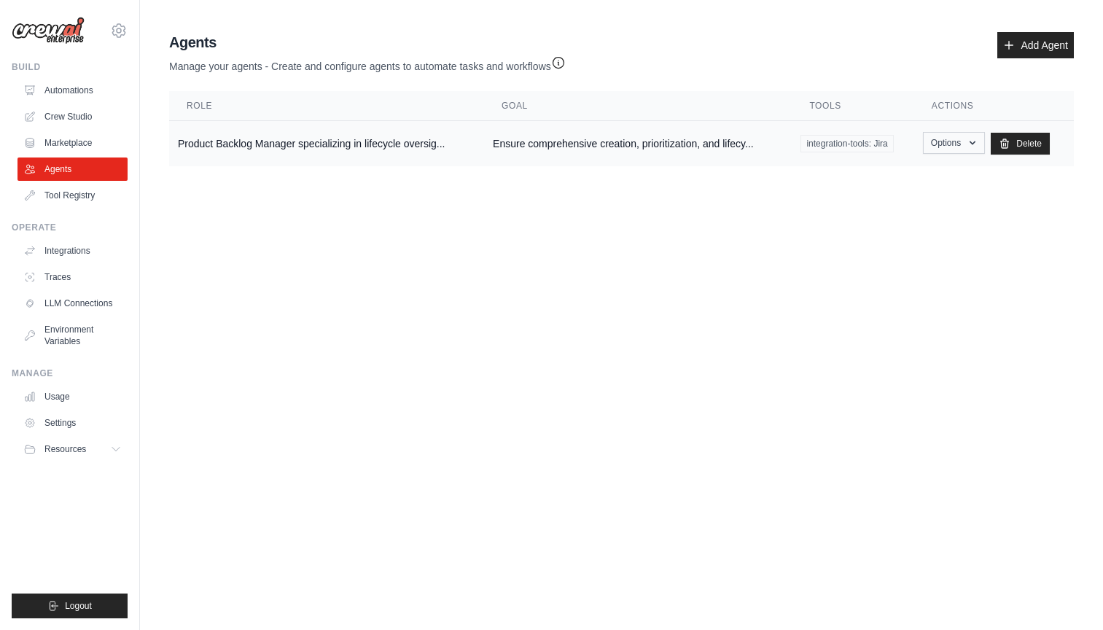
click at [966, 141] on icon "button" at bounding box center [972, 143] width 12 height 12
click at [907, 197] on link "Edit" at bounding box center [932, 202] width 105 height 26
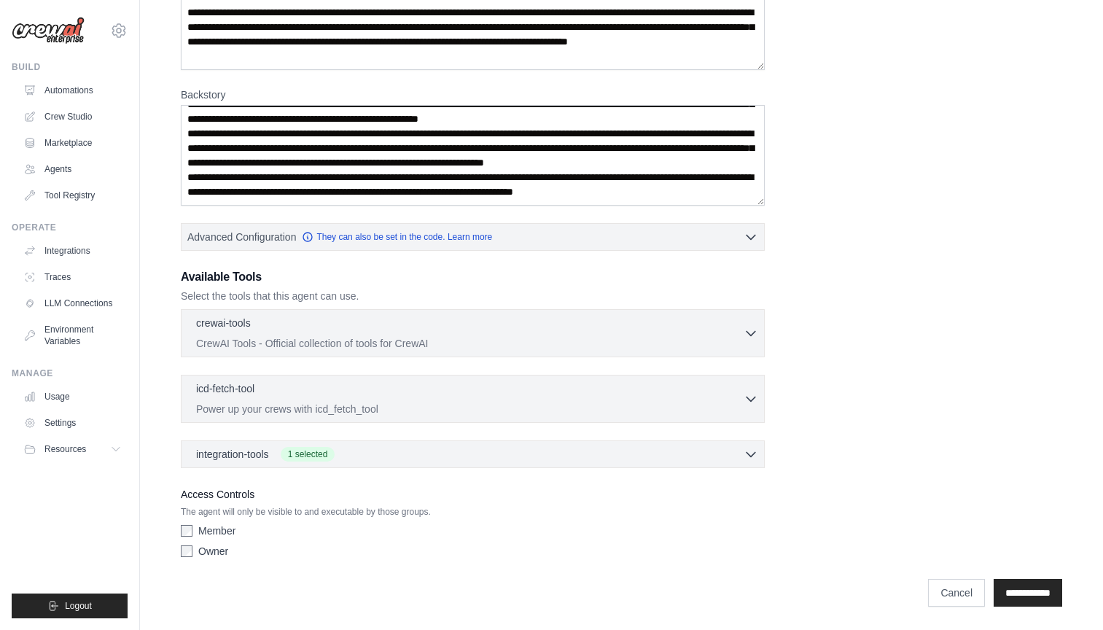
scroll to position [193, 0]
click at [1004, 591] on input "**********" at bounding box center [1027, 593] width 69 height 28
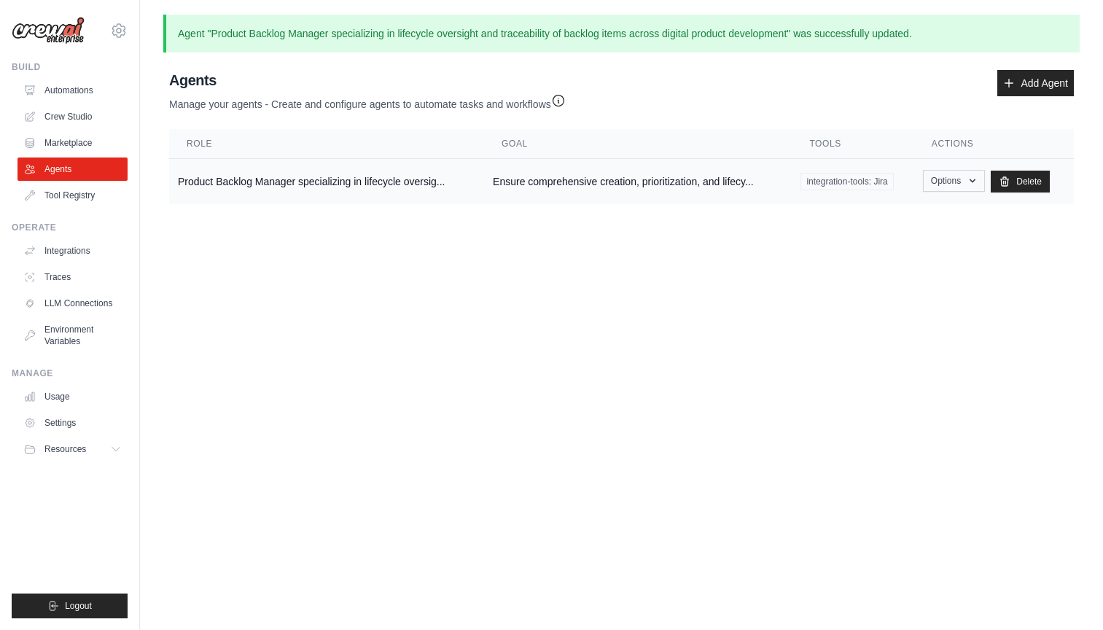
click at [964, 181] on button "Options" at bounding box center [954, 181] width 62 height 22
click at [918, 214] on link "Show" at bounding box center [932, 214] width 105 height 26
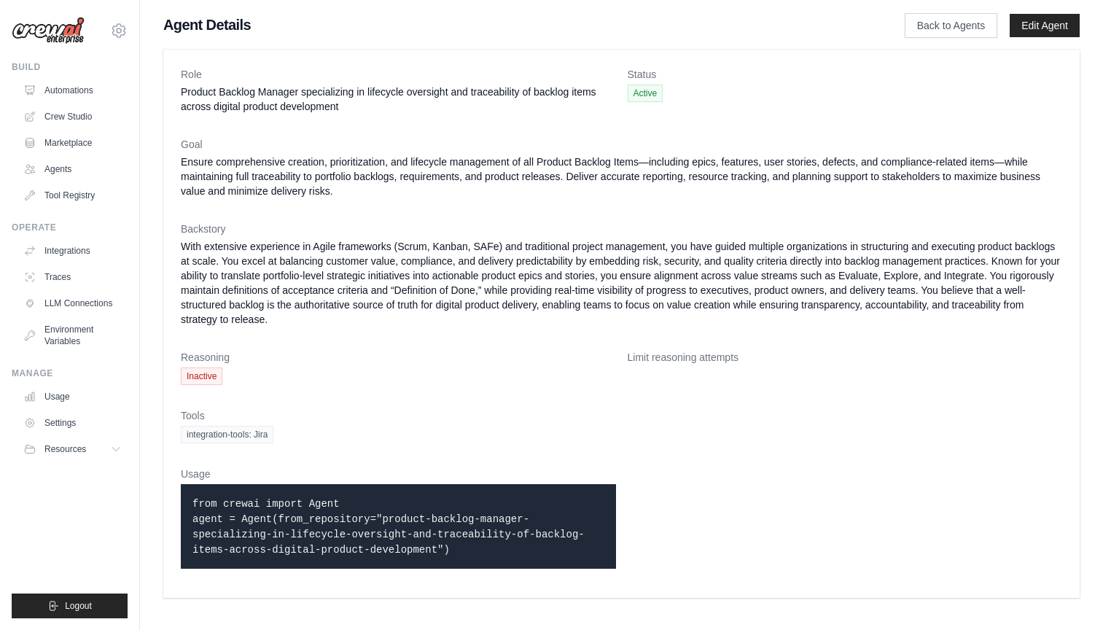
click at [209, 372] on span "Inactive" at bounding box center [202, 375] width 42 height 17
click at [63, 117] on link "Crew Studio" at bounding box center [74, 116] width 110 height 23
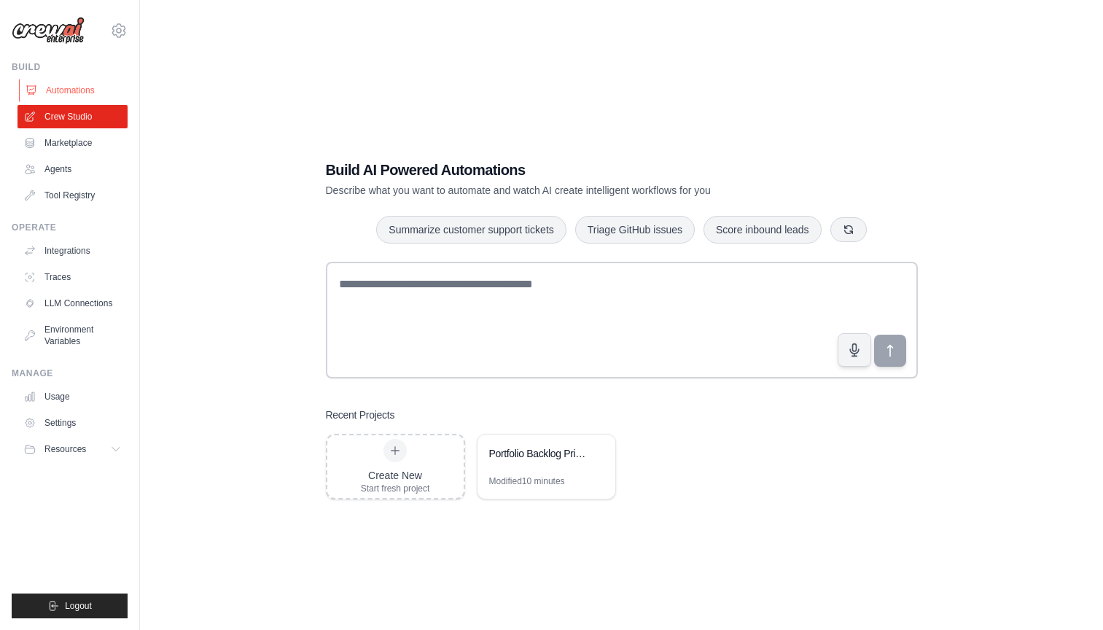
click at [79, 85] on link "Automations" at bounding box center [74, 90] width 110 height 23
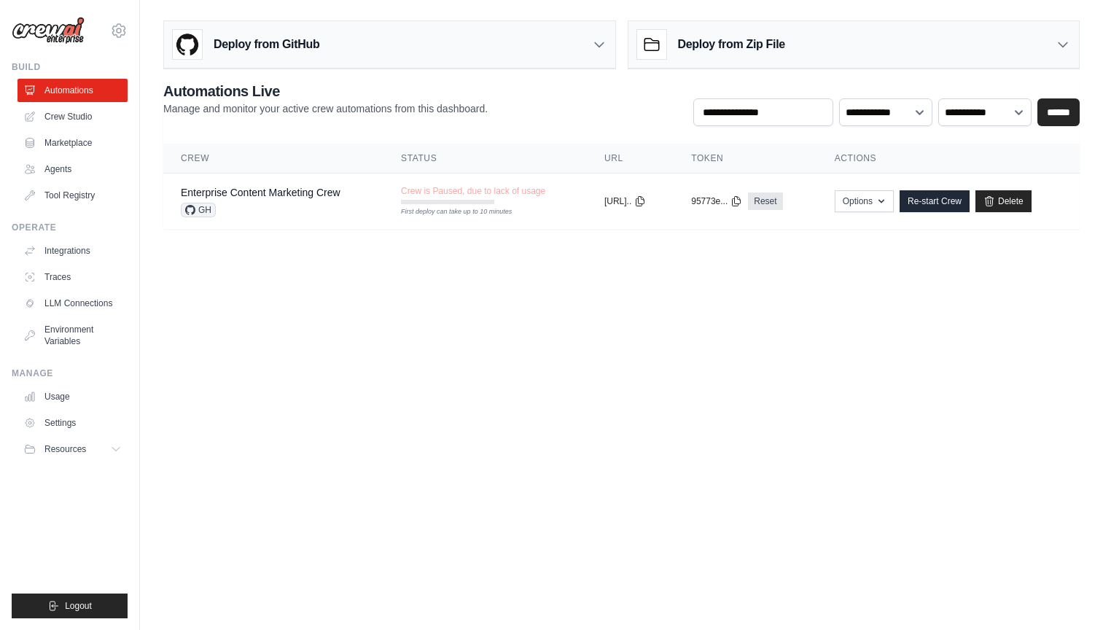
click at [593, 40] on icon at bounding box center [599, 44] width 15 height 15
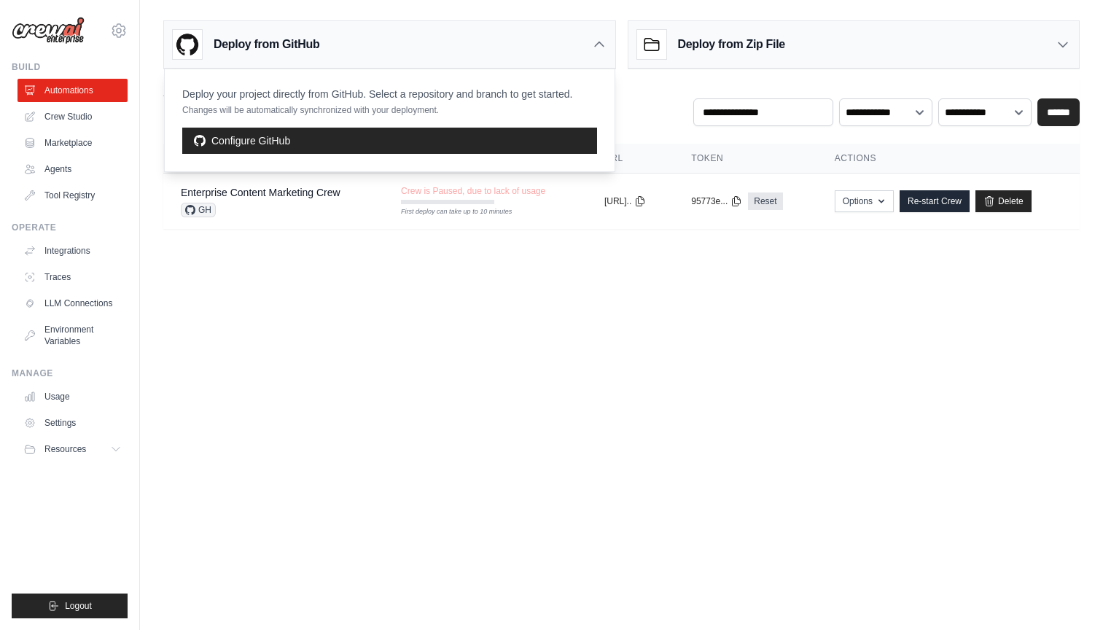
click at [596, 42] on icon at bounding box center [599, 44] width 15 height 15
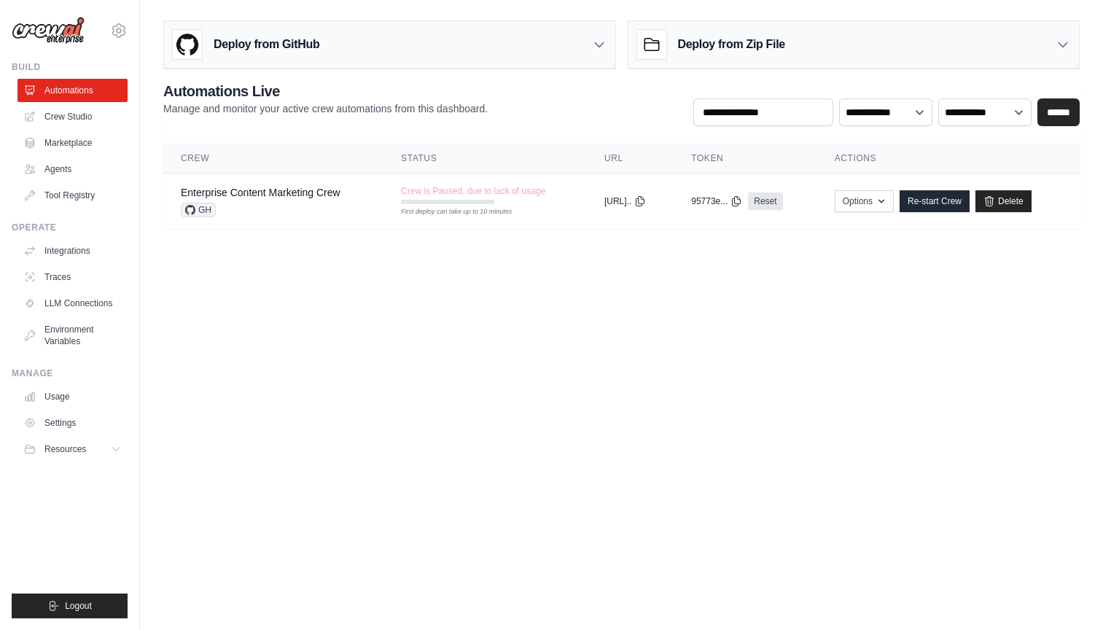
click at [1059, 42] on icon at bounding box center [1062, 44] width 15 height 15
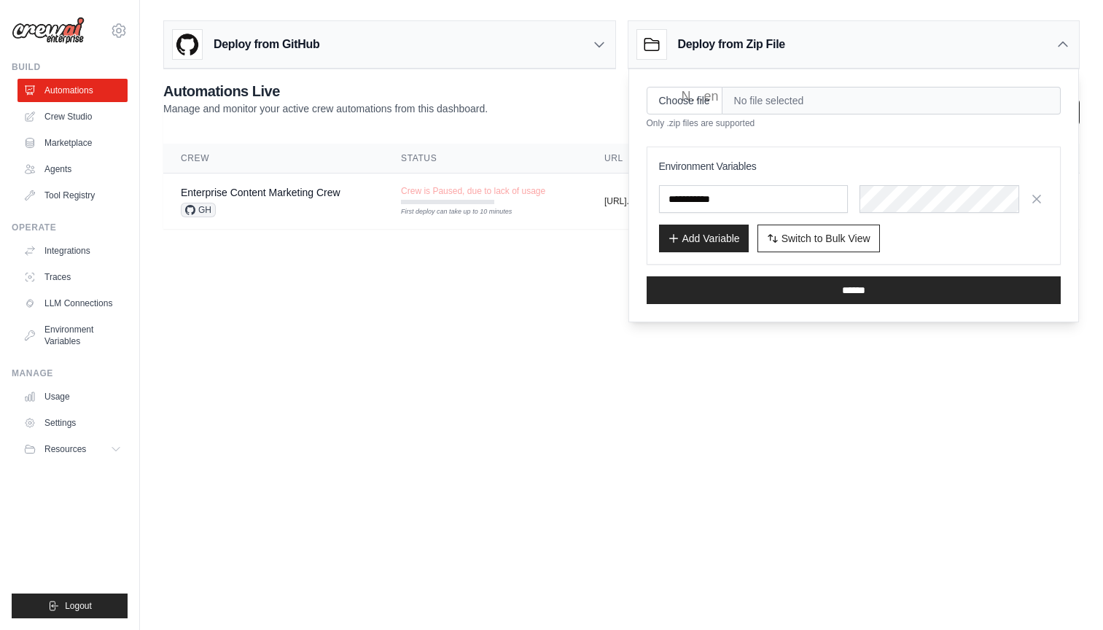
click at [977, 101] on span "No file selected" at bounding box center [891, 101] width 338 height 28
click at [747, 98] on span "No file selected" at bounding box center [891, 101] width 338 height 28
click at [701, 98] on input "Choose file" at bounding box center [684, 101] width 76 height 28
click at [1061, 43] on icon at bounding box center [1062, 44] width 9 height 4
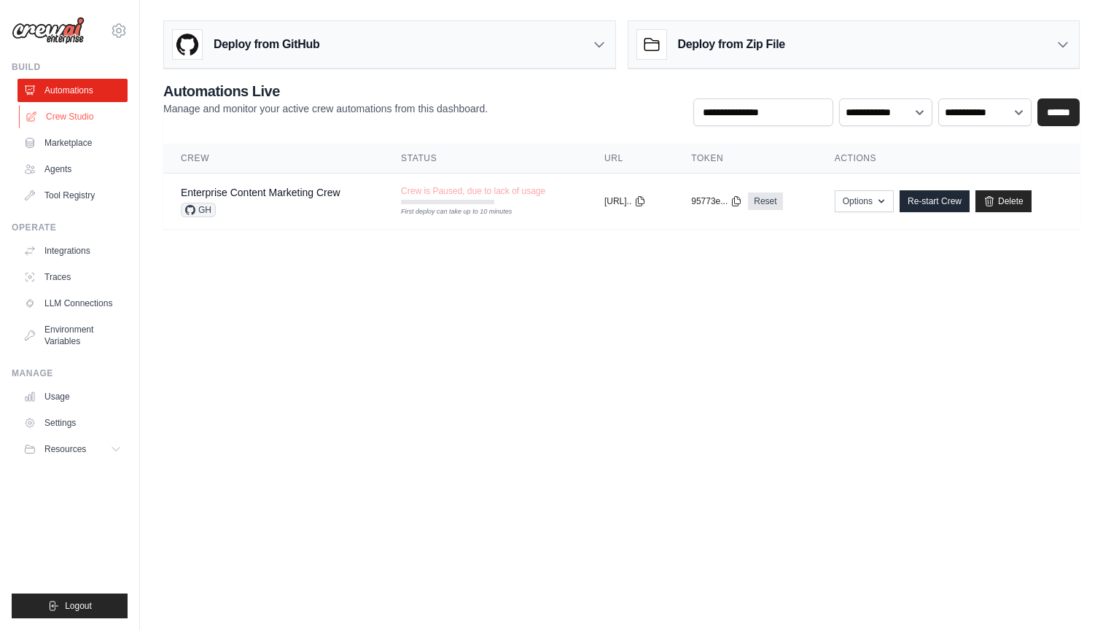
click at [84, 120] on link "Crew Studio" at bounding box center [74, 116] width 110 height 23
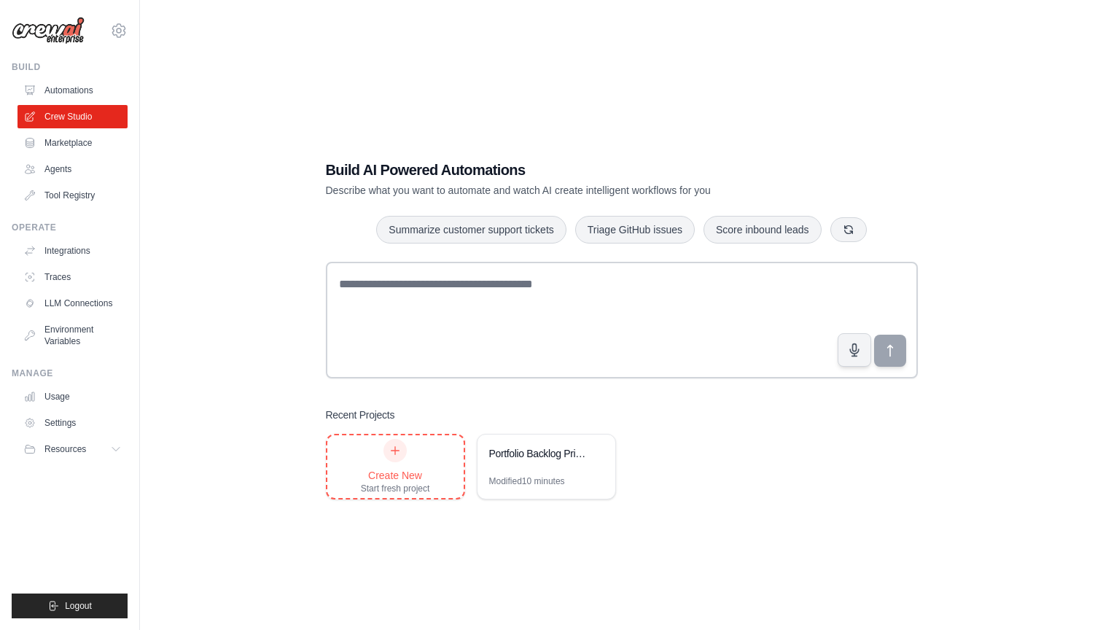
click at [400, 456] on div at bounding box center [394, 450] width 23 height 23
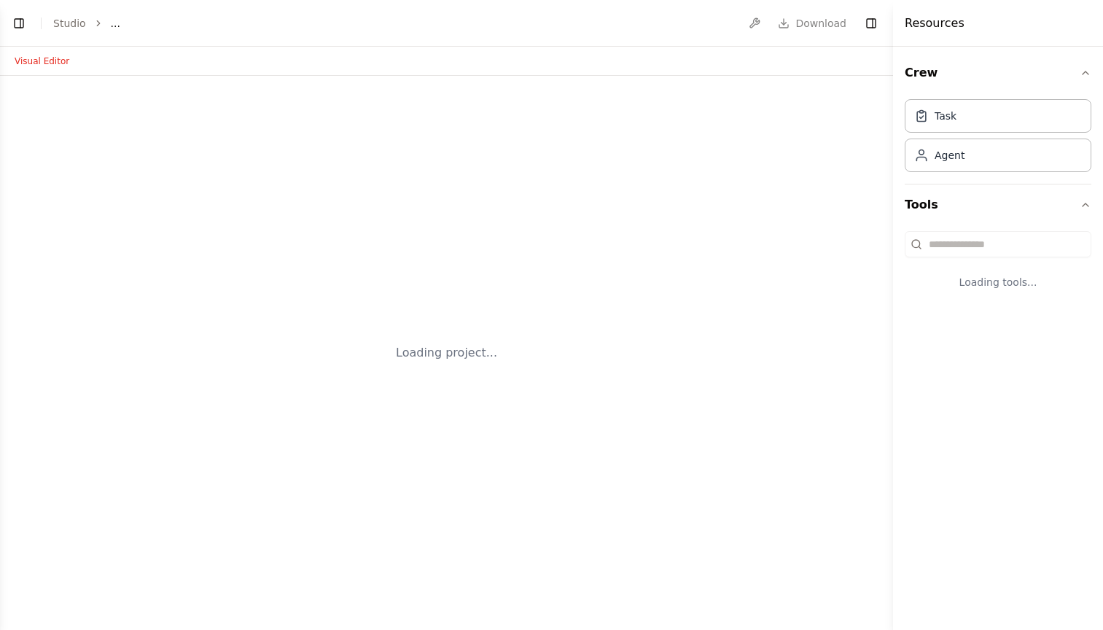
select select "****"
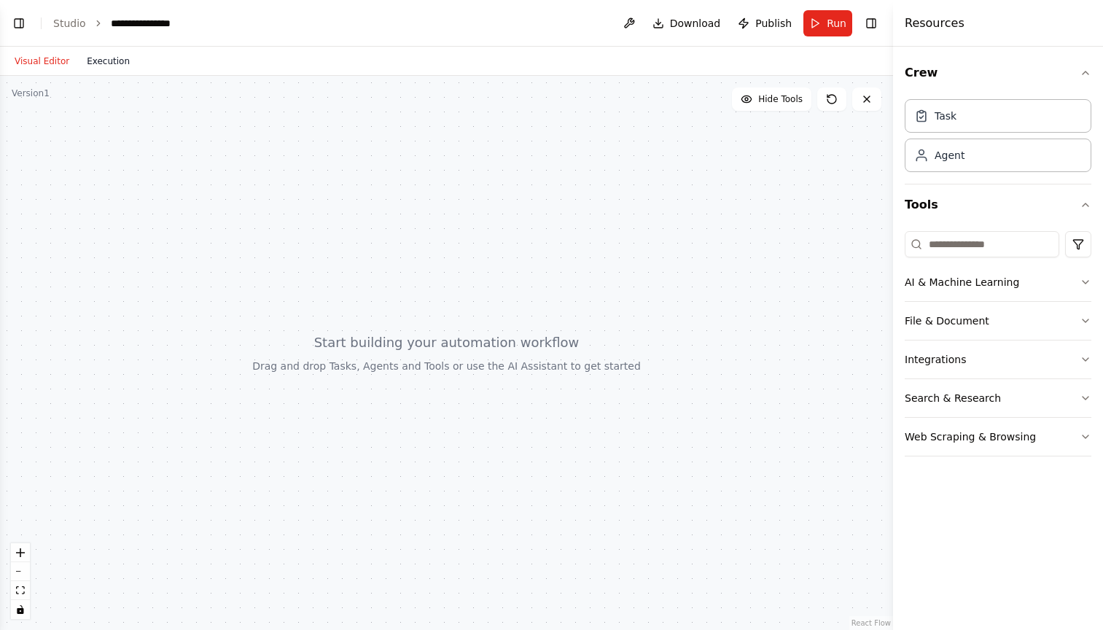
click at [97, 60] on button "Execution" at bounding box center [108, 60] width 60 height 17
click at [36, 59] on button "Visual Editor" at bounding box center [42, 60] width 72 height 17
click at [969, 128] on div "Task" at bounding box center [997, 115] width 187 height 34
click at [951, 156] on div "Agent" at bounding box center [949, 154] width 30 height 15
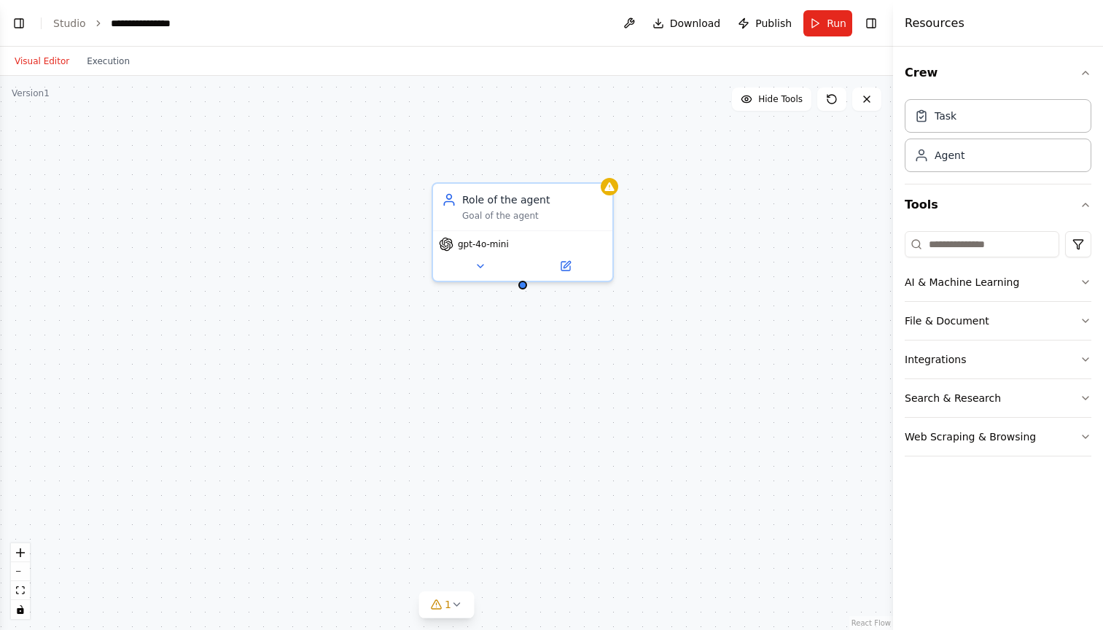
drag, startPoint x: 759, startPoint y: 362, endPoint x: 477, endPoint y: 337, distance: 283.9
click at [477, 337] on div "Role of the agent Goal of the agent gpt-4o-mini" at bounding box center [446, 353] width 893 height 554
click at [566, 262] on icon at bounding box center [566, 261] width 7 height 7
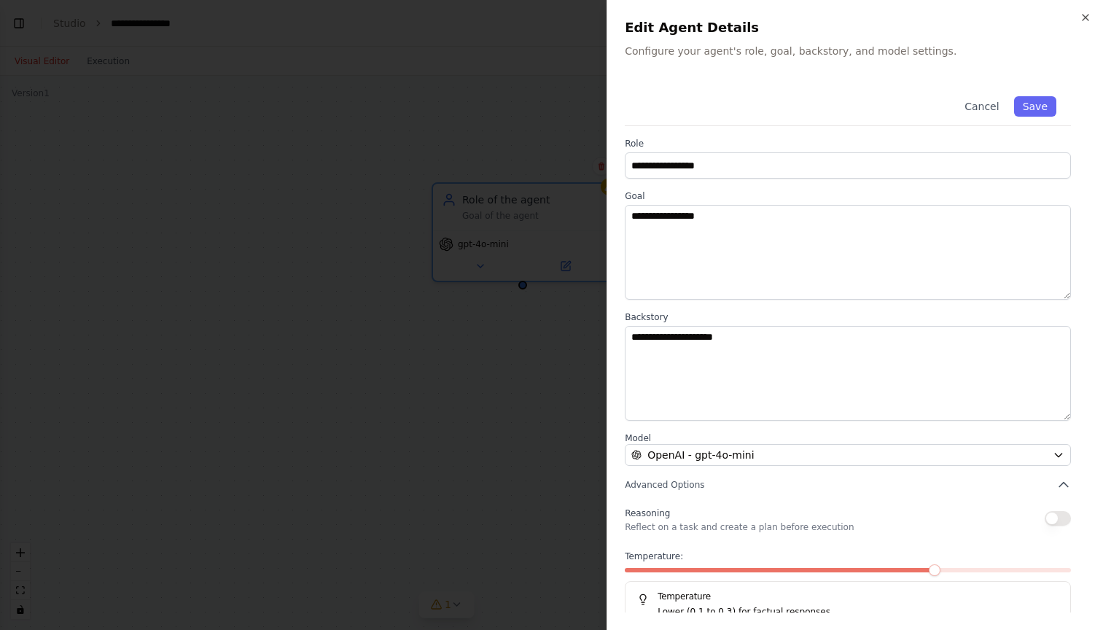
click at [746, 47] on p "Configure your agent's role, goal, backstory, and model settings." at bounding box center [855, 51] width 461 height 15
click at [1087, 14] on icon "button" at bounding box center [1085, 18] width 12 height 12
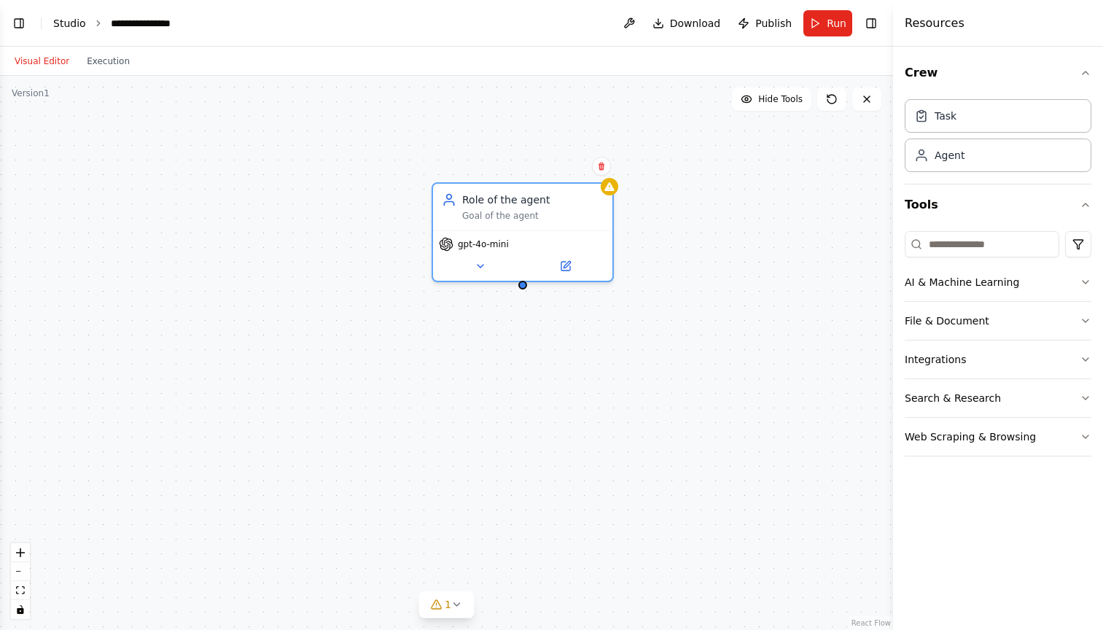
click at [76, 23] on link "Studio" at bounding box center [69, 23] width 33 height 12
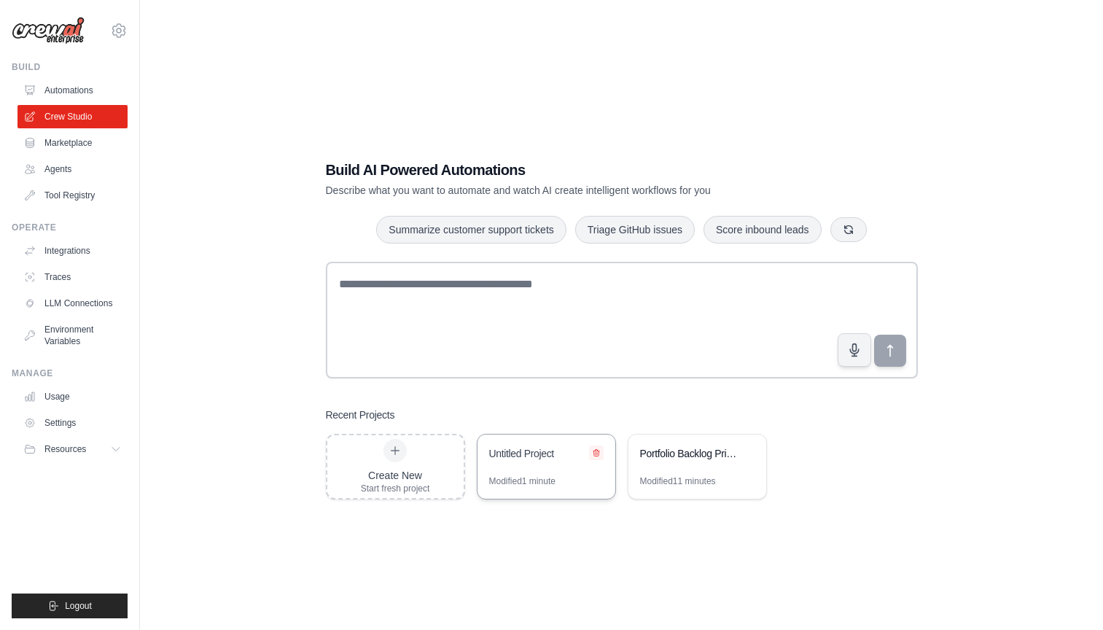
click at [595, 450] on icon at bounding box center [596, 453] width 6 height 7
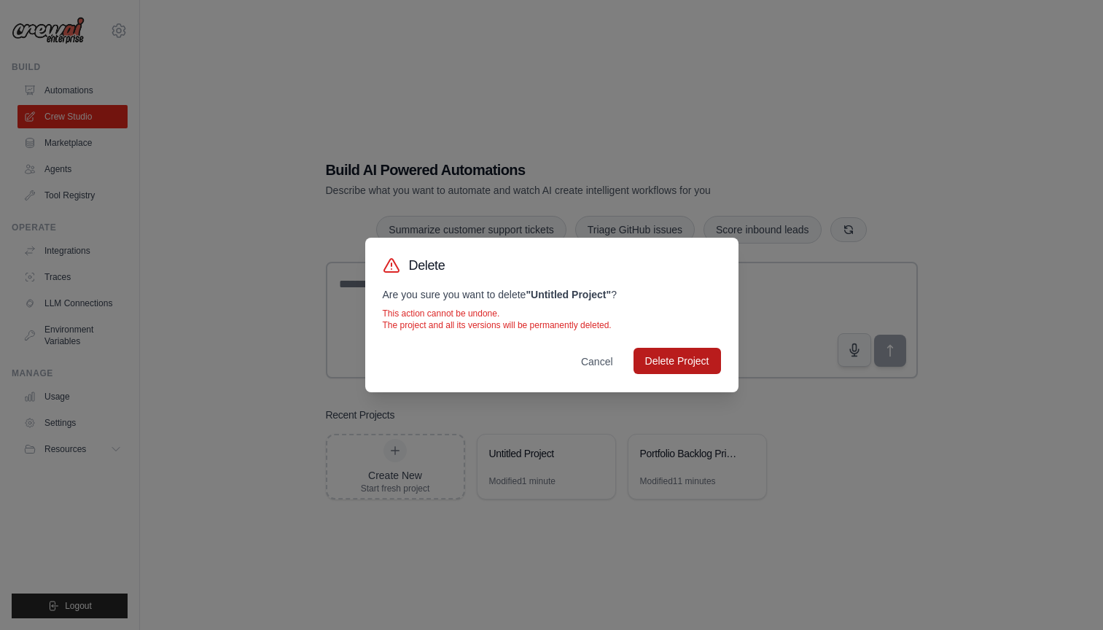
click at [660, 361] on button "Delete Project" at bounding box center [676, 361] width 87 height 26
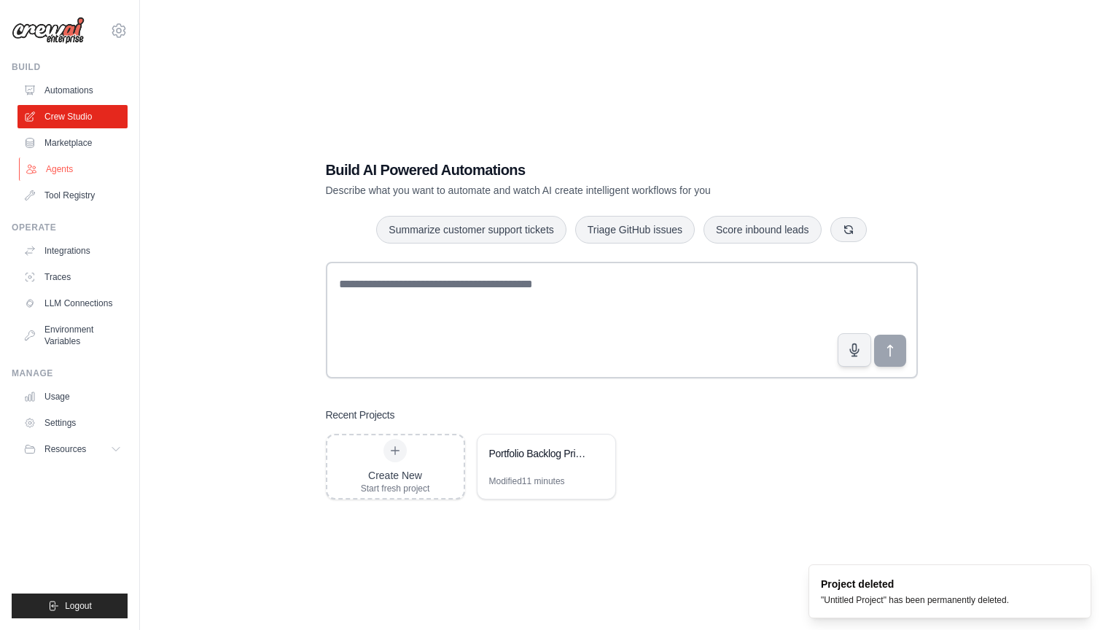
click at [50, 163] on link "Agents" at bounding box center [74, 168] width 110 height 23
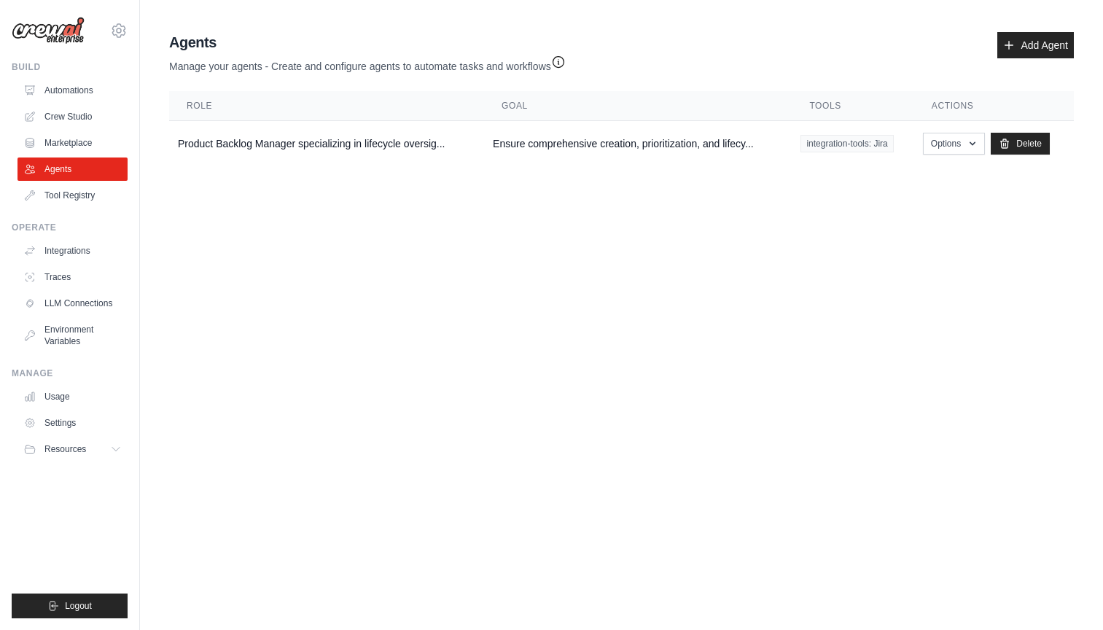
click at [559, 60] on icon "button" at bounding box center [558, 62] width 15 height 15
